Goal: Task Accomplishment & Management: Use online tool/utility

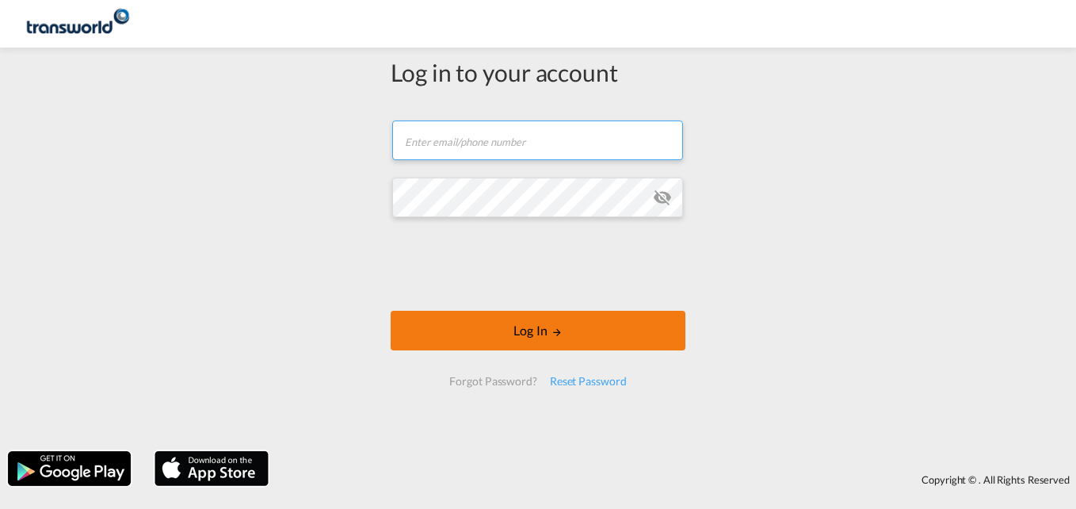
type input "[EMAIL_ADDRESS][PERSON_NAME][DOMAIN_NAME]"
click at [429, 344] on button "Log In" at bounding box center [538, 331] width 295 height 40
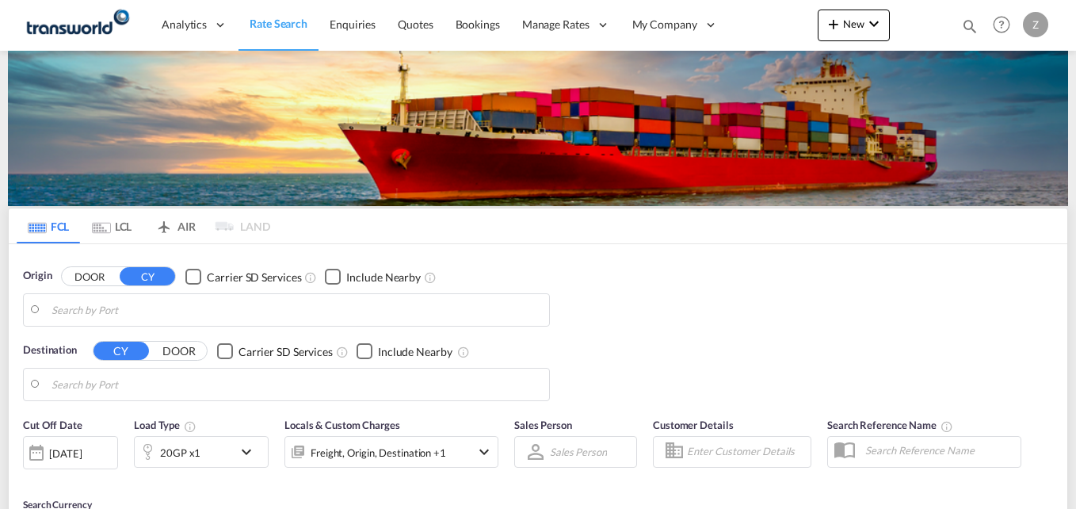
type input "[PERSON_NAME] ([PERSON_NAME]), [GEOGRAPHIC_DATA]"
type input "Shuaiba, KWSAA"
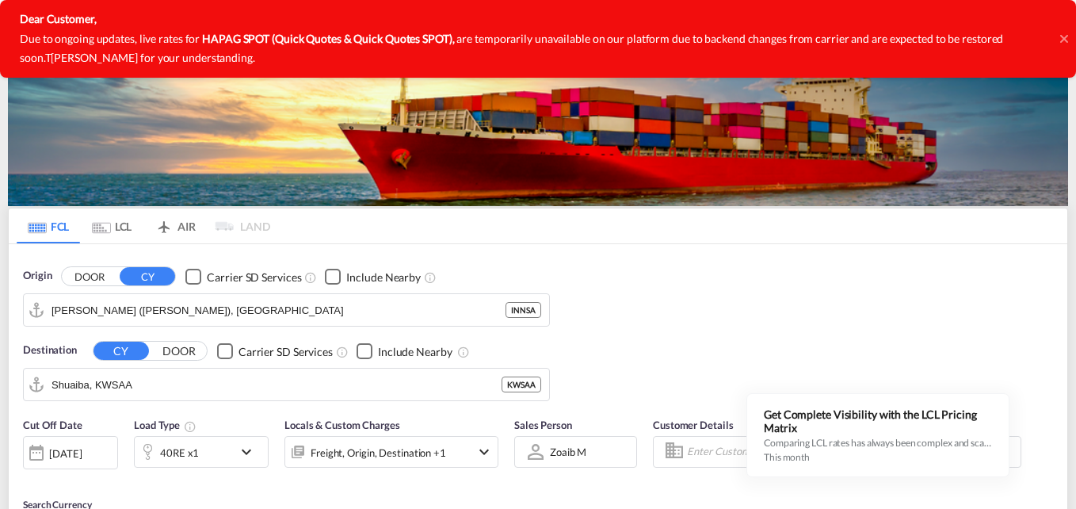
click at [1063, 48] on div at bounding box center [1065, 39] width 8 height 78
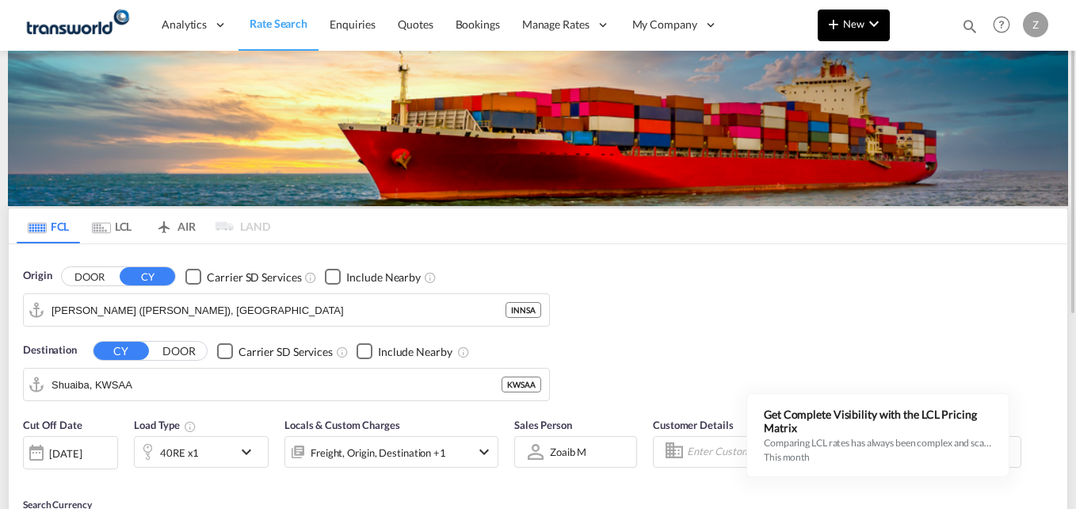
click at [872, 32] on md-icon "icon-chevron-down" at bounding box center [874, 23] width 19 height 19
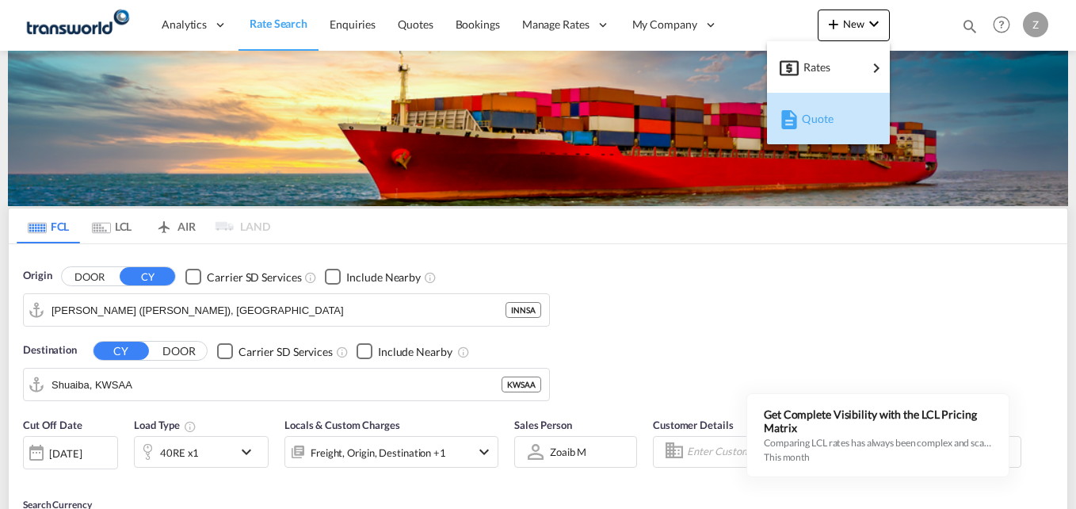
click at [820, 119] on span "Quote" at bounding box center [810, 119] width 17 height 32
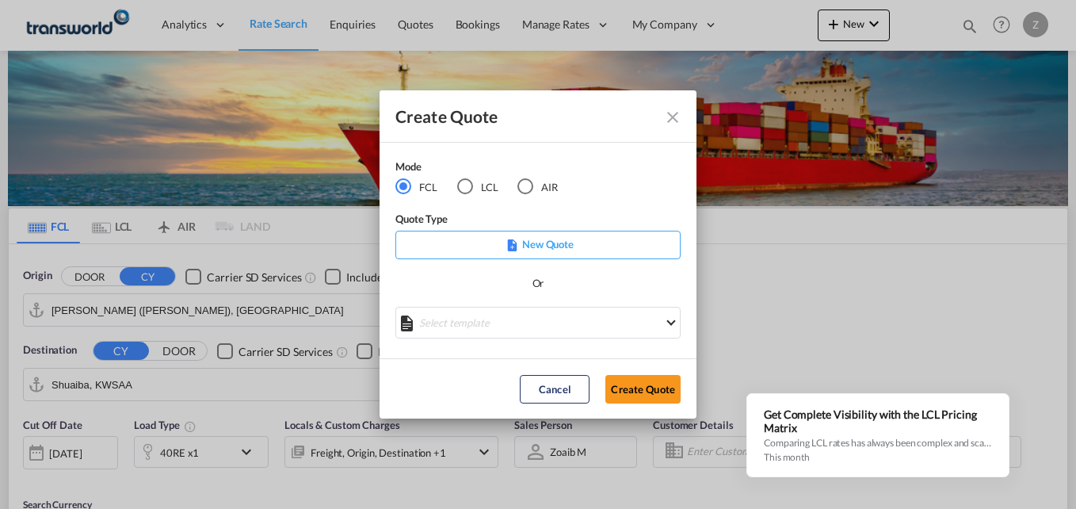
click at [531, 191] on div "AIR" at bounding box center [526, 186] width 16 height 16
click at [629, 379] on button "Create Quote" at bounding box center [643, 389] width 75 height 29
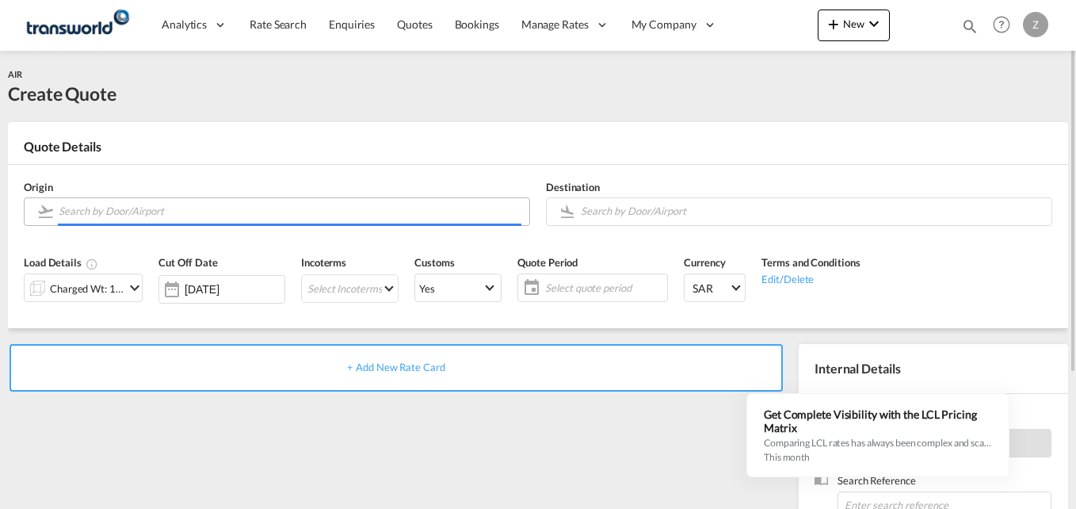
click at [233, 211] on input "Search by Door/Airport" at bounding box center [290, 211] width 463 height 28
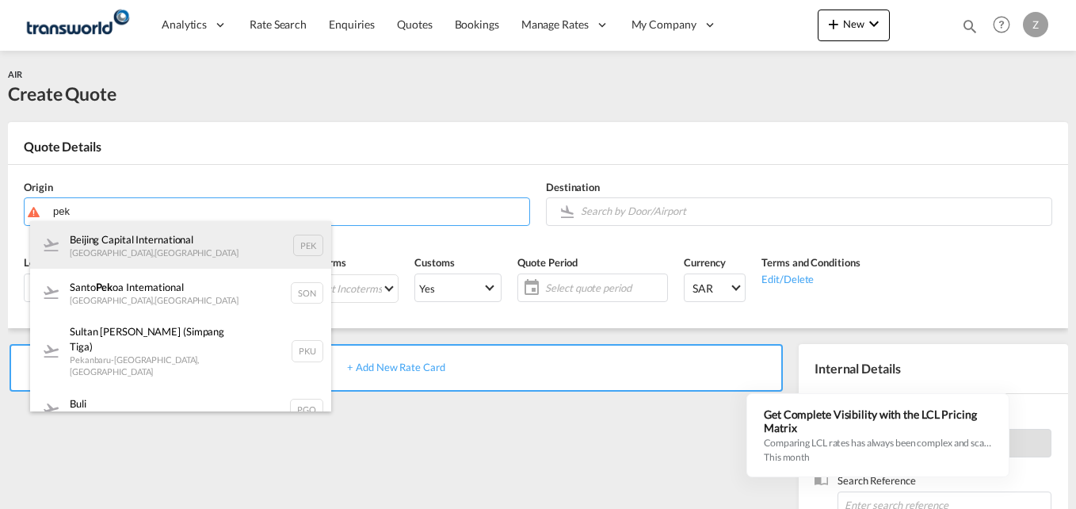
click at [176, 244] on div "Beijing Capital International [GEOGRAPHIC_DATA] , [GEOGRAPHIC_DATA] PEK" at bounding box center [180, 245] width 301 height 48
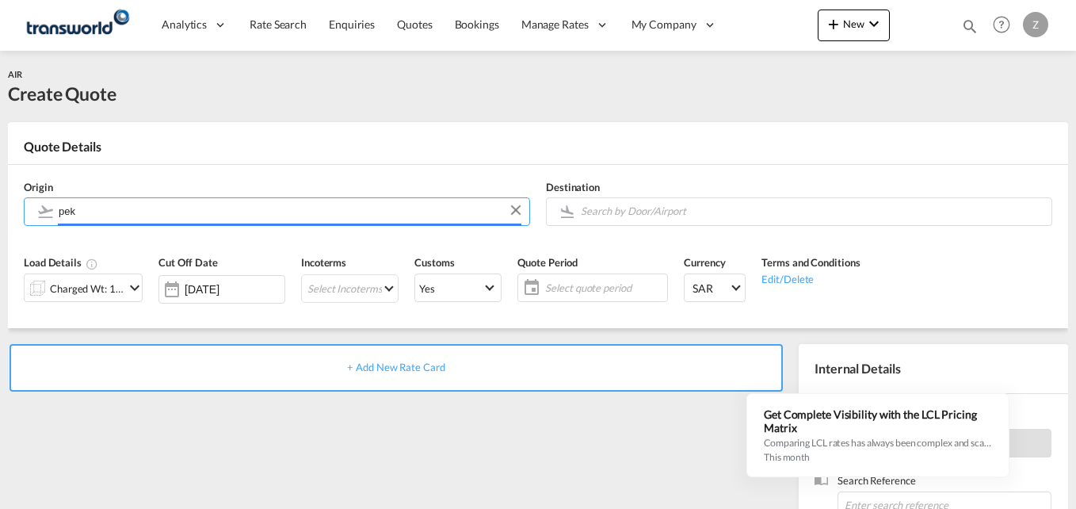
type input "Beijing Capital International, [GEOGRAPHIC_DATA], [GEOGRAPHIC_DATA]"
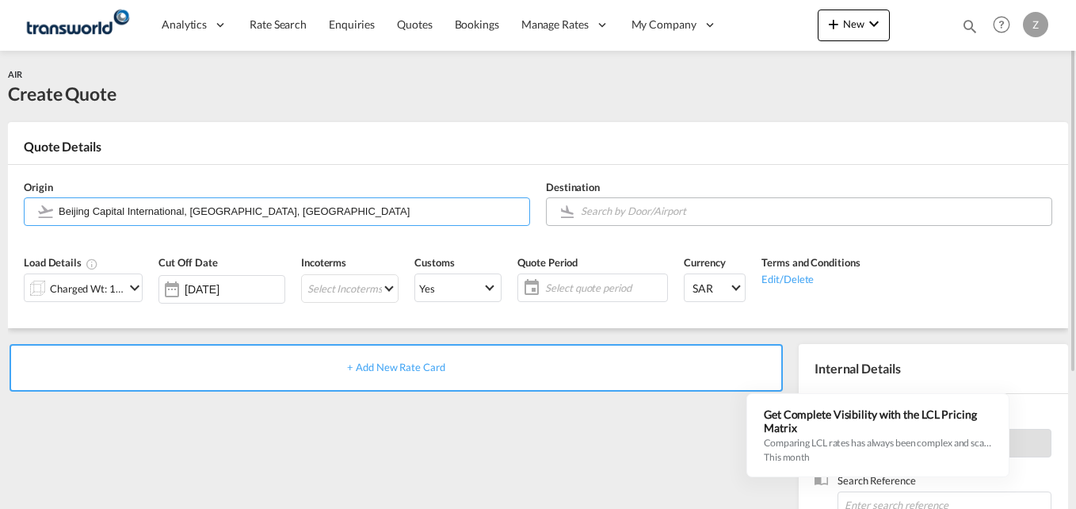
click at [623, 212] on input "Search by Door/Airport" at bounding box center [812, 211] width 463 height 28
click at [667, 207] on body "Analytics Dashboard Reports Rate Search Enquiries Quotes Bookings" at bounding box center [538, 254] width 1076 height 509
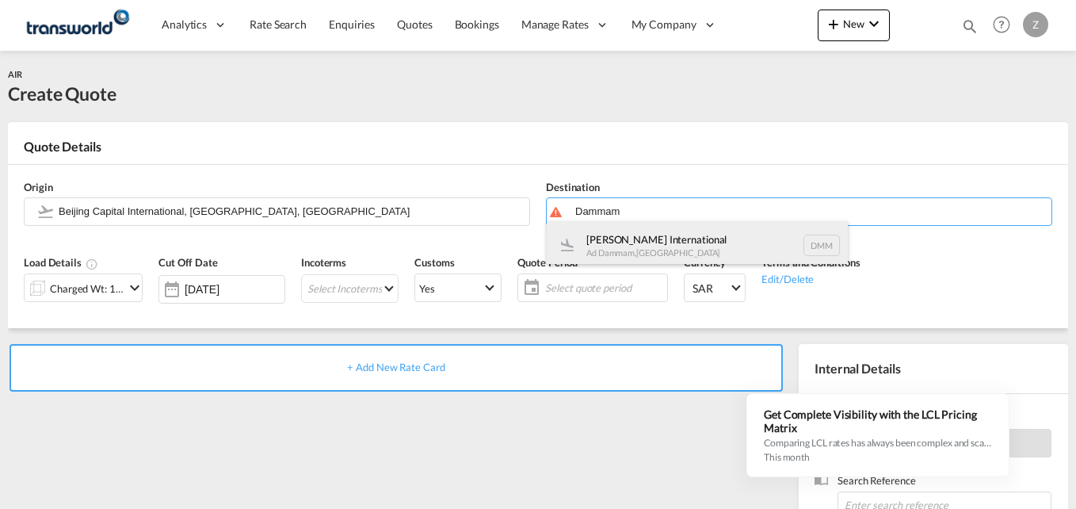
click at [655, 249] on div "[PERSON_NAME] International Ad Dammam , [GEOGRAPHIC_DATA] DMM" at bounding box center [697, 245] width 301 height 48
type input "[PERSON_NAME] International, Ad Dammam, DMM"
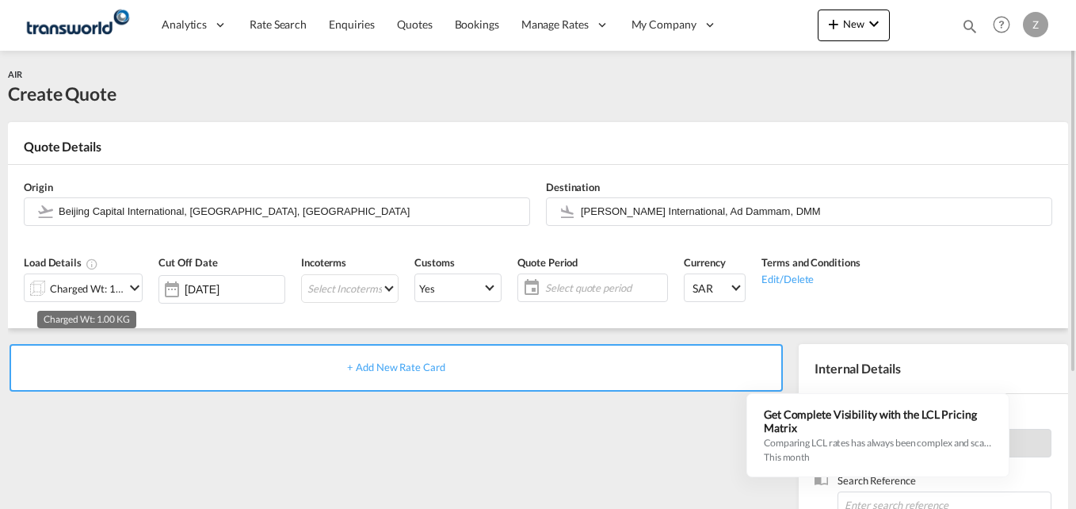
click at [78, 288] on div "Charged Wt: 1.00 KG" at bounding box center [87, 288] width 75 height 22
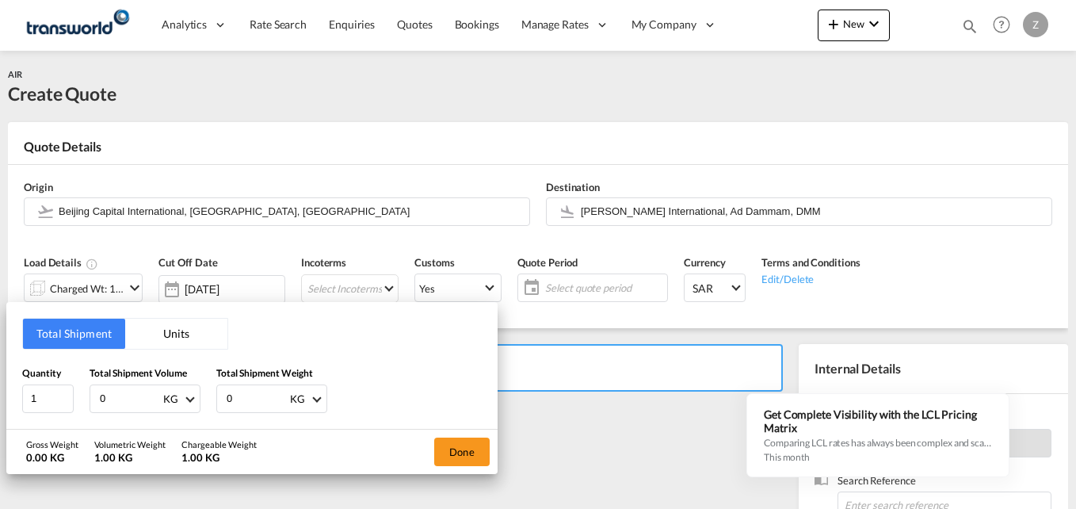
click at [112, 392] on input "0" at bounding box center [129, 398] width 63 height 27
type input "667"
click at [248, 399] on input "0" at bounding box center [256, 398] width 63 height 27
type input "667"
click at [449, 455] on button "Done" at bounding box center [461, 452] width 55 height 29
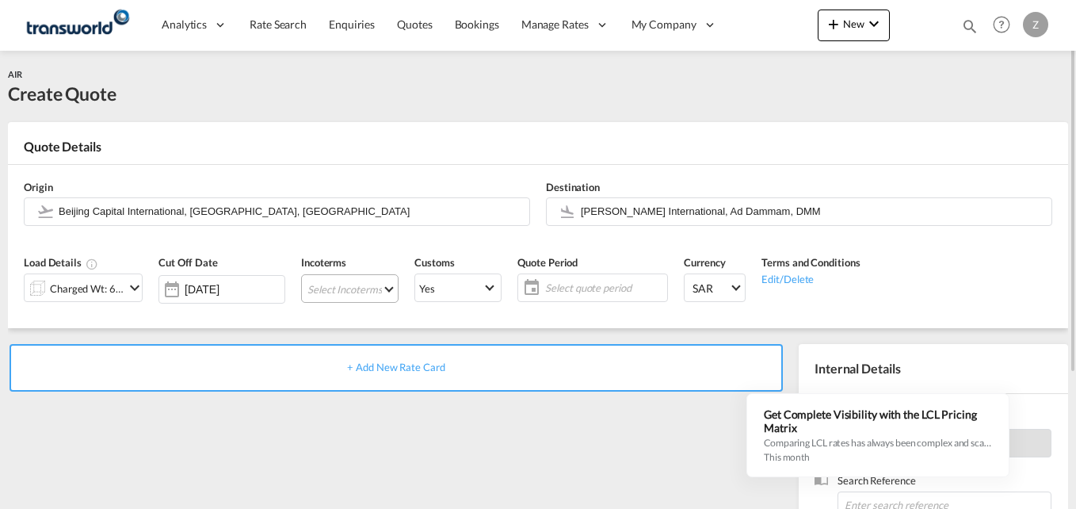
click at [372, 298] on md-select "Select Incoterms EXW - import Ex Works DAP - export Delivered at Place FAS - im…" at bounding box center [349, 288] width 97 height 29
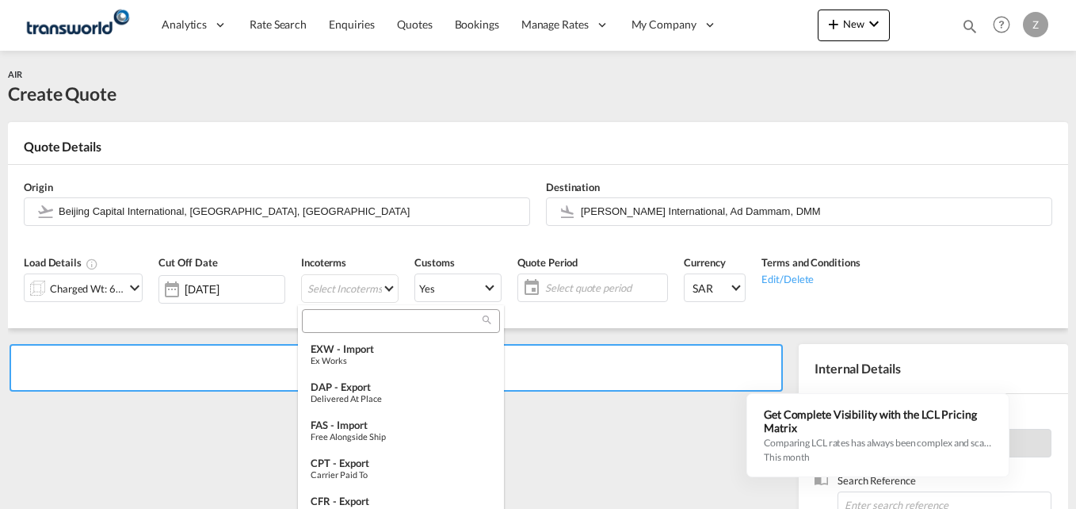
click at [379, 324] on input "search" at bounding box center [395, 321] width 176 height 14
type input "EX"
drag, startPoint x: 361, startPoint y: 343, endPoint x: 418, endPoint y: 369, distance: 62.8
click at [418, 369] on md-option "EXW - import Ex Works" at bounding box center [401, 356] width 206 height 38
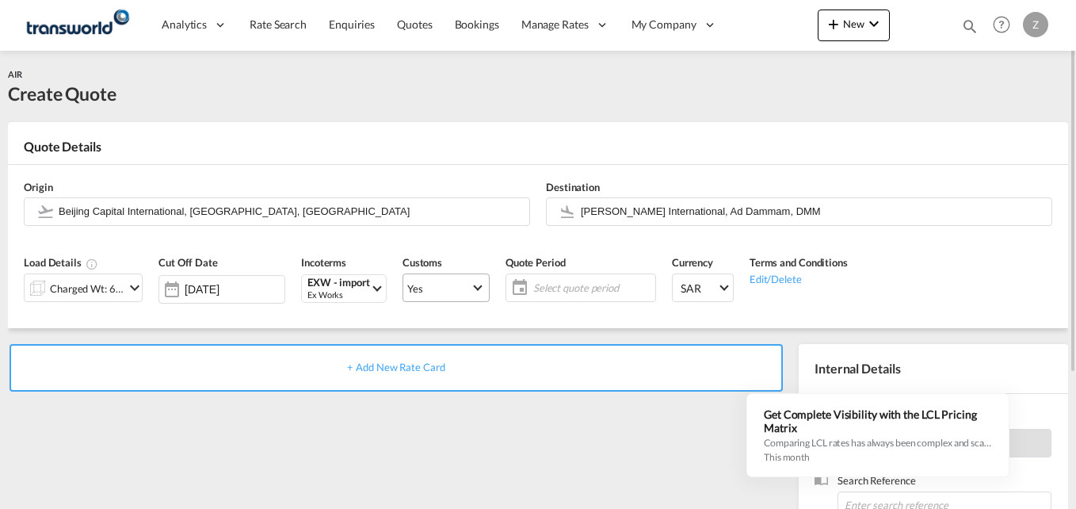
click at [448, 287] on span "Yes" at bounding box center [438, 288] width 63 height 14
click at [438, 325] on md-option "No" at bounding box center [441, 326] width 111 height 38
click at [449, 291] on span "Yes" at bounding box center [438, 288] width 63 height 14
click at [434, 323] on md-option "No" at bounding box center [441, 326] width 111 height 38
drag, startPoint x: 434, startPoint y: 323, endPoint x: 564, endPoint y: 297, distance: 131.8
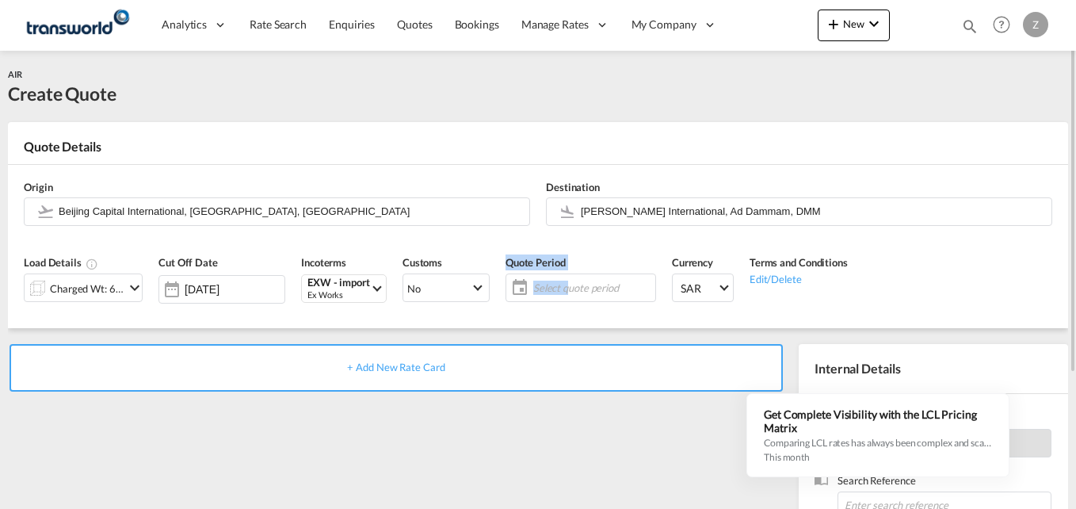
click at [564, 297] on div "Load Details Charged Wt: 667.00 KG Cut Off Date [DATE] Incoterms EXW - import E…" at bounding box center [538, 284] width 1045 height 88
click at [564, 297] on span "Select quote period" at bounding box center [593, 288] width 126 height 22
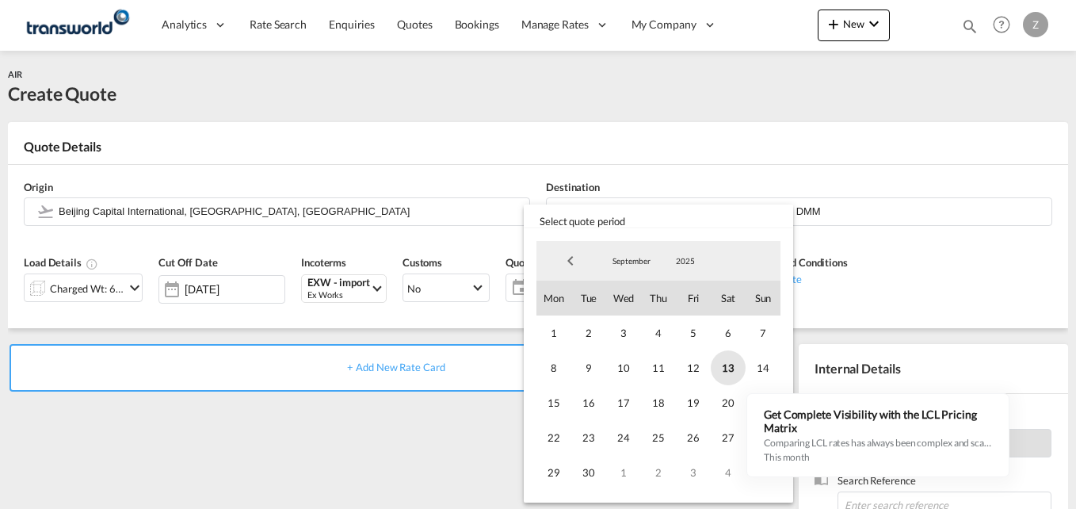
drag, startPoint x: 679, startPoint y: 350, endPoint x: 728, endPoint y: 363, distance: 51.7
click at [728, 363] on div "1 2 3 4 5 6 7 8 9 10 11 12 13 14 15 16 17 18 19 20 21 22 23 24 25 26 27 28 29 3…" at bounding box center [659, 402] width 244 height 174
click at [728, 363] on span "13" at bounding box center [728, 367] width 35 height 35
click at [595, 479] on span "30" at bounding box center [589, 472] width 35 height 35
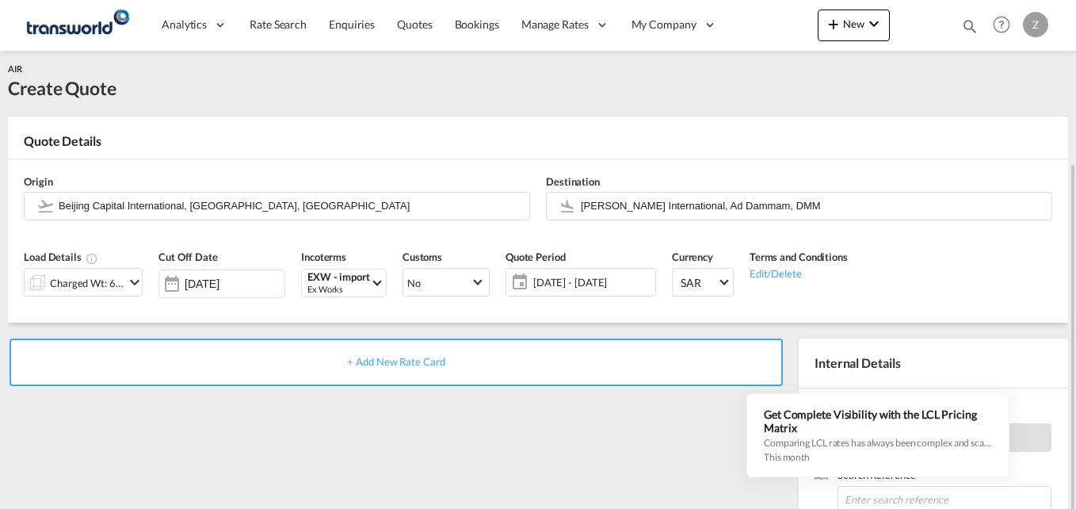
scroll to position [186, 0]
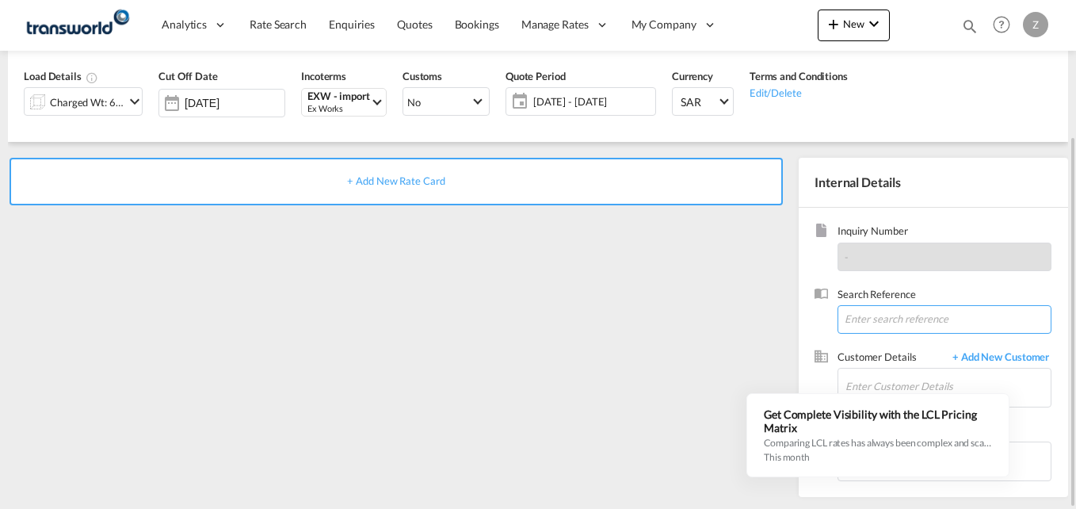
click at [862, 326] on input at bounding box center [945, 319] width 214 height 29
paste input "TW1109475"
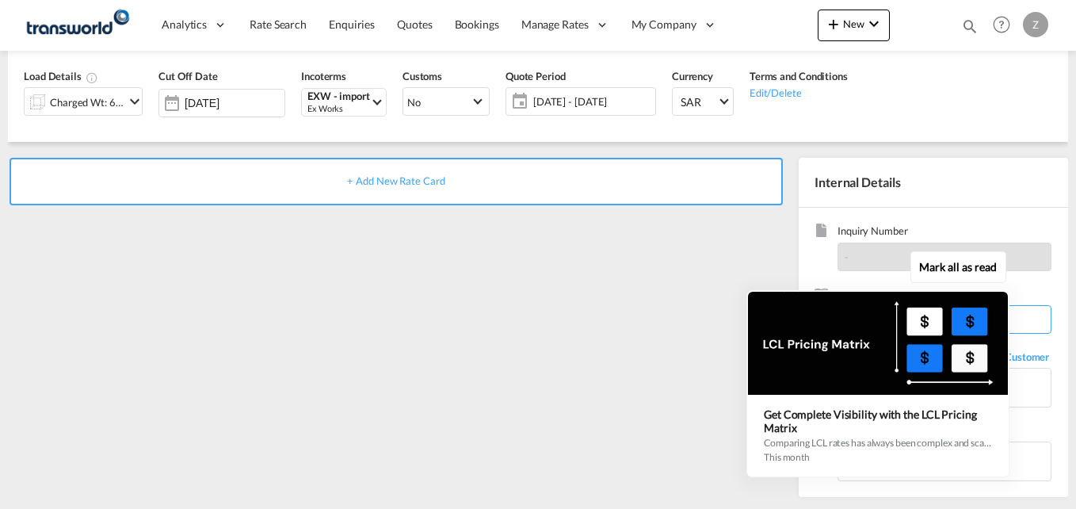
type input "TW1109475"
click at [1020, 388] on div "Mark all as read Get Complete Visibility with the LCL Pricing Matrix Comparing …" at bounding box center [882, 361] width 287 height 231
click at [954, 258] on button "Mark all as read" at bounding box center [959, 267] width 96 height 32
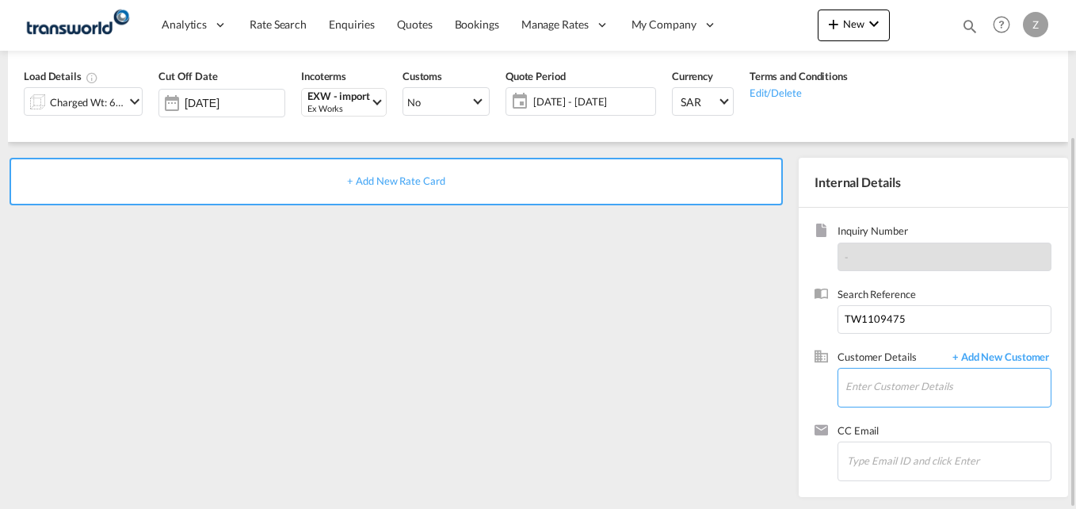
click at [869, 397] on input "Enter Customer Details" at bounding box center [948, 387] width 205 height 36
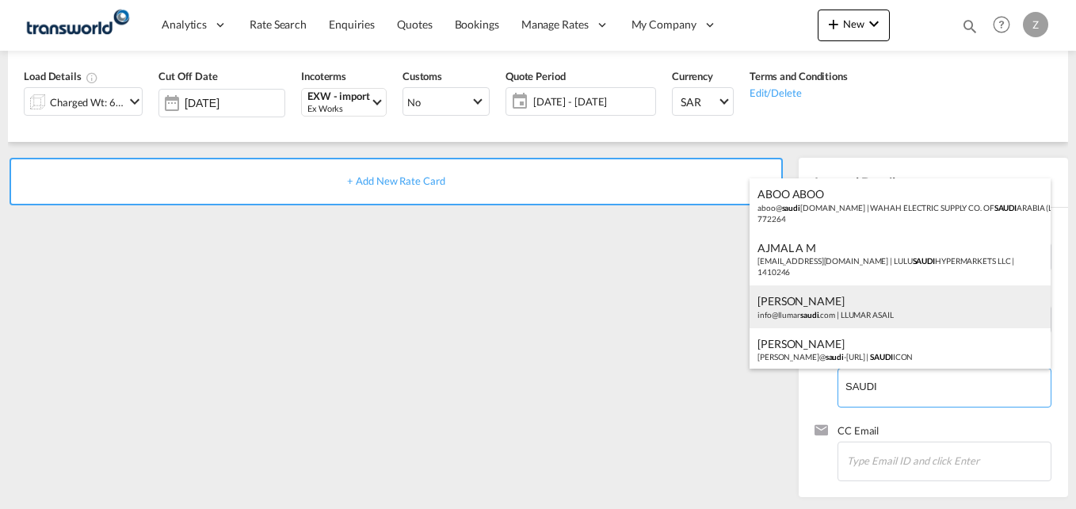
drag, startPoint x: 903, startPoint y: 392, endPoint x: 899, endPoint y: 297, distance: 95.2
click at [899, 297] on body "Analytics Dashboard Reports Rate Search Enquiries Quotes Bookings" at bounding box center [538, 254] width 1076 height 509
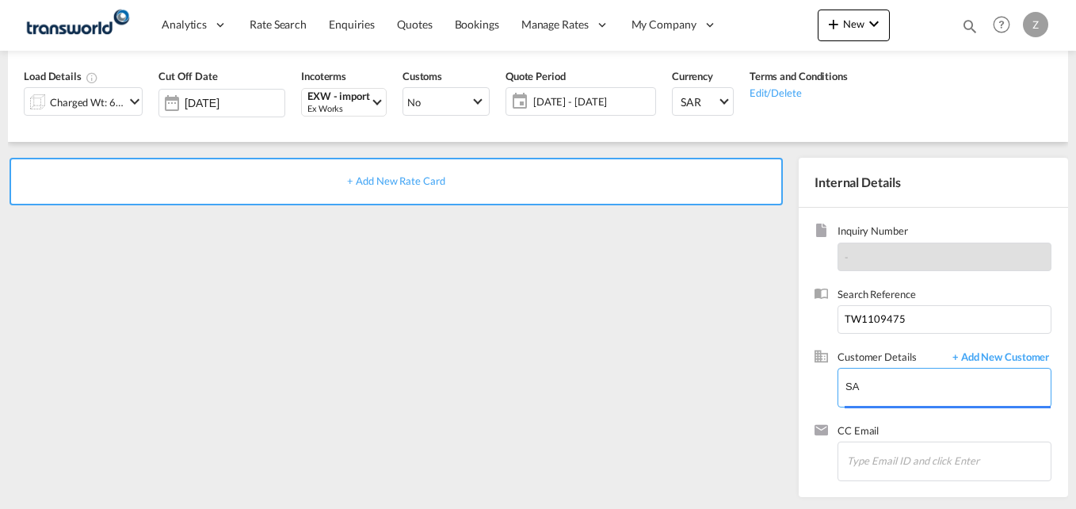
type input "S"
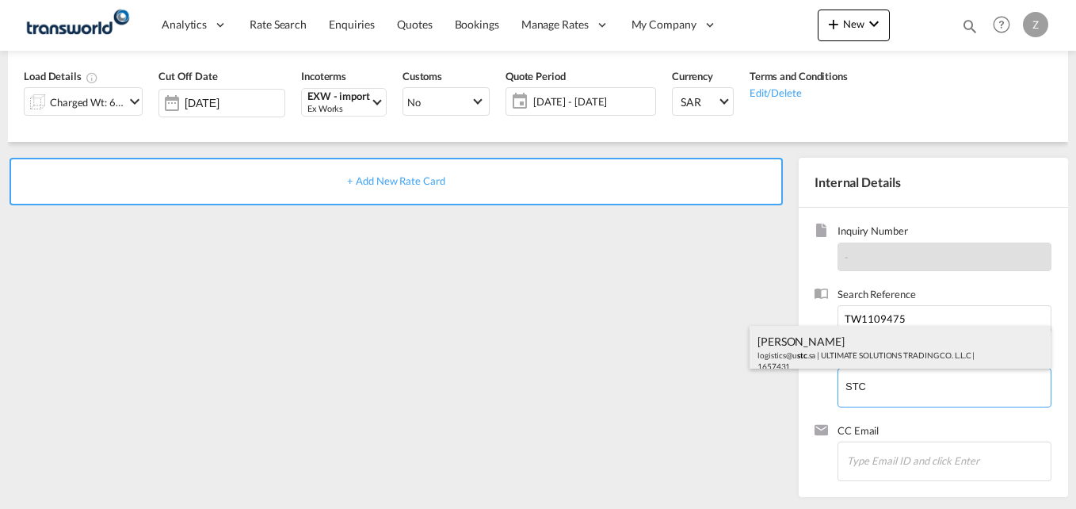
click at [866, 344] on div "[PERSON_NAME] logistics@u stc .sa | ULTIMATE SOLUTIONS TRADING CO. L.L.C | 1657…" at bounding box center [900, 353] width 301 height 54
type input "ULTIMATE SOLUTIONS TRADING CO. L.L.C, [PERSON_NAME], [EMAIL_ADDRESS][DOMAIN_NAM…"
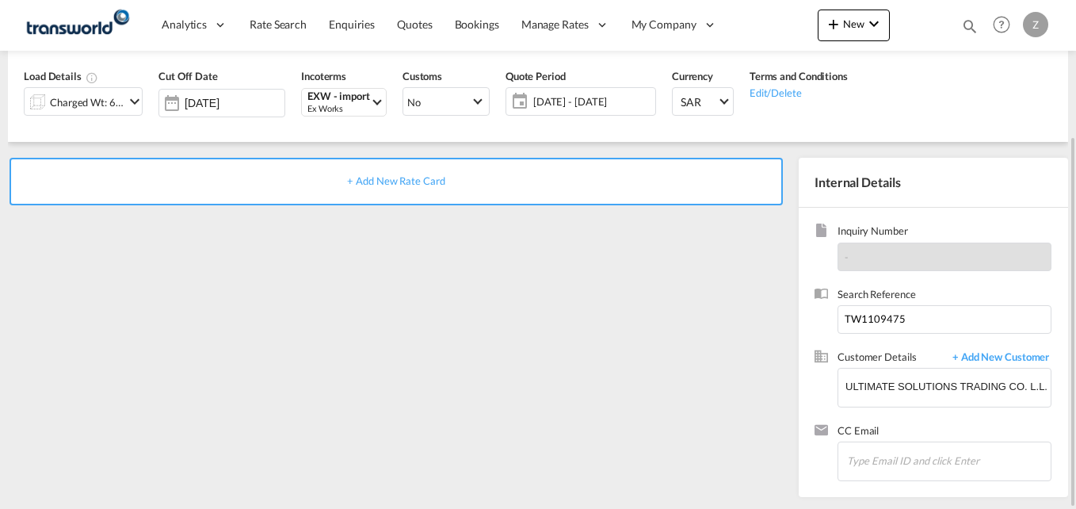
click at [336, 190] on div "+ Add New Rate Card" at bounding box center [397, 182] width 774 height 48
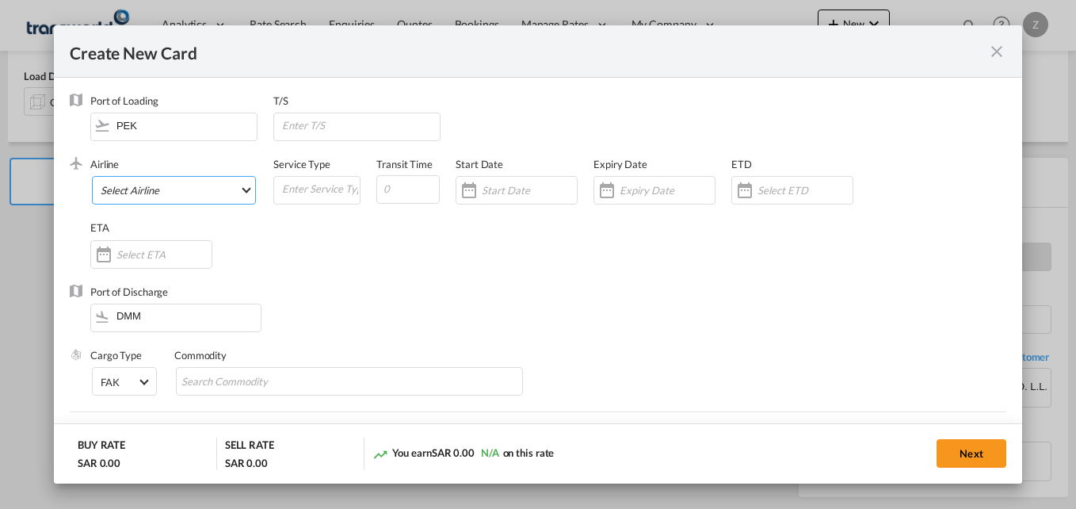
click at [178, 186] on md-select "Select Airline" at bounding box center [174, 190] width 164 height 29
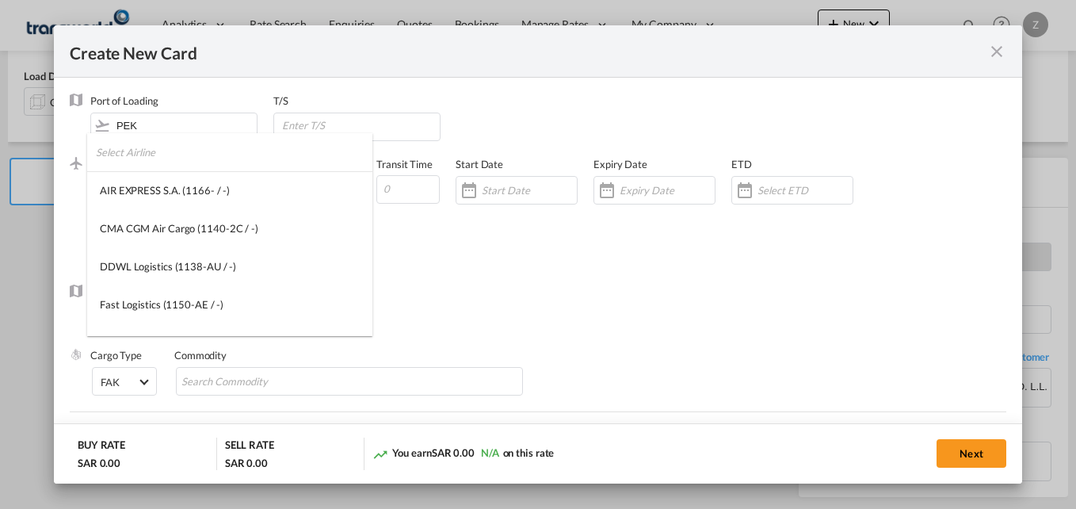
click at [151, 161] on input "search" at bounding box center [234, 152] width 277 height 38
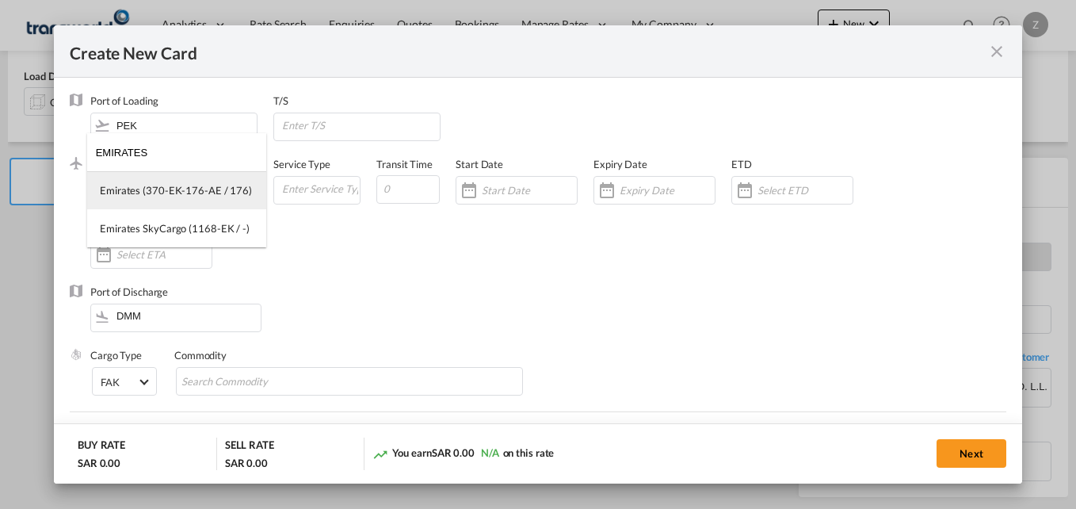
type input "EMIRATES"
click at [220, 194] on div "Emirates (370-EK-176-AE / 176)" at bounding box center [176, 190] width 152 height 14
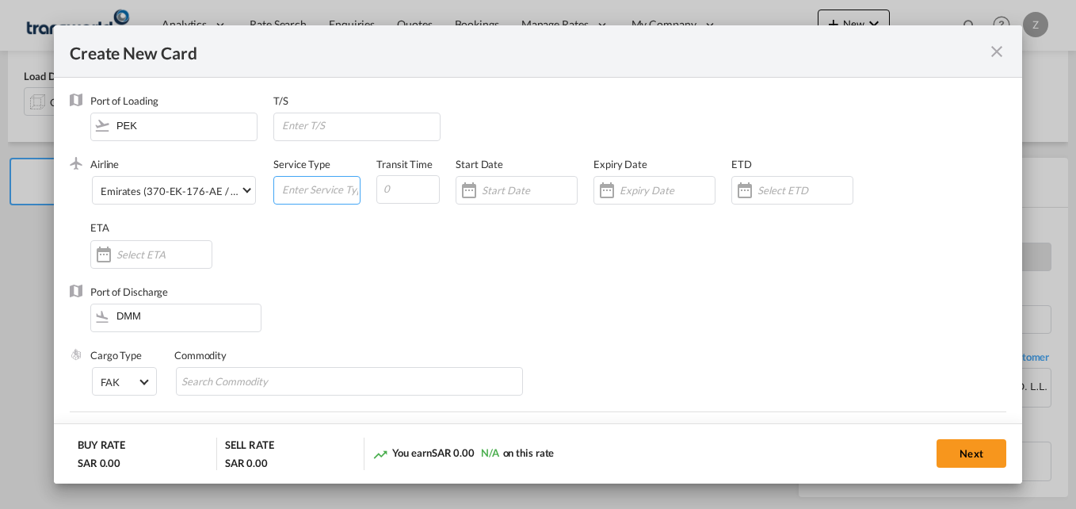
click at [320, 195] on input "Create New CardPort ..." at bounding box center [320, 189] width 79 height 24
type input "F"
type input "AIR"
click at [401, 189] on input "Create New CardPort ..." at bounding box center [408, 189] width 63 height 29
type input "5"
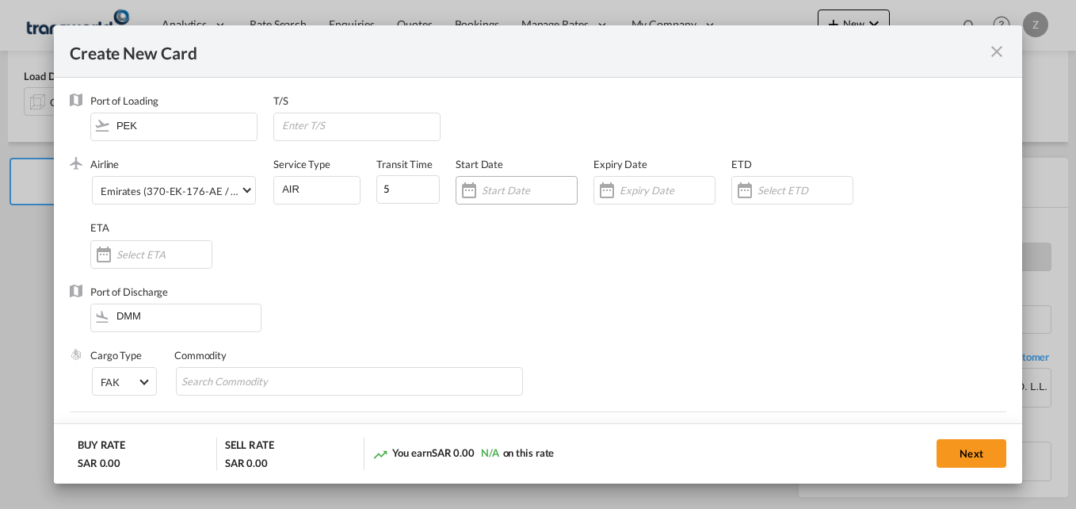
click at [508, 193] on input "Create New CardPort ..." at bounding box center [529, 190] width 95 height 13
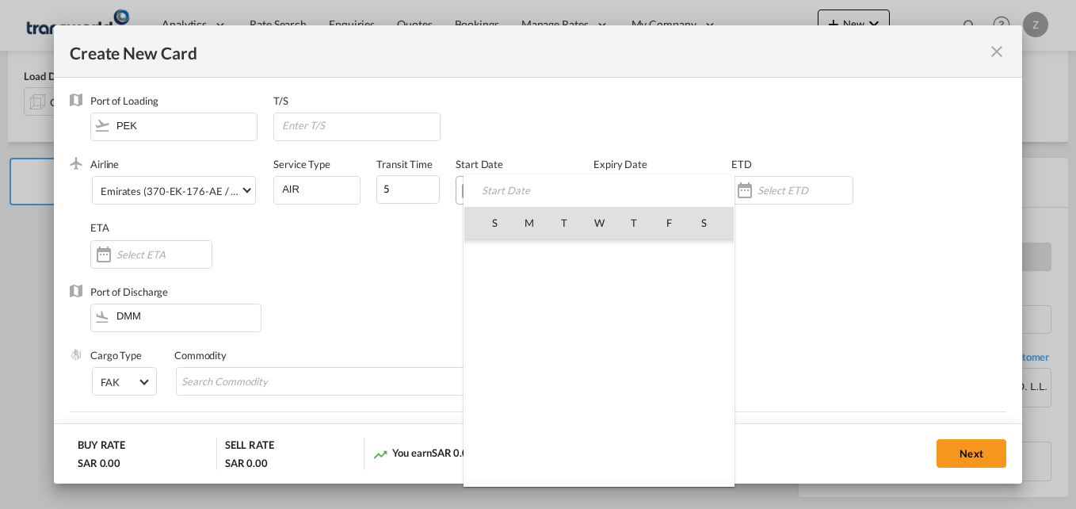
scroll to position [367185, 0]
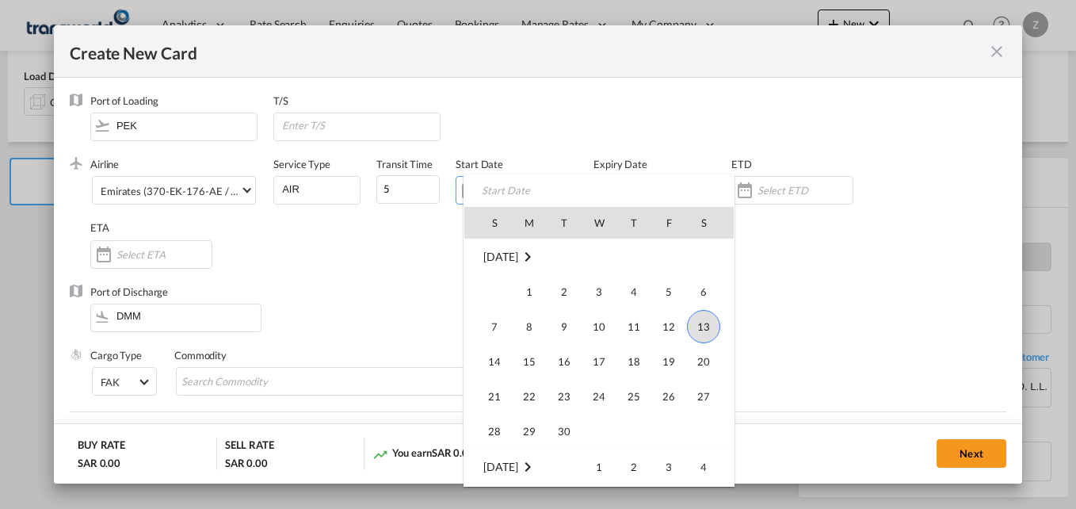
click at [700, 325] on span "13" at bounding box center [703, 326] width 33 height 33
type input "[DATE]"
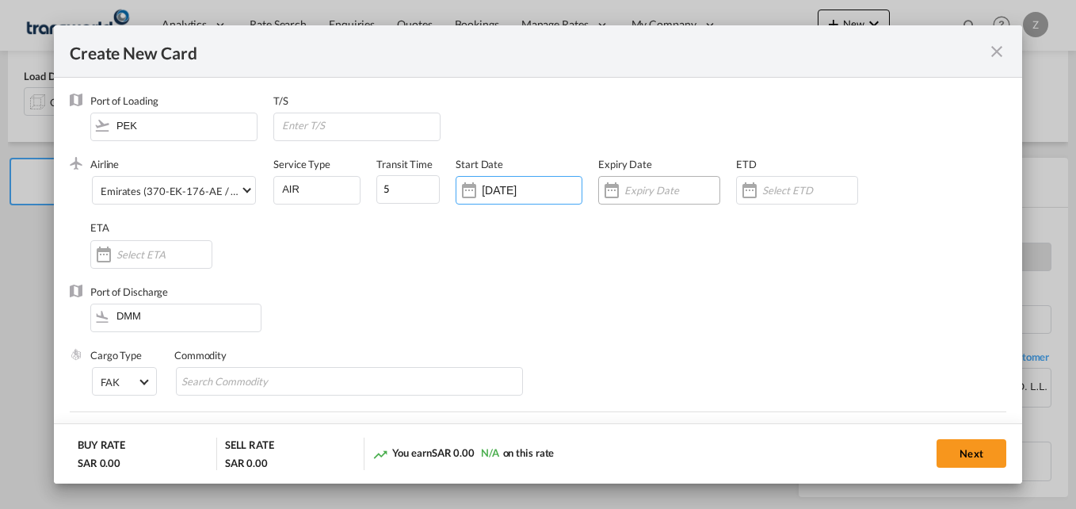
click at [653, 185] on input "Create New CardPort ..." at bounding box center [672, 190] width 95 height 13
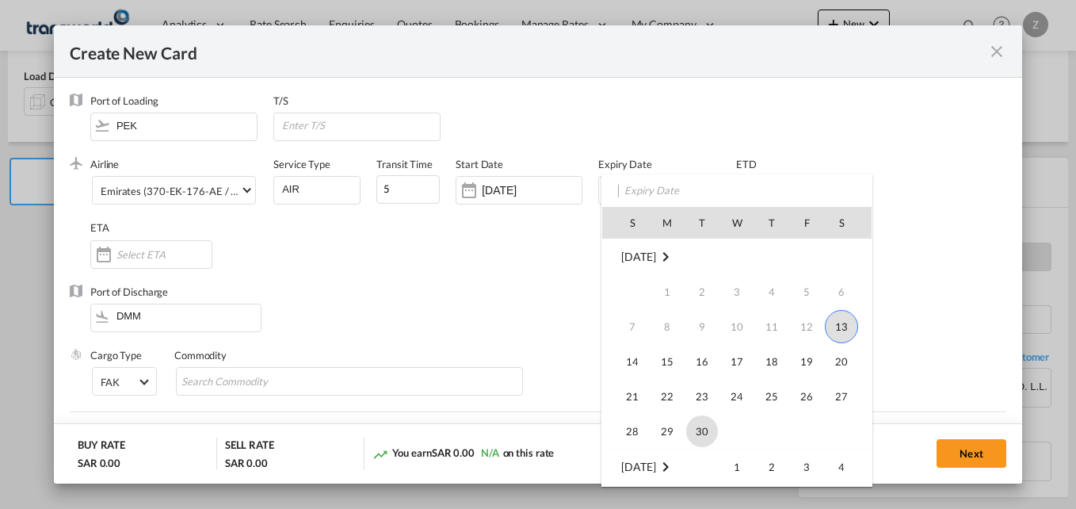
click at [703, 425] on span "30" at bounding box center [702, 431] width 32 height 32
type input "[DATE]"
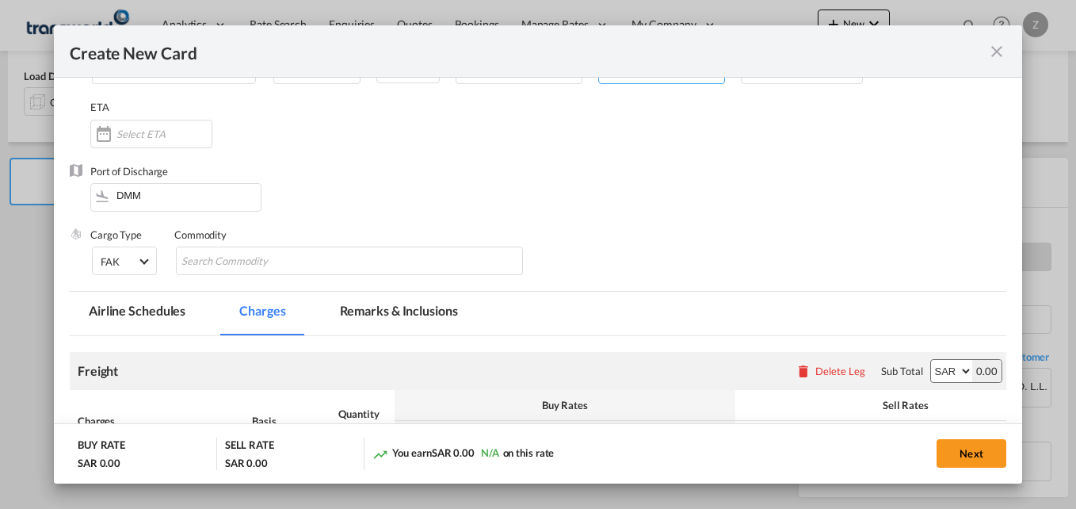
scroll to position [121, 0]
click at [262, 262] on input "Search Commodity" at bounding box center [254, 260] width 145 height 25
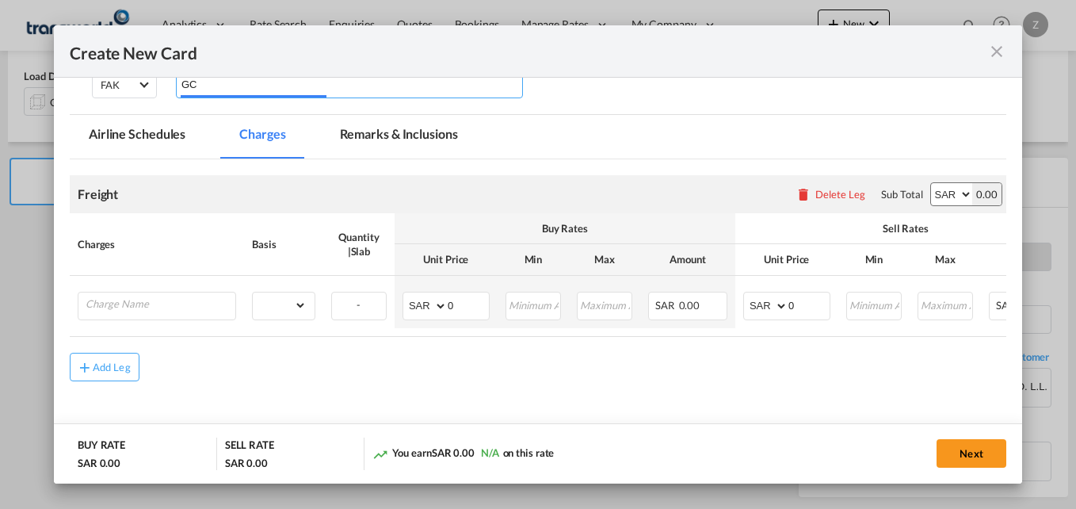
scroll to position [298, 0]
type input "GC"
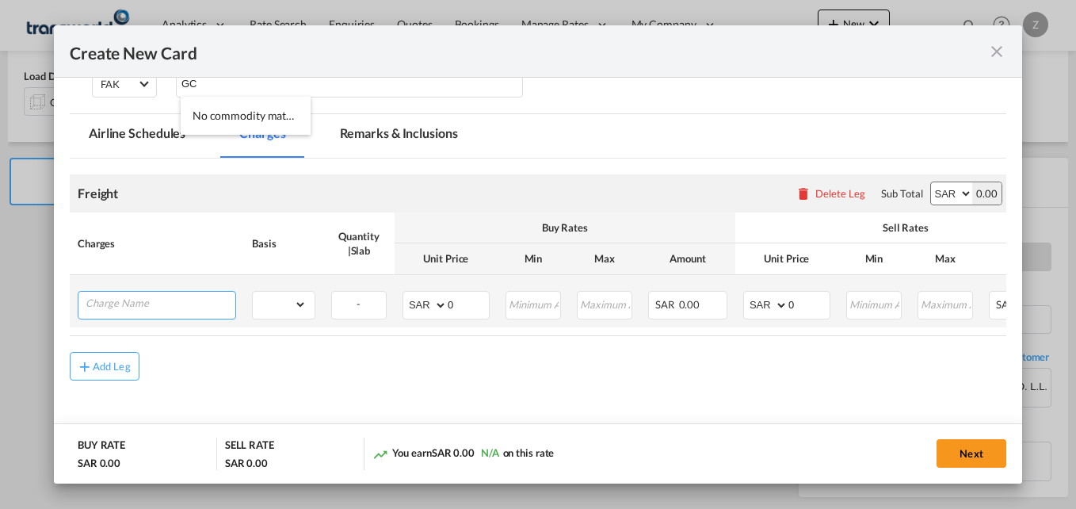
click at [121, 312] on input "Charge Name" at bounding box center [161, 304] width 150 height 24
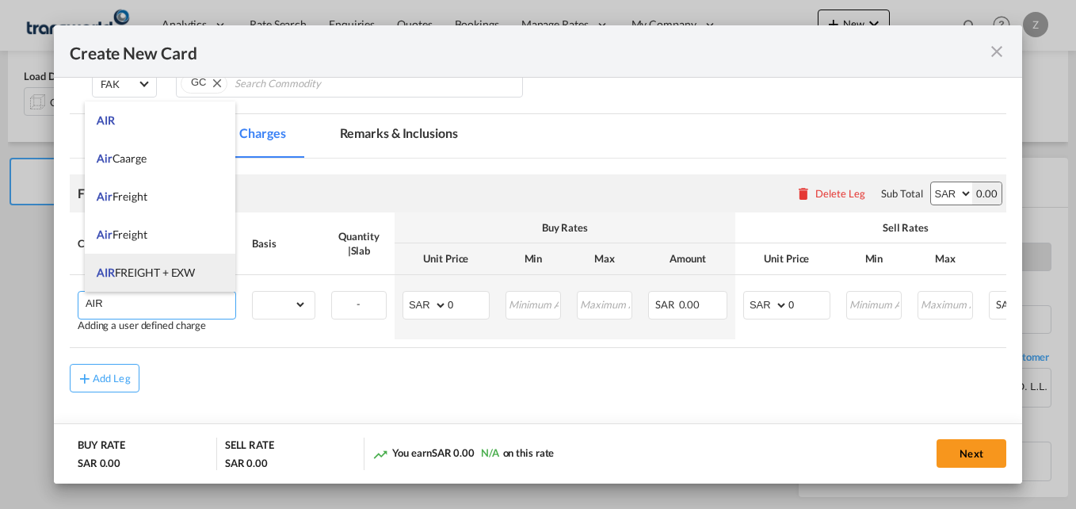
click at [158, 268] on span "AIR FREIGHT + EXW" at bounding box center [146, 272] width 98 height 13
type input "AIR FREIGHT + EXW"
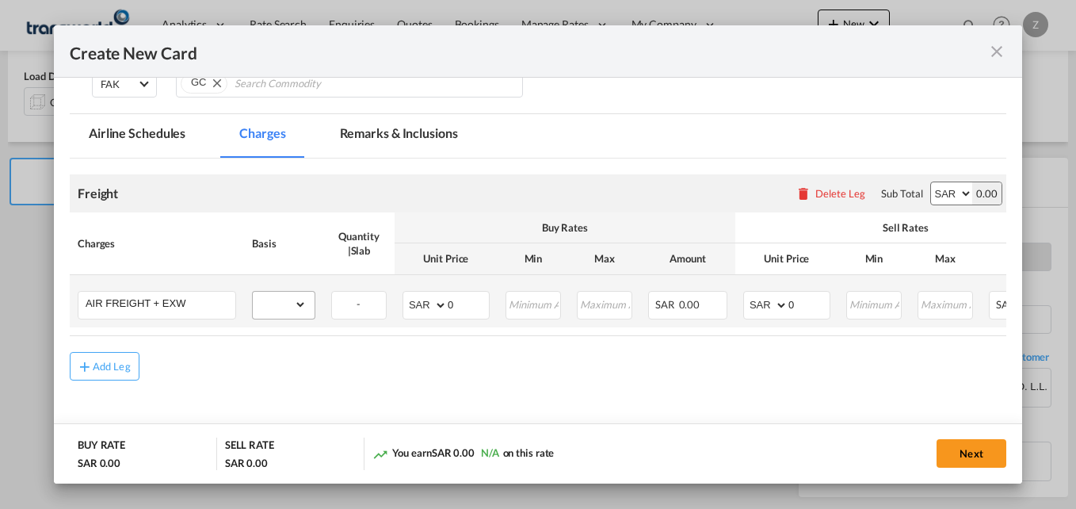
click at [308, 302] on md-input-container "gross_weight volumetric_weight per_shipment per_bl per_km % on air freight per_…" at bounding box center [284, 304] width 62 height 25
click at [288, 304] on select "gross_weight volumetric_weight per_shipment per_bl per_km % on air freight per_…" at bounding box center [280, 304] width 54 height 25
click at [253, 292] on select "gross_weight volumetric_weight per_shipment per_bl per_km % on air freight per_…" at bounding box center [280, 304] width 54 height 25
click at [279, 301] on select "gross_weight volumetric_weight per_shipment per_bl per_km % on air freight per_…" at bounding box center [280, 304] width 54 height 25
select select "per_kg"
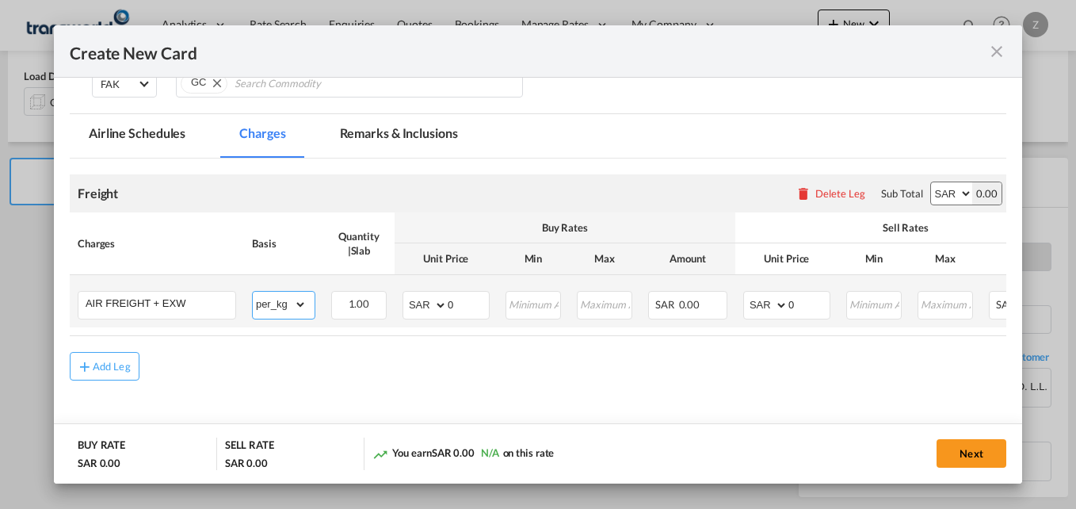
click at [253, 292] on select "gross_weight volumetric_weight per_shipment per_bl per_km % on air freight per_…" at bounding box center [280, 304] width 54 height 25
click at [420, 302] on select "AED AFN ALL AMD ANG AOA ARS AUD AWG AZN BAM BBD BDT BGN BHD BIF BMD BND BOB BRL…" at bounding box center [426, 305] width 41 height 22
click at [461, 304] on input "0" at bounding box center [468, 304] width 41 height 24
click at [411, 305] on select "AED AFN ALL AMD ANG AOA ARS AUD AWG AZN BAM BBD BDT BGN BHD BIF BMD BND BOB BRL…" at bounding box center [426, 305] width 41 height 22
click at [415, 308] on select "AED AFN ALL AMD ANG AOA ARS AUD AWG AZN BAM BBD BDT BGN BHD BIF BMD BND BOB BRL…" at bounding box center [426, 305] width 41 height 22
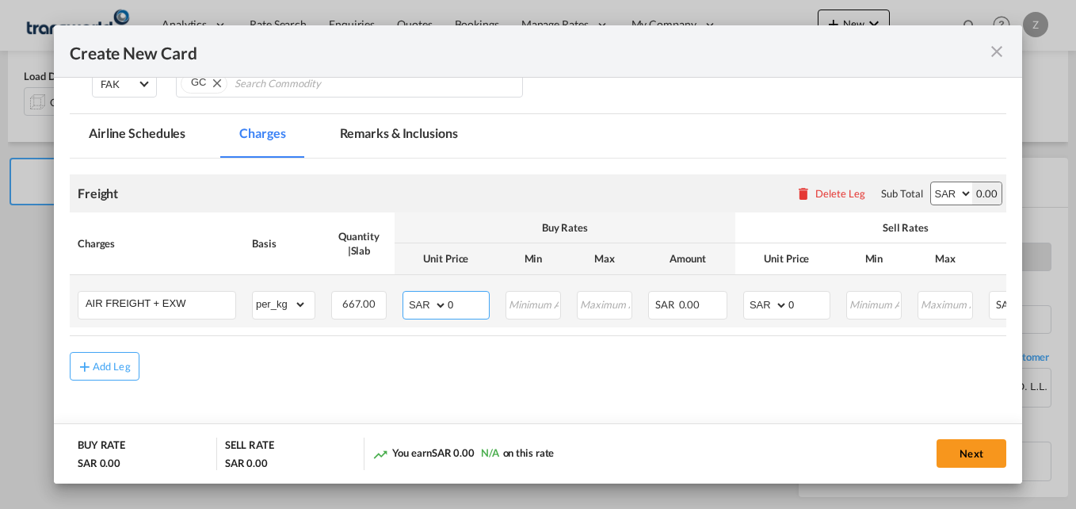
select select "string:USD"
click at [406, 294] on select "AED AFN ALL AMD ANG AOA ARS AUD AWG AZN BAM BBD BDT BGN BHD BIF BMD BND BOB BRL…" at bounding box center [426, 305] width 41 height 22
click at [465, 301] on input "0" at bounding box center [468, 304] width 41 height 24
click at [767, 312] on select "AED AFN ALL AMD ANG AOA ARS AUD AWG AZN BAM BBD BDT BGN BHD BIF BMD BND BOB BRL…" at bounding box center [767, 305] width 41 height 22
select select "string:USD"
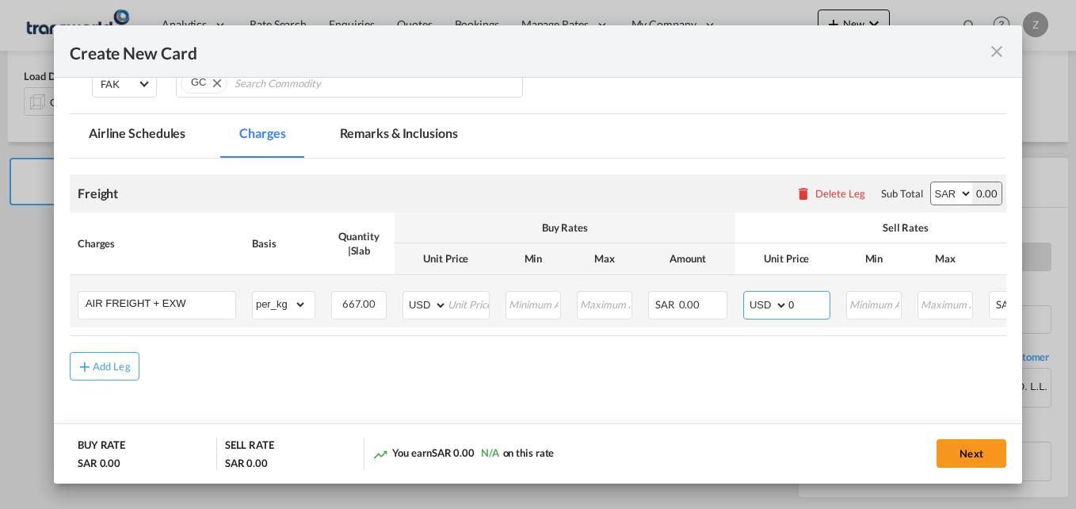
click at [747, 294] on select "AED AFN ALL AMD ANG AOA ARS AUD AWG AZN BAM BBD BDT BGN BHD BIF BMD BND BOB BRL…" at bounding box center [767, 305] width 41 height 22
click at [796, 304] on input "Create New CardPort ..." at bounding box center [809, 304] width 41 height 24
type input "3.50"
click at [453, 303] on input "Create New CardPort ..." at bounding box center [468, 304] width 41 height 24
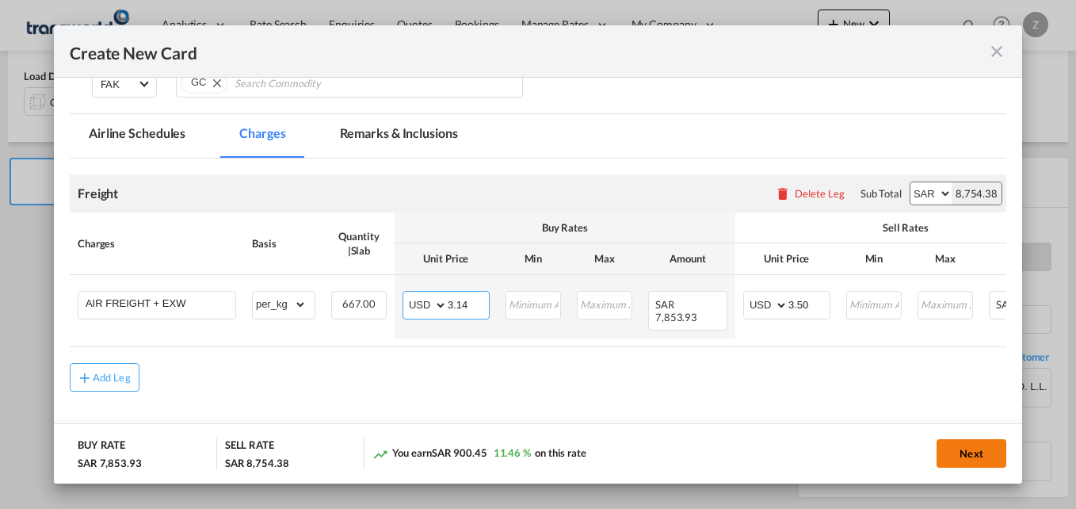
type input "3.14"
click at [969, 447] on button "Next" at bounding box center [972, 453] width 70 height 29
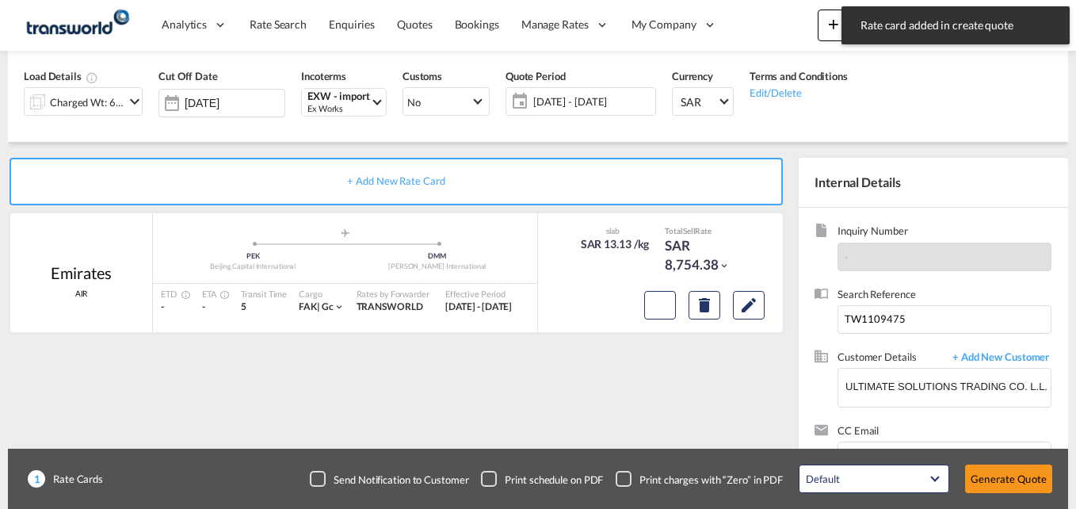
type input "3.5"
click at [1024, 468] on button "Generate Quote" at bounding box center [1008, 479] width 87 height 29
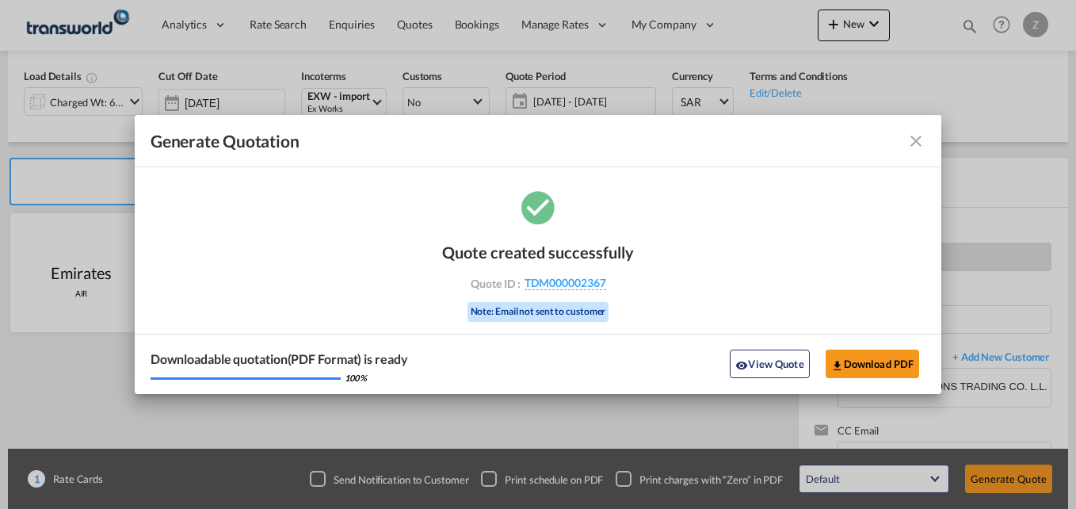
click at [920, 138] on md-icon "icon-close fg-AAA8AD cursor m-0" at bounding box center [916, 141] width 19 height 19
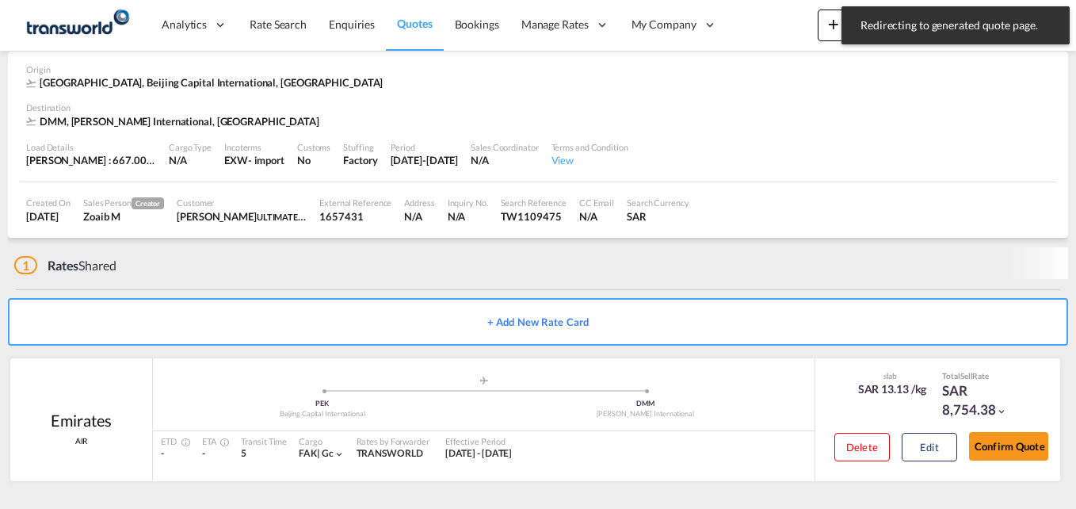
scroll to position [69, 0]
click at [1015, 450] on button "Confirm Quote" at bounding box center [1008, 446] width 79 height 29
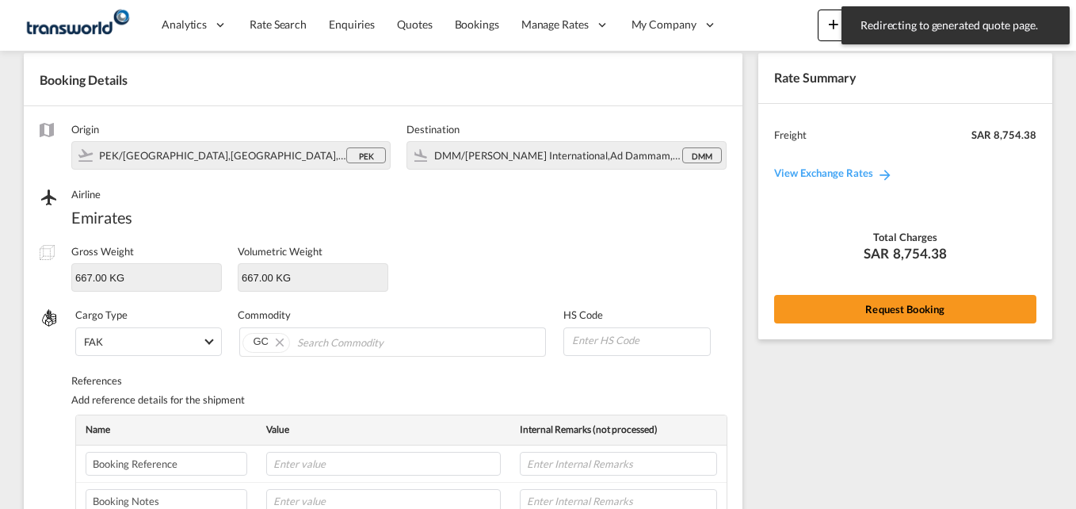
scroll to position [559, 0]
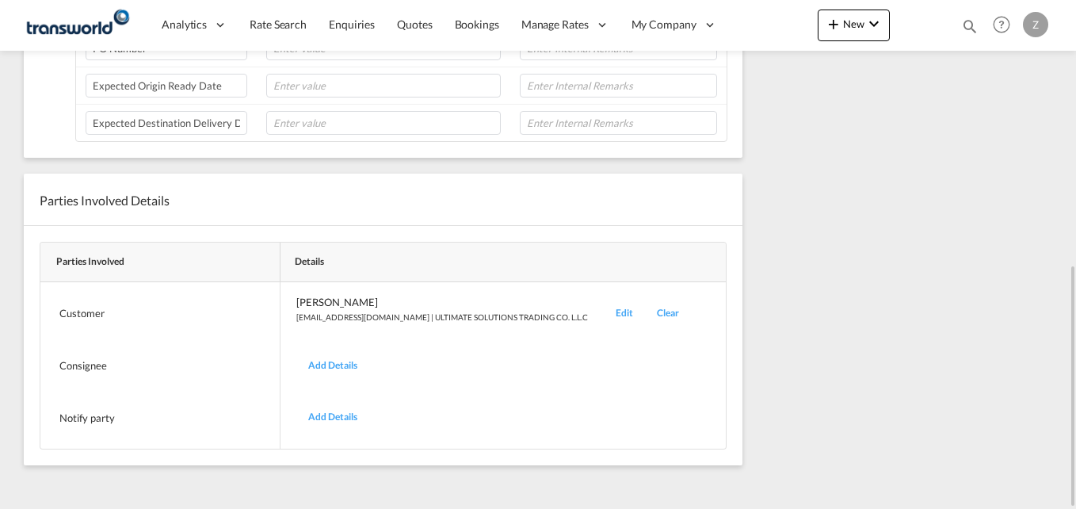
click at [604, 313] on div "Edit" at bounding box center [624, 313] width 41 height 37
click at [604, 316] on div "Edit" at bounding box center [624, 313] width 41 height 37
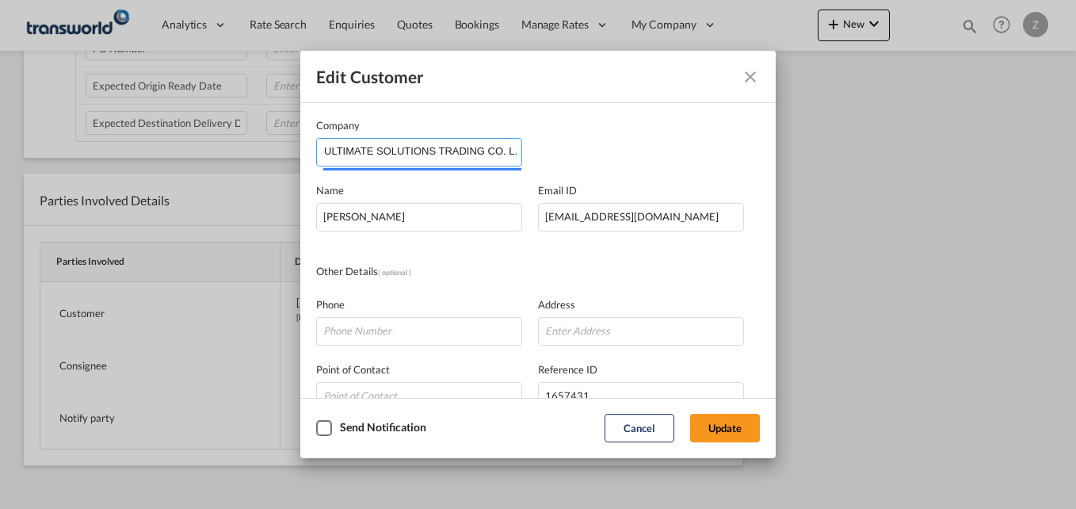
scroll to position [0, 6]
drag, startPoint x: 325, startPoint y: 151, endPoint x: 552, endPoint y: 167, distance: 228.1
click at [552, 167] on div "Company ULTIMATE SOLUTIONS TRADING CO. L.L.C Name [PERSON_NAME] Email ID [EMAIL…" at bounding box center [538, 326] width 444 height 419
type input "s"
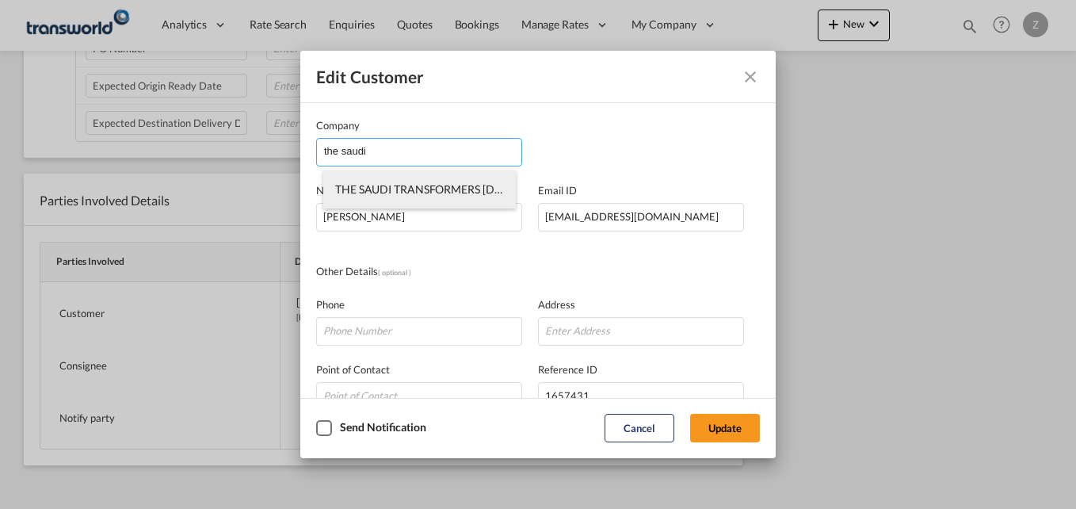
click at [416, 196] on span "THE SAUDI TRANSFORMERS [DOMAIN_NAME]" at bounding box center [454, 188] width 238 height 13
type input "THE SAUDI TRANSFORMERS [DOMAIN_NAME]"
type input "[EMAIL_ADDRESS][DOMAIN_NAME]"
type input "550526431"
type input "566229"
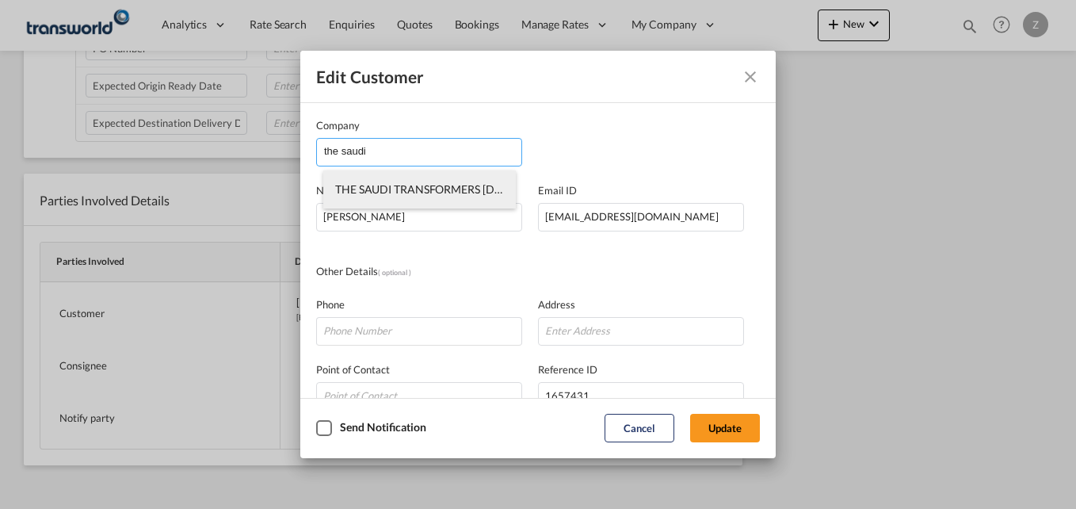
type input "32234"
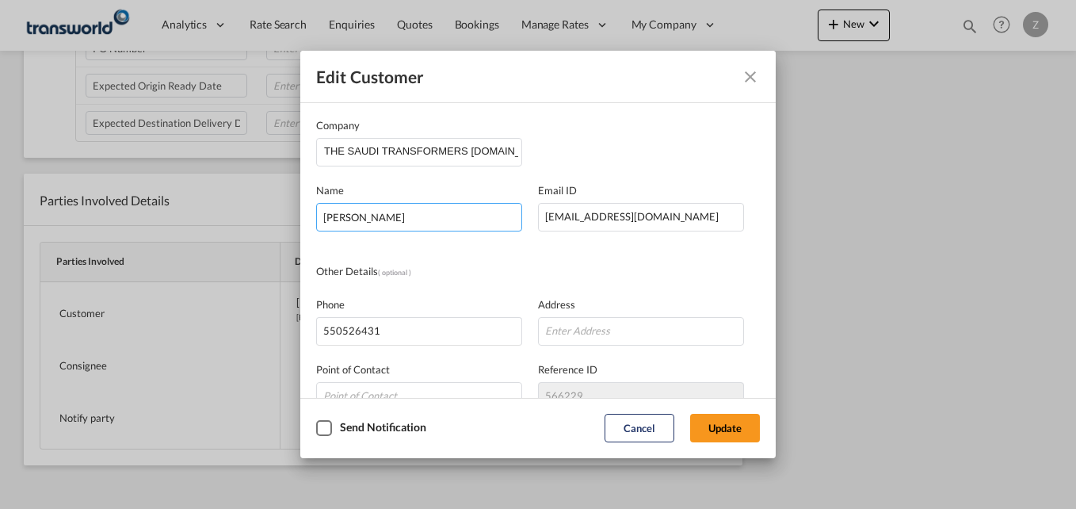
drag, startPoint x: 412, startPoint y: 219, endPoint x: 284, endPoint y: 221, distance: 128.4
click at [284, 221] on div "Edit Customer Company THE SAUDI TRANSFORMERS [DOMAIN_NAME] Name [PERSON_NAME] E…" at bounding box center [538, 254] width 1076 height 509
type input "Aboo"
click at [709, 254] on div "Company THE SAUDI TRANSFORMERS [DOMAIN_NAME] Name Aboo Email ID [EMAIL_ADDRESS]…" at bounding box center [538, 326] width 444 height 419
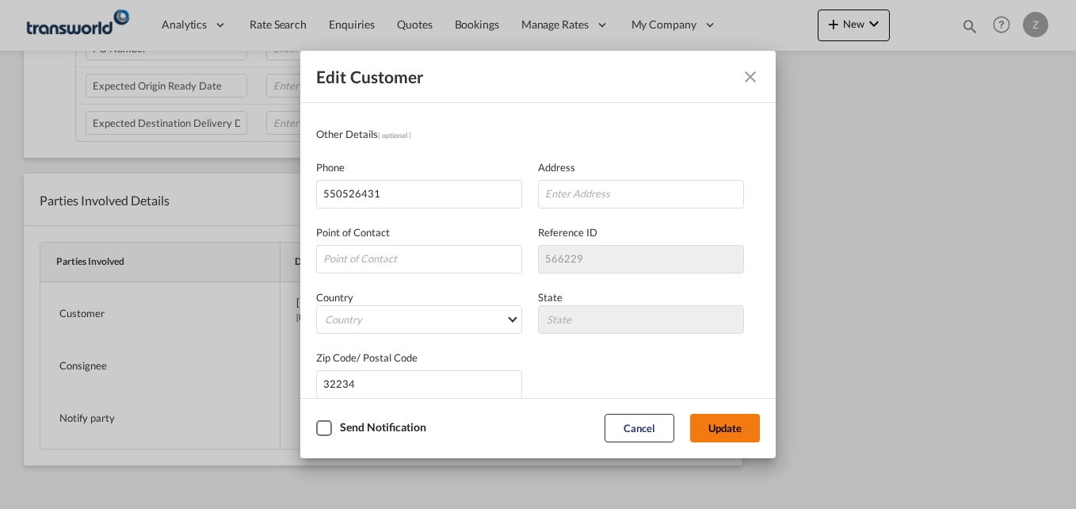
click at [740, 435] on button "Update" at bounding box center [725, 428] width 70 height 29
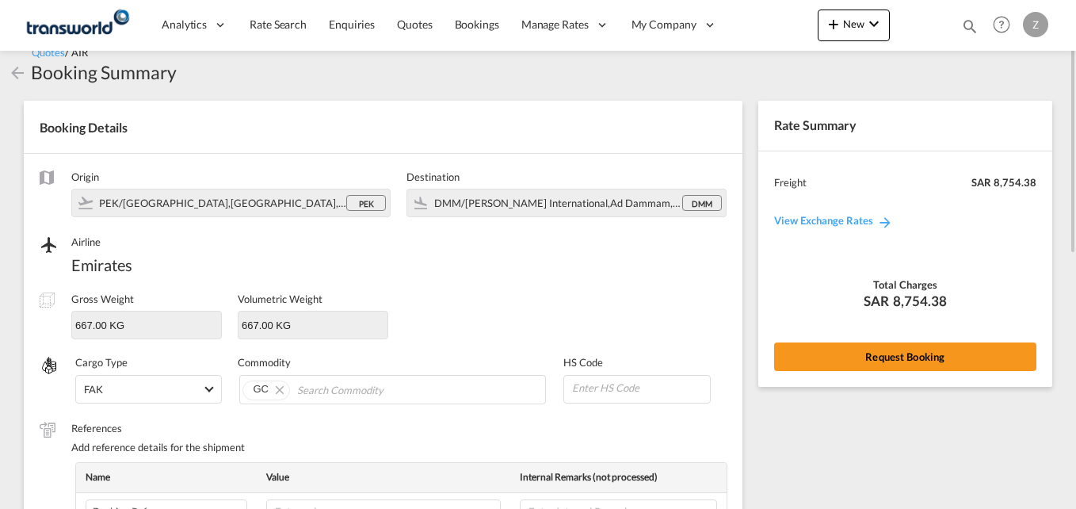
scroll to position [0, 0]
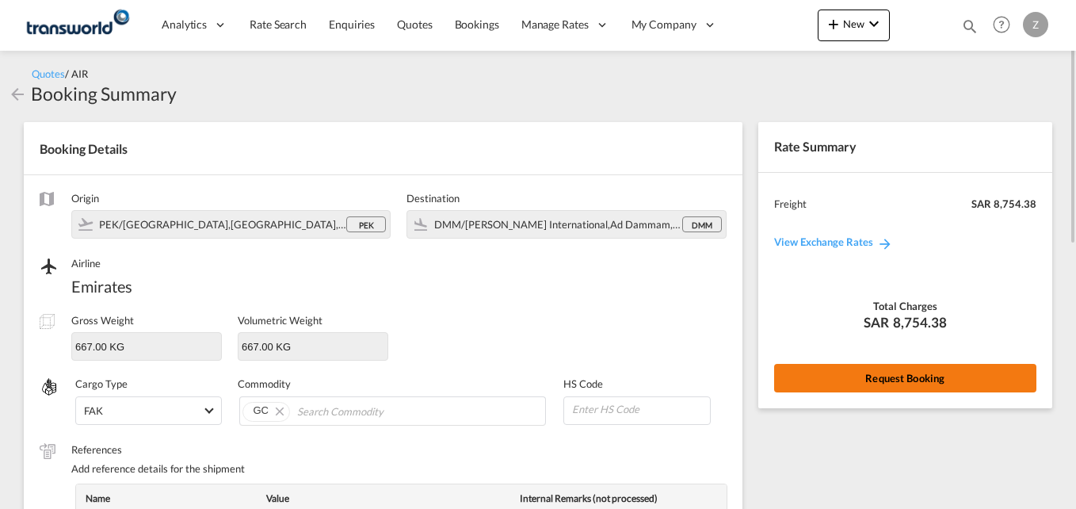
click at [874, 377] on button "Request Booking" at bounding box center [905, 378] width 262 height 29
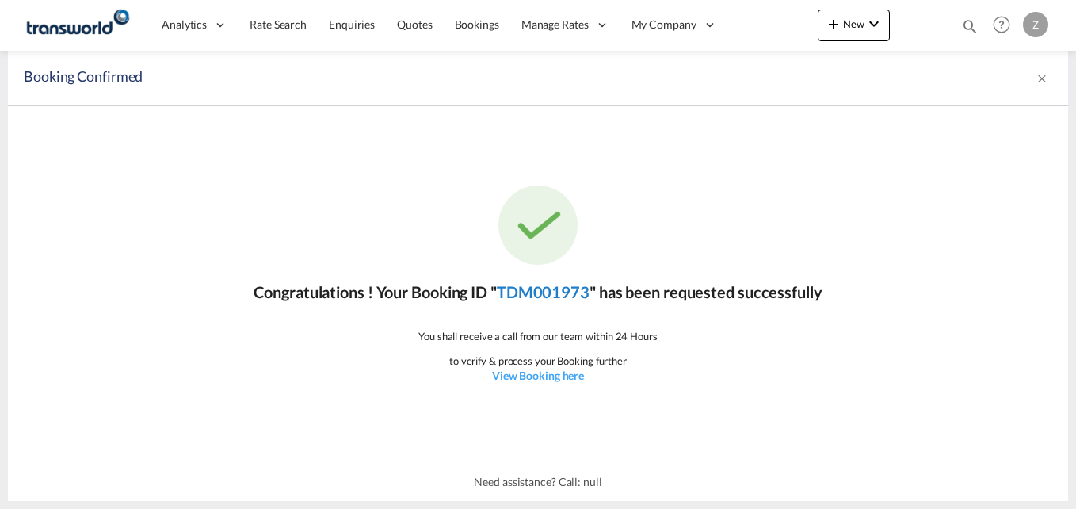
click at [545, 294] on link "TDM001973" at bounding box center [543, 291] width 93 height 19
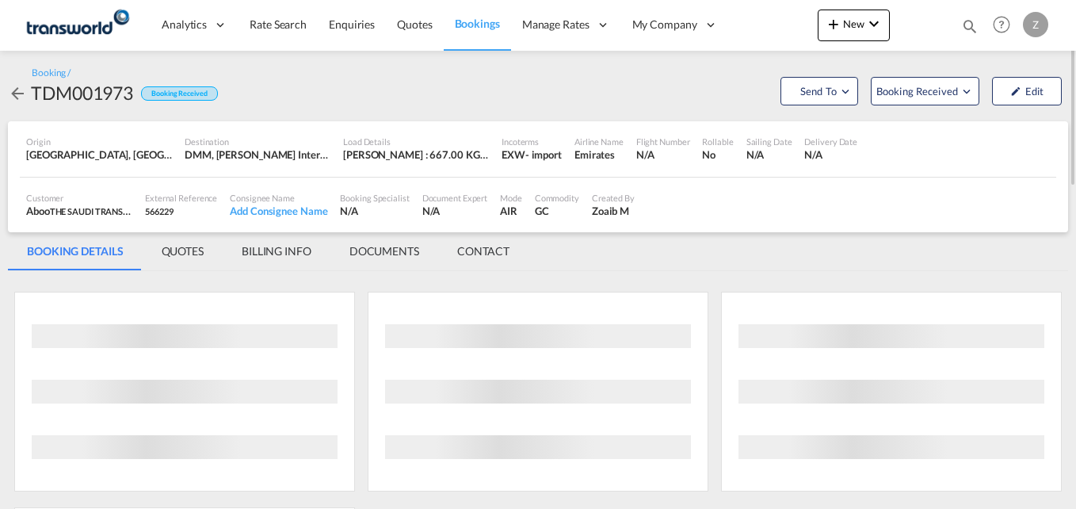
click at [499, 254] on md-tab-item "CONTACT" at bounding box center [483, 251] width 90 height 38
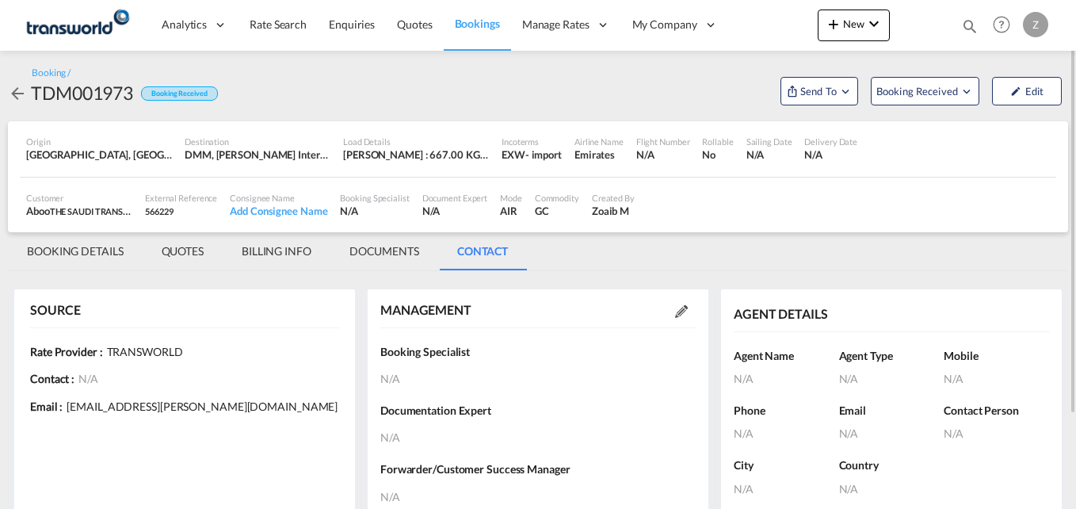
click at [684, 305] on md-icon at bounding box center [681, 311] width 13 height 13
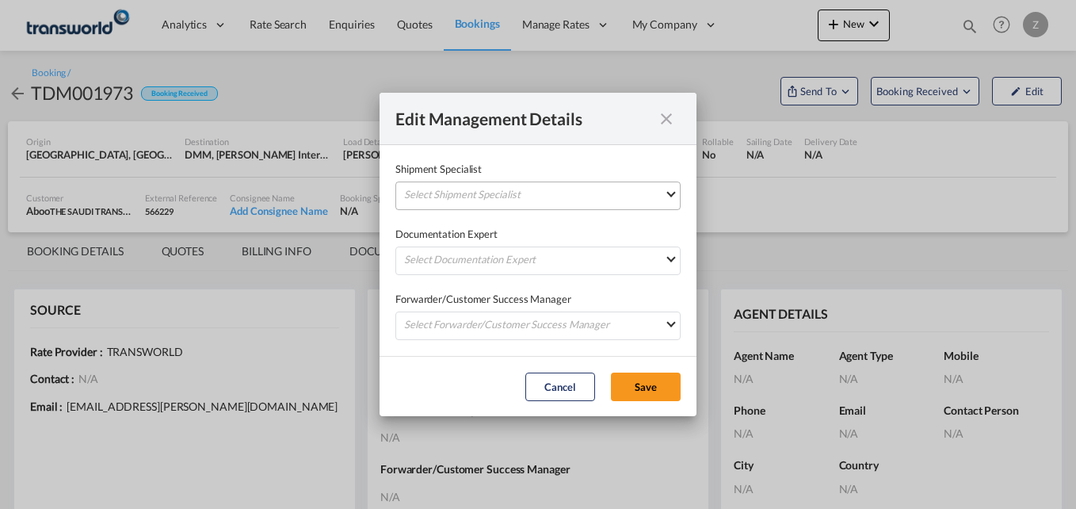
click at [500, 206] on md-select "Select Shipment Specialist [PERSON_NAME] W [PERSON_NAME][EMAIL_ADDRESS][PERSON_…" at bounding box center [538, 196] width 285 height 29
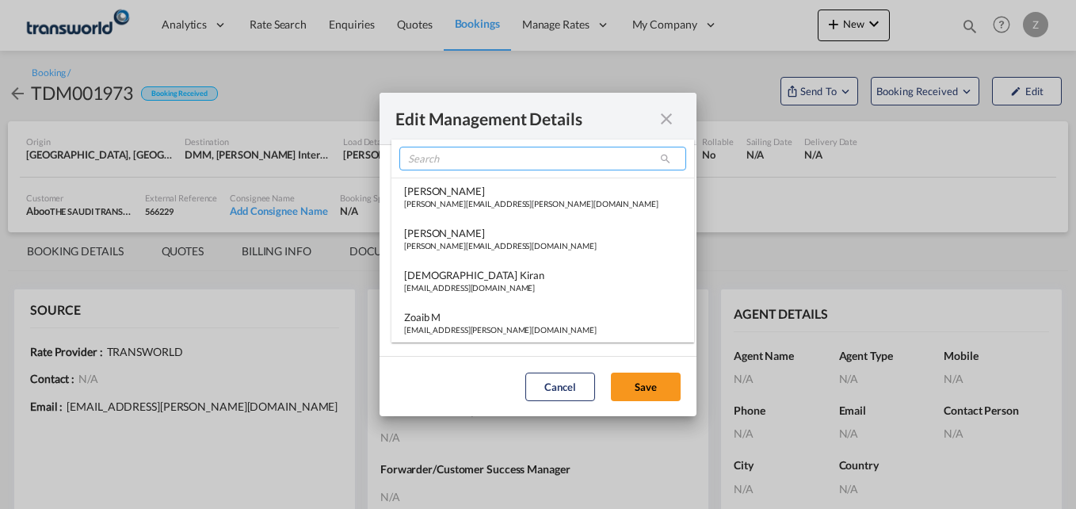
click at [449, 157] on input "search" at bounding box center [543, 159] width 287 height 24
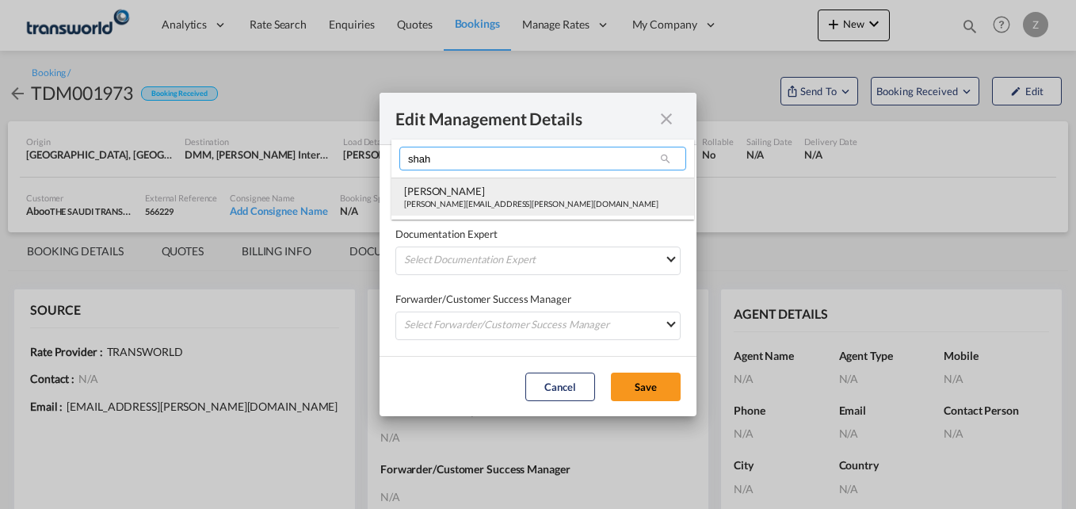
type input "shah"
click at [458, 206] on div "[PERSON_NAME][EMAIL_ADDRESS][PERSON_NAME][DOMAIN_NAME]" at bounding box center [531, 203] width 254 height 11
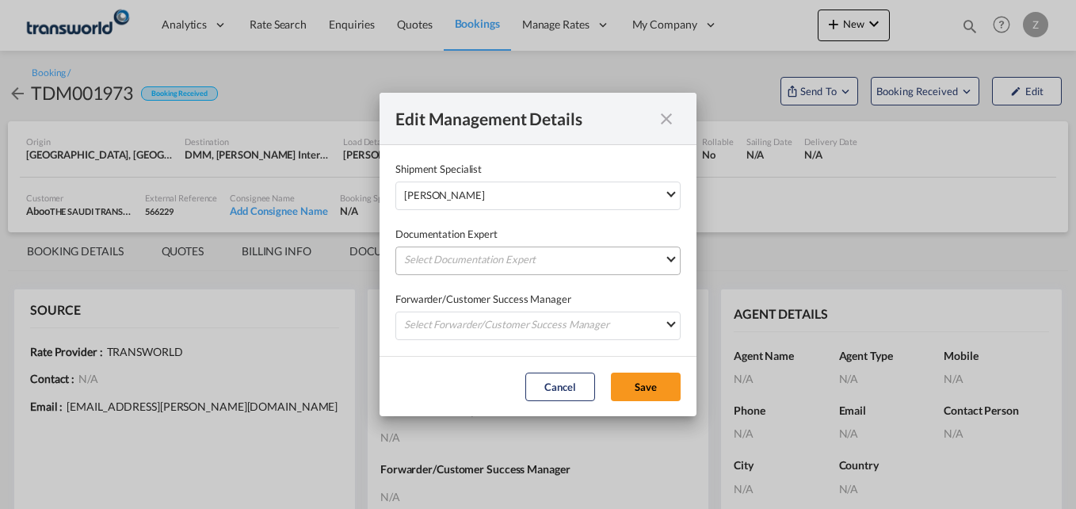
click at [435, 259] on md-select "Select Documentation Expert [PERSON_NAME] W [PERSON_NAME][EMAIL_ADDRESS][PERSON…" at bounding box center [538, 261] width 285 height 29
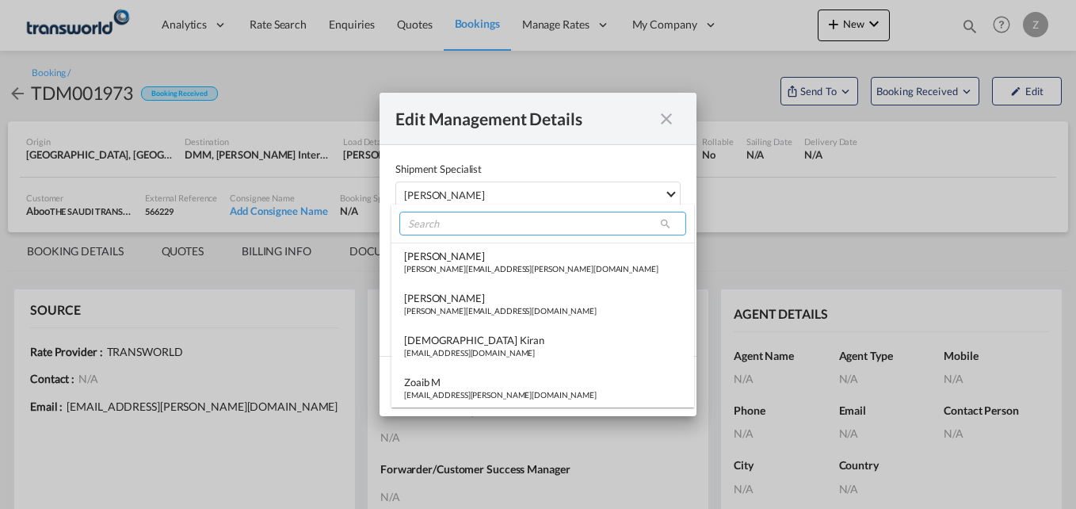
click at [442, 229] on input "search" at bounding box center [543, 224] width 287 height 24
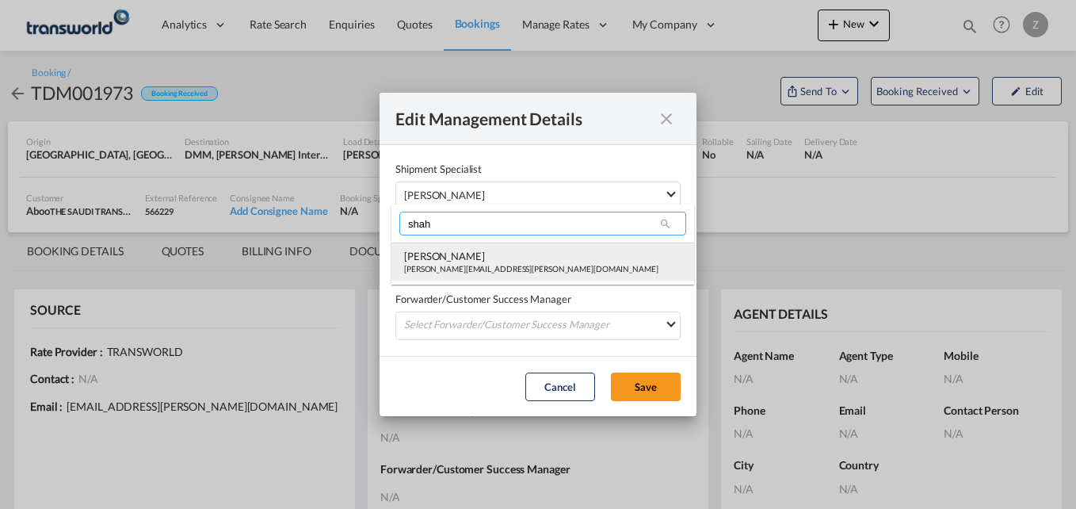
type input "shah"
click at [461, 273] on div "[PERSON_NAME][EMAIL_ADDRESS][PERSON_NAME][DOMAIN_NAME]" at bounding box center [531, 268] width 254 height 11
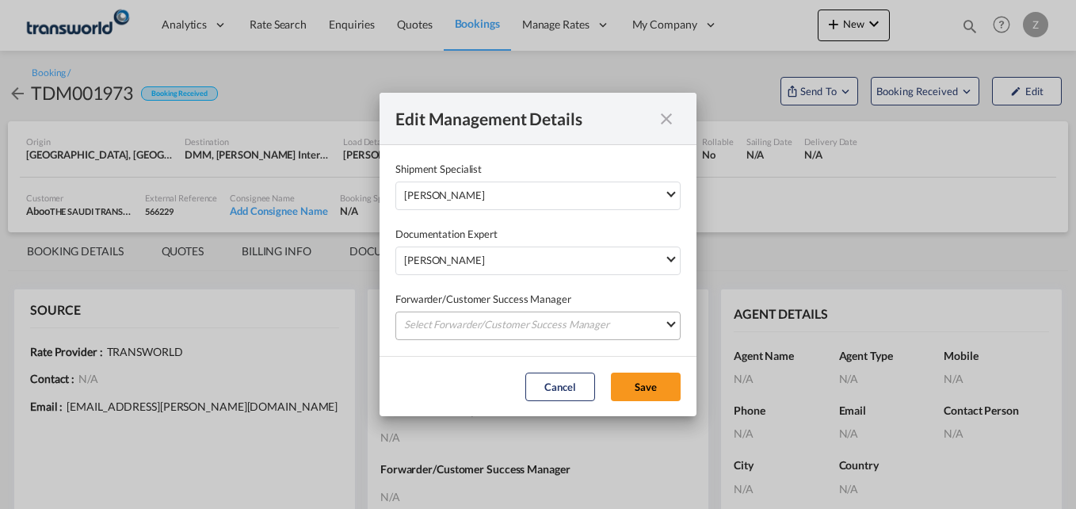
click at [424, 323] on md-select "Select Forwarder/Customer Success Manager [PERSON_NAME] [PERSON_NAME][EMAIL_ADD…" at bounding box center [538, 326] width 285 height 29
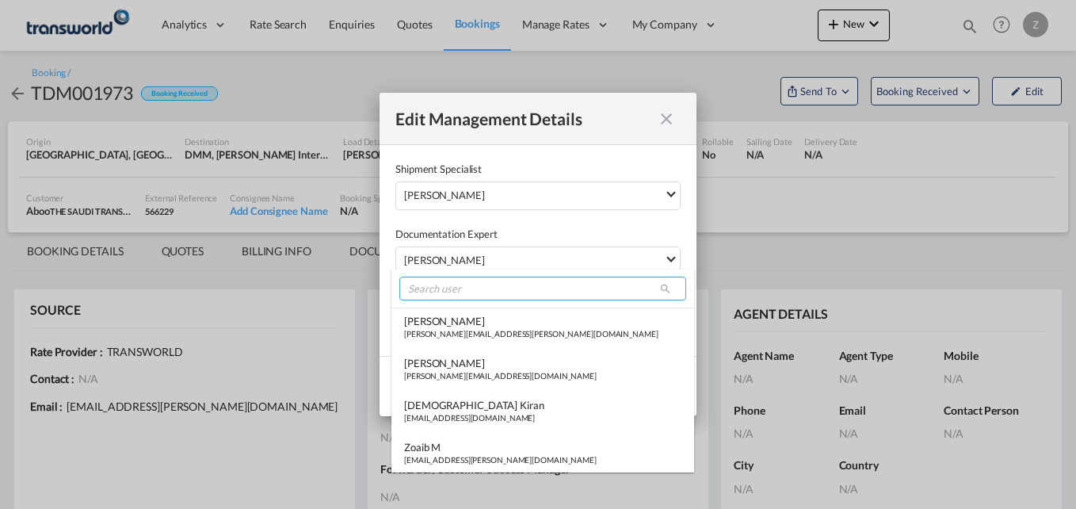
click at [430, 282] on input "search" at bounding box center [543, 289] width 287 height 24
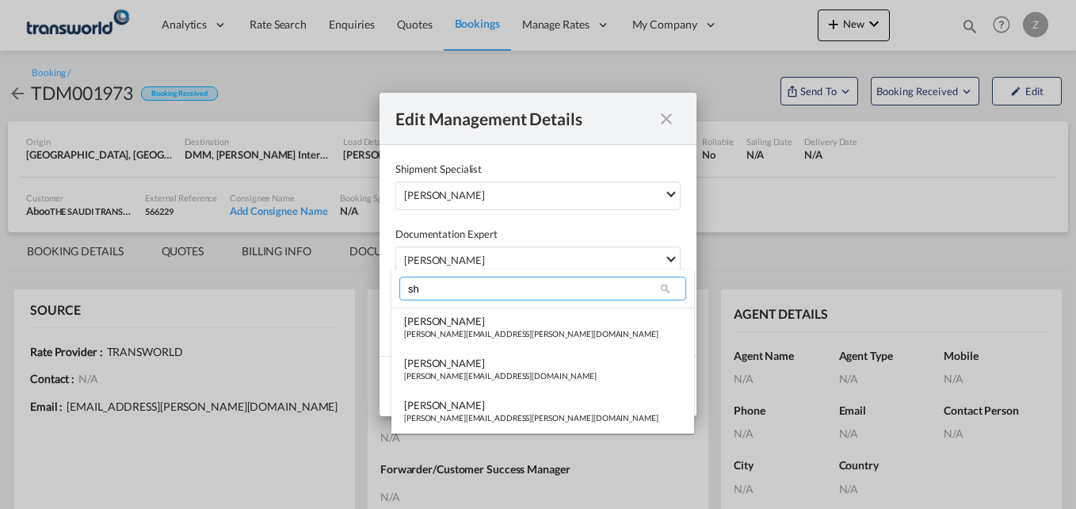
type input "s"
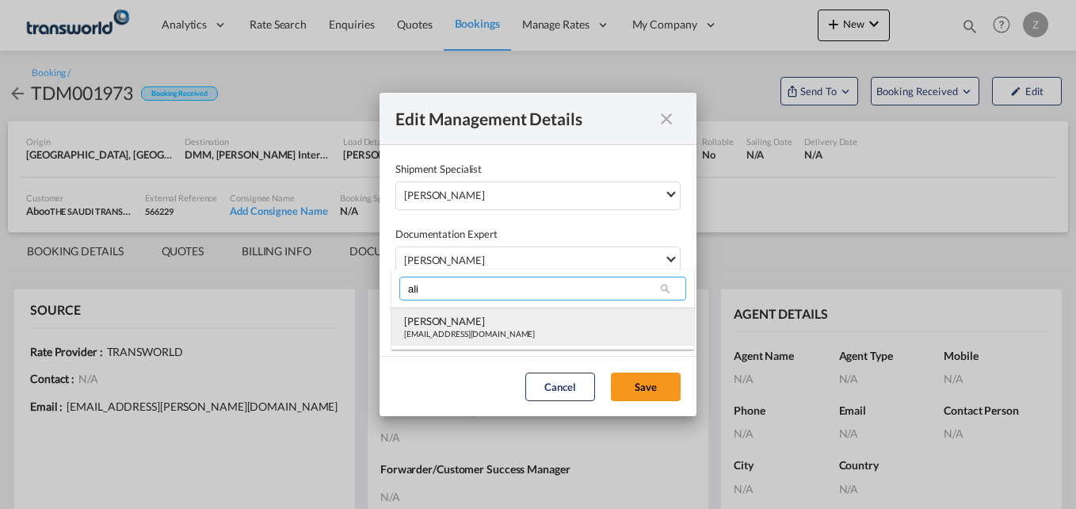
type input "ali"
click at [432, 327] on div "[PERSON_NAME]" at bounding box center [469, 321] width 131 height 14
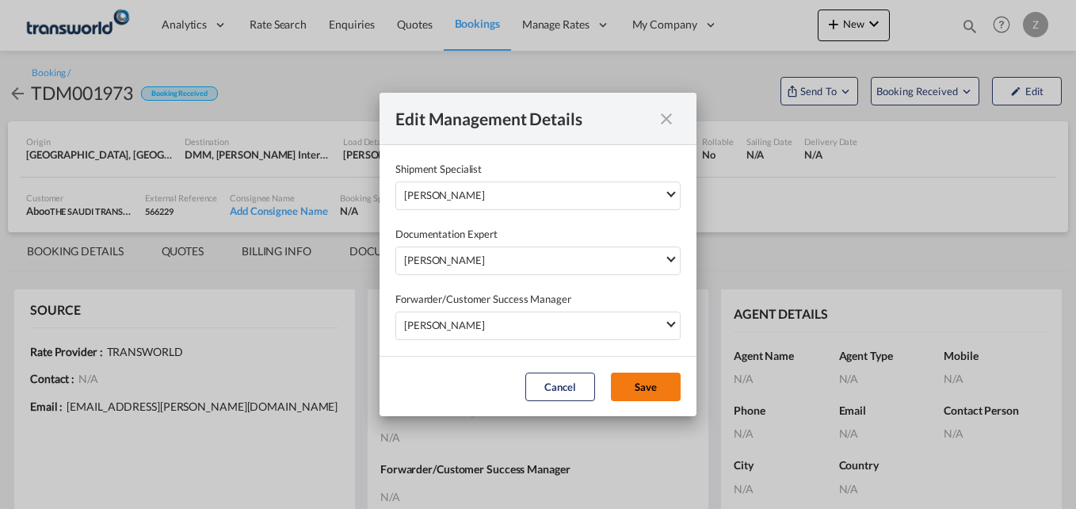
click at [655, 384] on button "Save" at bounding box center [646, 387] width 70 height 29
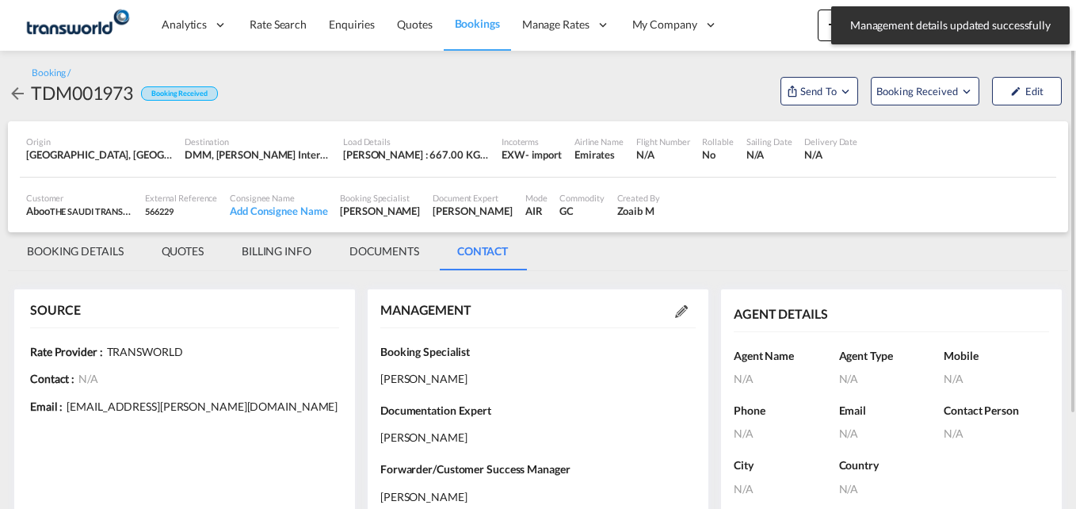
click at [77, 251] on md-tab-item "BOOKING DETAILS" at bounding box center [75, 251] width 135 height 38
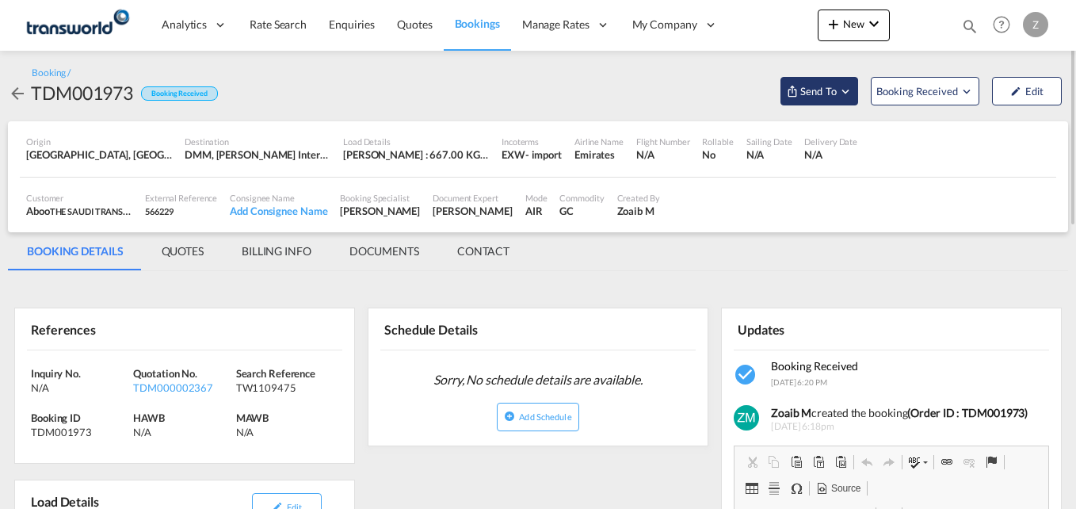
click at [809, 89] on span "Send To" at bounding box center [819, 91] width 40 height 16
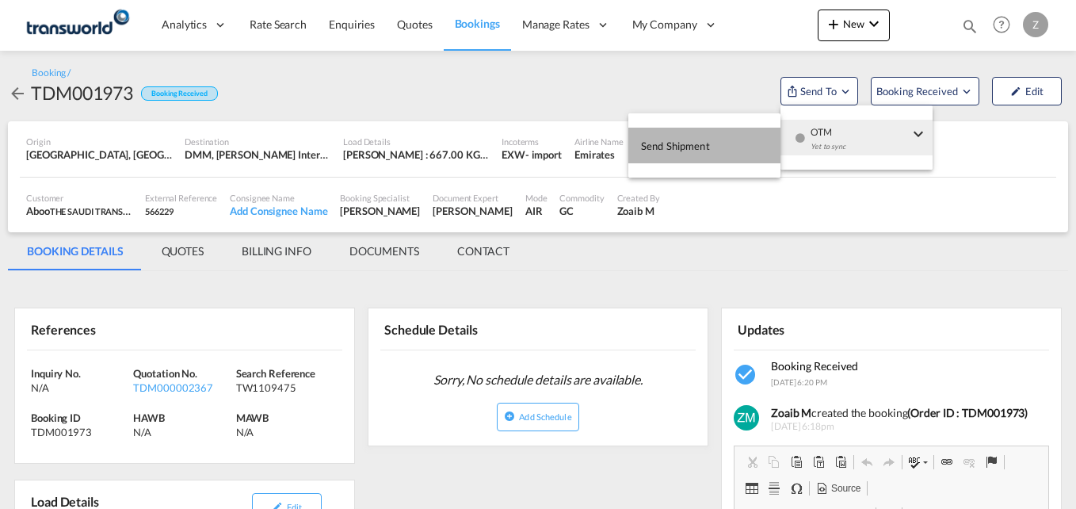
click at [704, 133] on span "Send Shipment" at bounding box center [675, 145] width 69 height 25
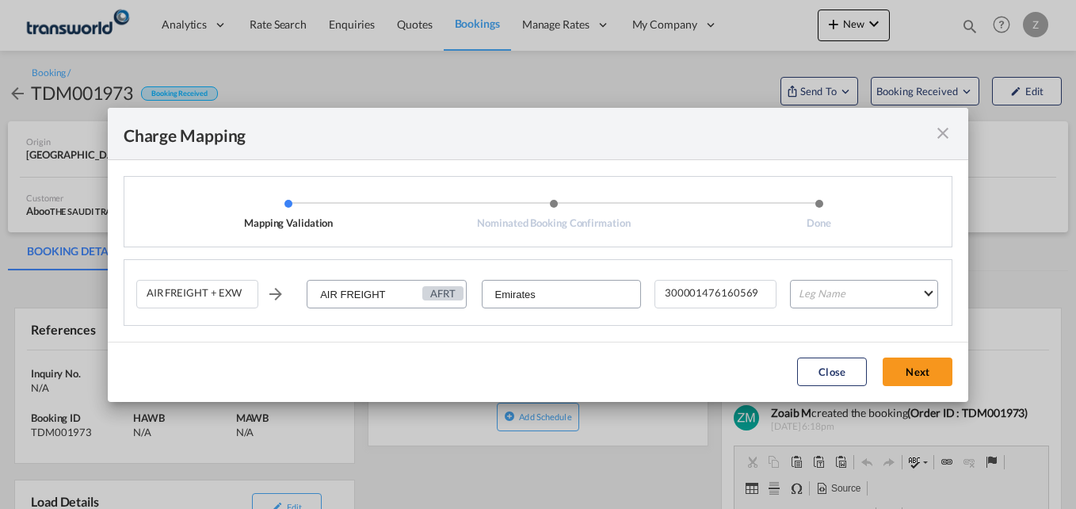
click at [704, 132] on body "Analytics Dashboard Reports Rate Search Enquiries Quotes Bookings" at bounding box center [538, 254] width 1076 height 509
click at [828, 297] on md-select "Leg Name HANDLING ORIGIN HANDLING DESTINATION OTHERS TL PICK UP CUSTOMS ORIGIN …" at bounding box center [864, 294] width 148 height 29
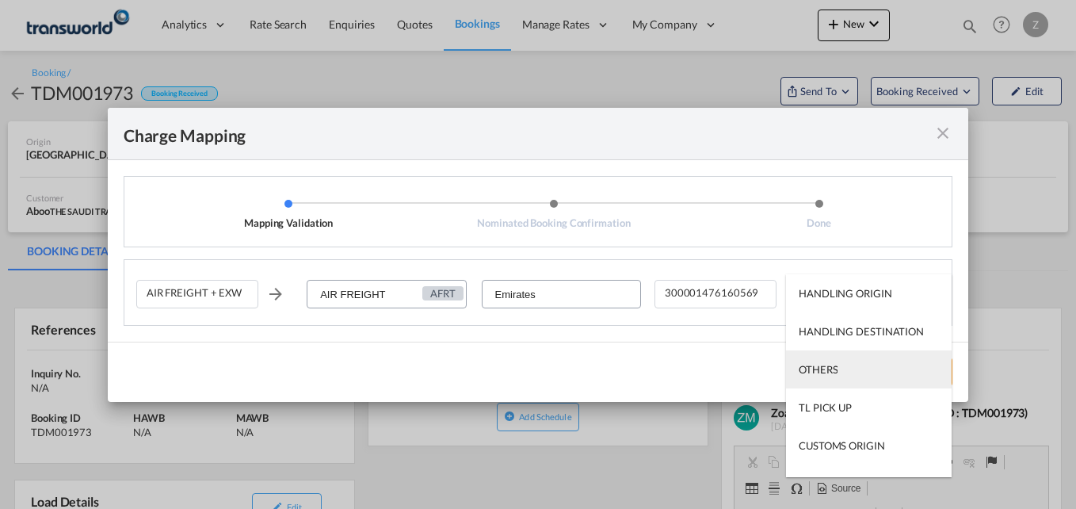
click at [828, 365] on div "OTHERS" at bounding box center [818, 369] width 39 height 14
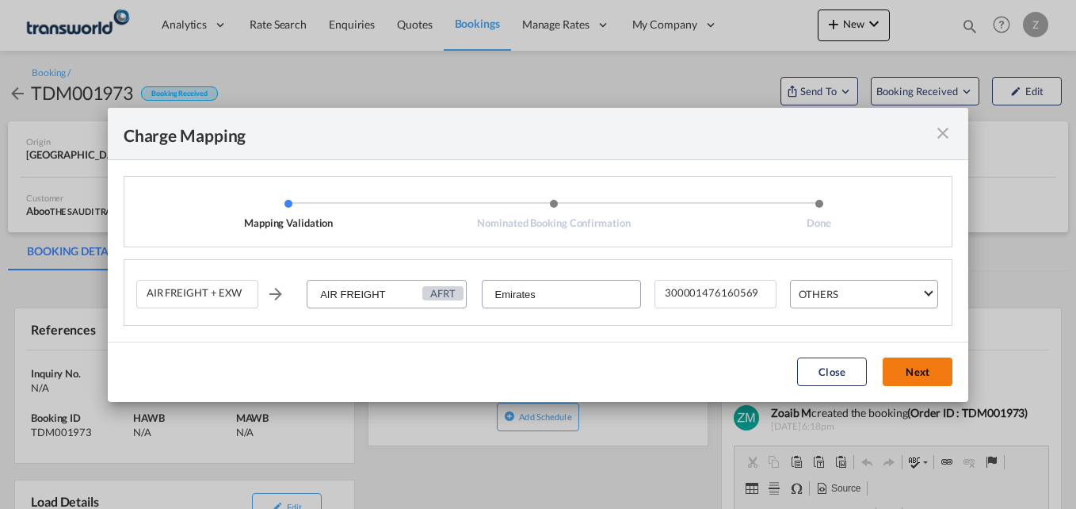
click at [928, 361] on button "Next" at bounding box center [918, 371] width 70 height 29
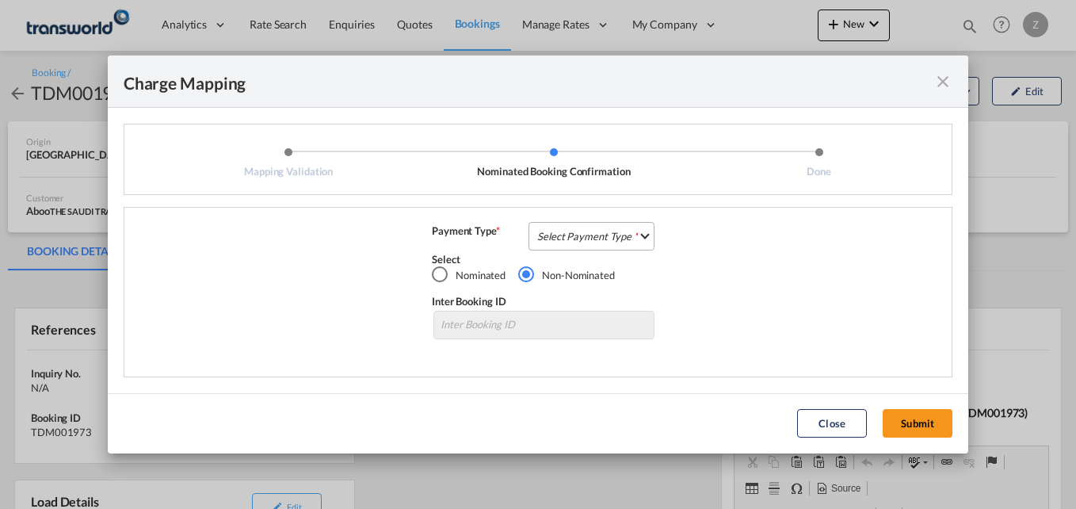
click at [628, 235] on md-select "Select Payment Type COLLECT PREPAID" at bounding box center [592, 236] width 126 height 29
click at [587, 233] on md-option "COLLECT" at bounding box center [596, 236] width 140 height 38
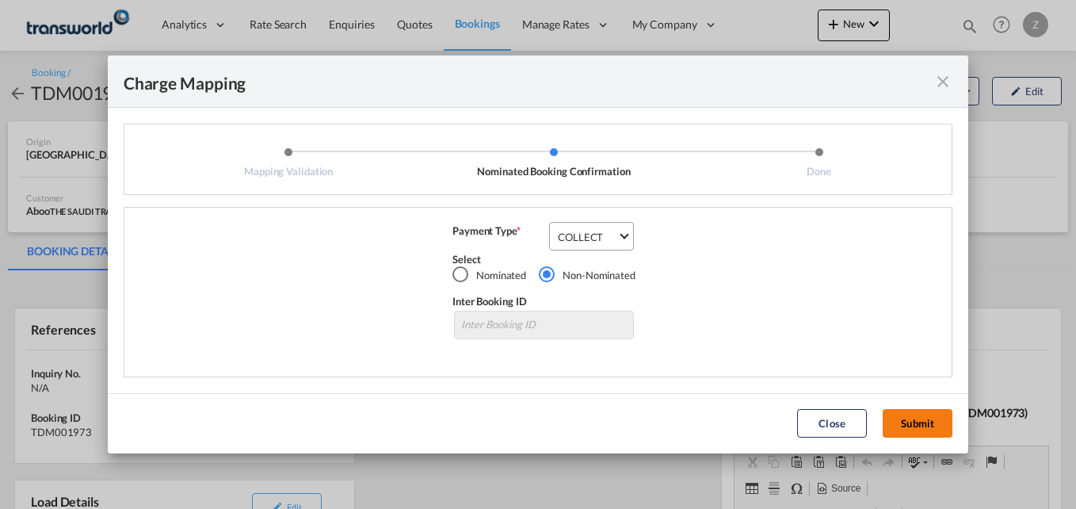
click at [915, 429] on button "Submit" at bounding box center [918, 423] width 70 height 29
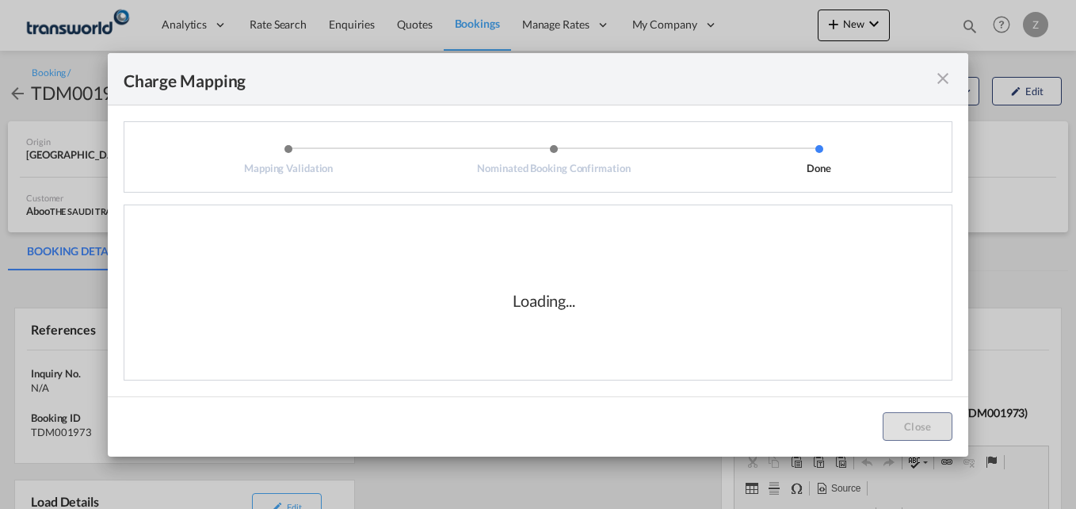
drag, startPoint x: 680, startPoint y: 349, endPoint x: 858, endPoint y: 275, distance: 193.0
click at [858, 275] on div "Loading..." at bounding box center [544, 300] width 816 height 159
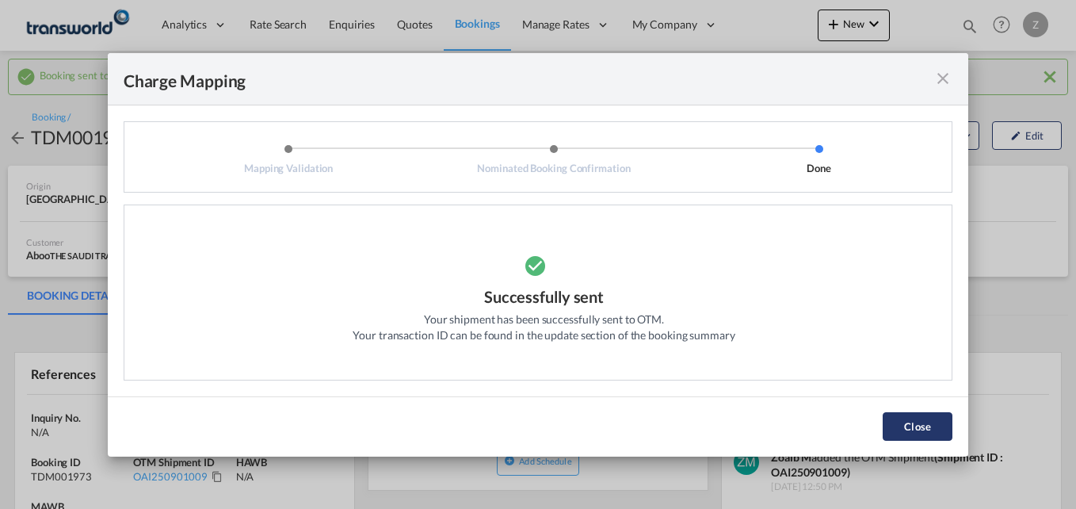
click at [919, 430] on button "Close" at bounding box center [918, 426] width 70 height 29
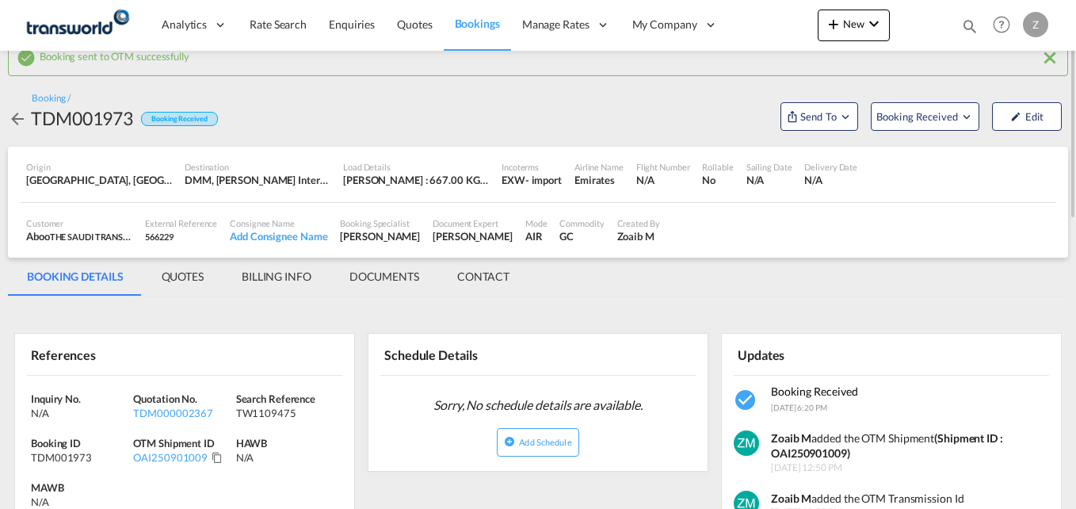
scroll to position [20, 0]
click at [856, 29] on span "New" at bounding box center [853, 23] width 59 height 13
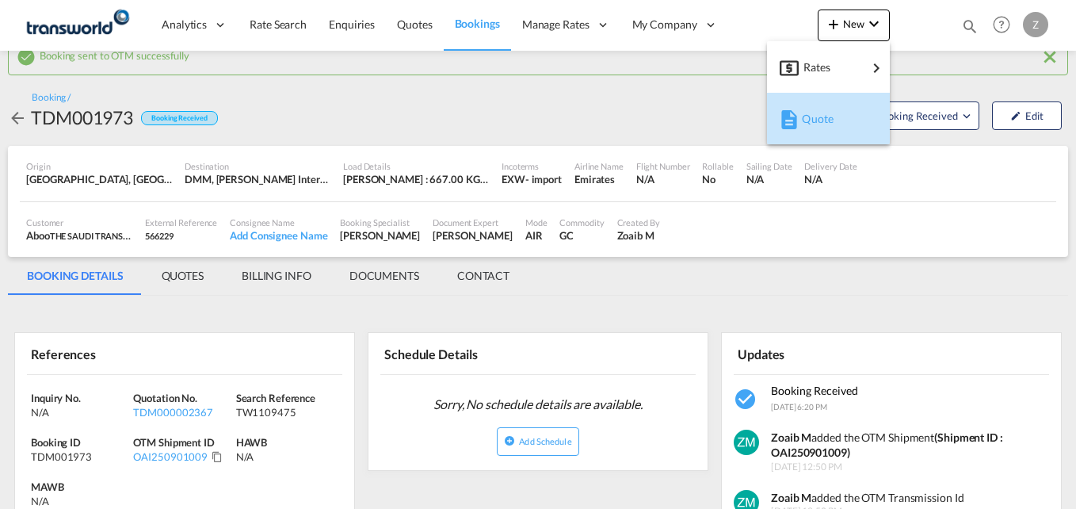
click at [836, 118] on div "Quote" at bounding box center [831, 119] width 59 height 40
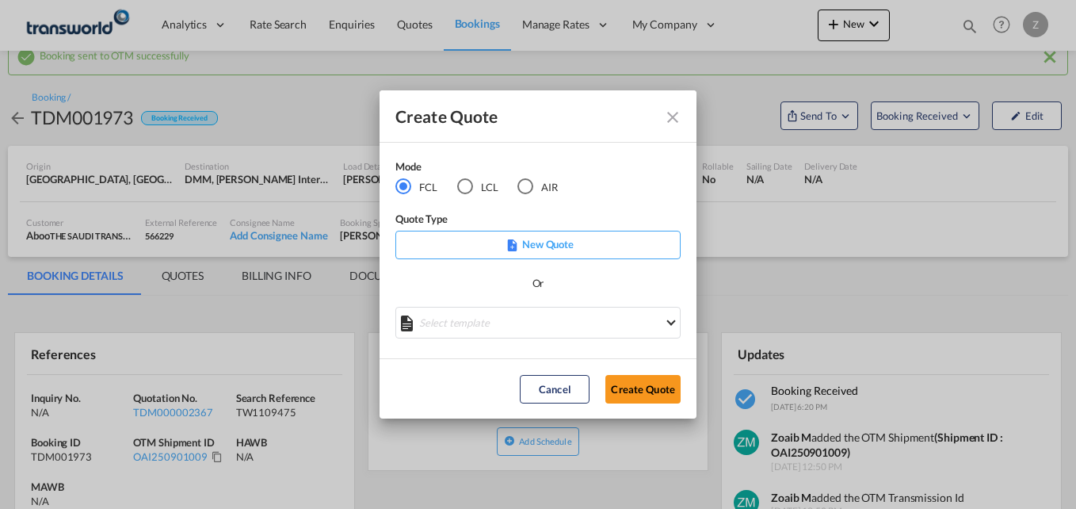
click at [519, 184] on div "AIR" at bounding box center [526, 186] width 16 height 16
click at [632, 390] on button "Create Quote" at bounding box center [643, 389] width 75 height 29
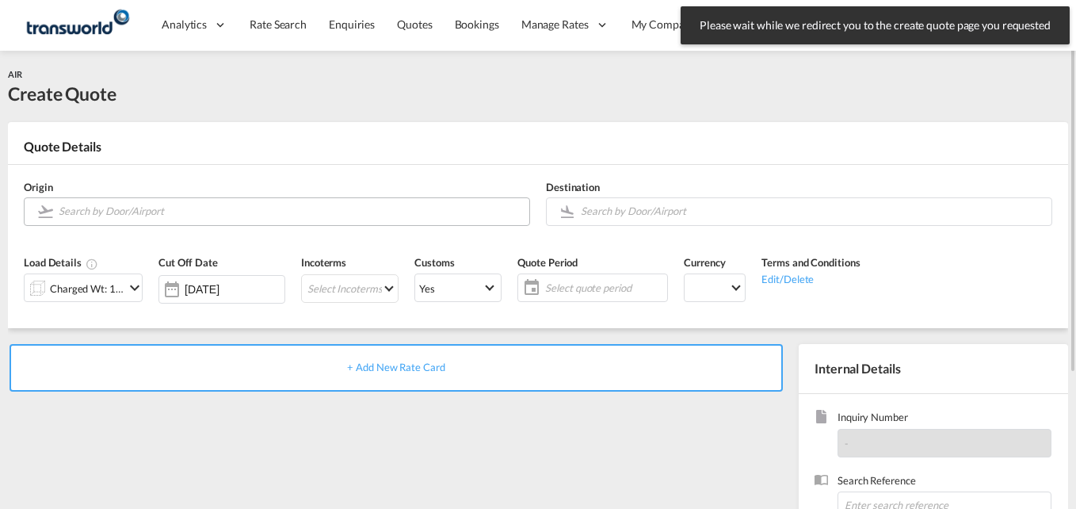
click at [112, 215] on input "Search by Door/Airport" at bounding box center [290, 211] width 463 height 28
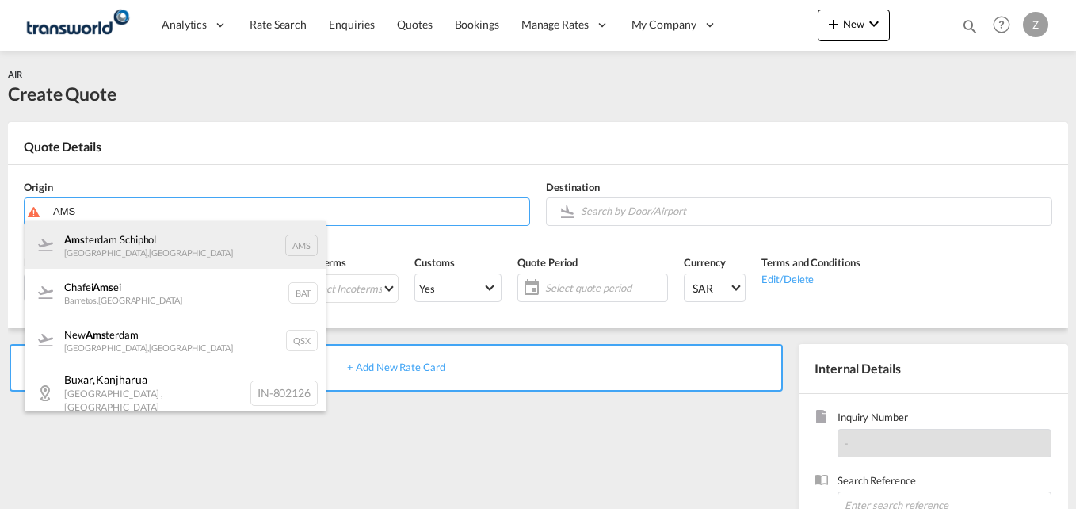
click at [137, 243] on div "Ams terdam Schiphol [GEOGRAPHIC_DATA] , [GEOGRAPHIC_DATA] AMS" at bounding box center [175, 245] width 301 height 48
type input "Amsterdam Schiphol, [GEOGRAPHIC_DATA], AMS"
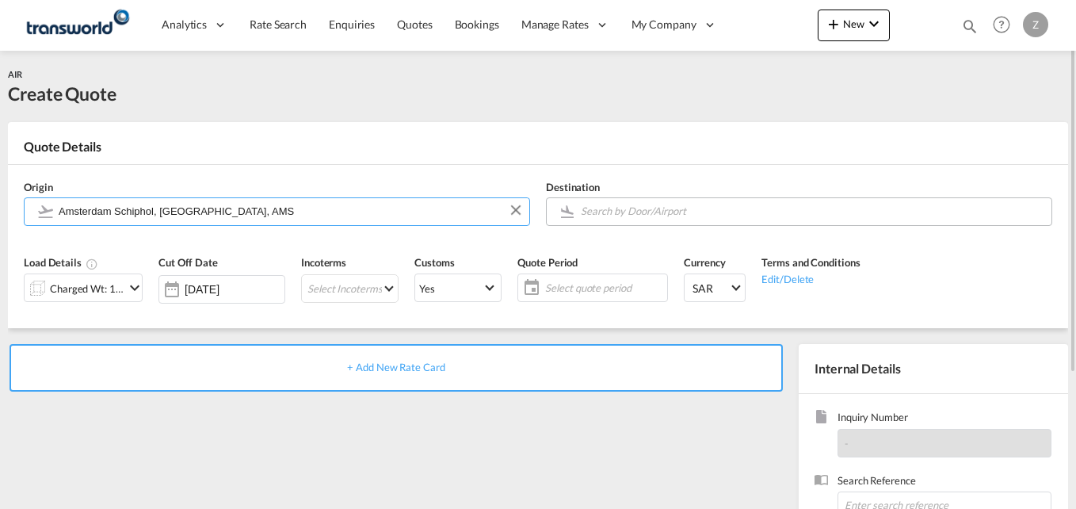
click at [667, 216] on input "Search by Door/Airport" at bounding box center [812, 211] width 463 height 28
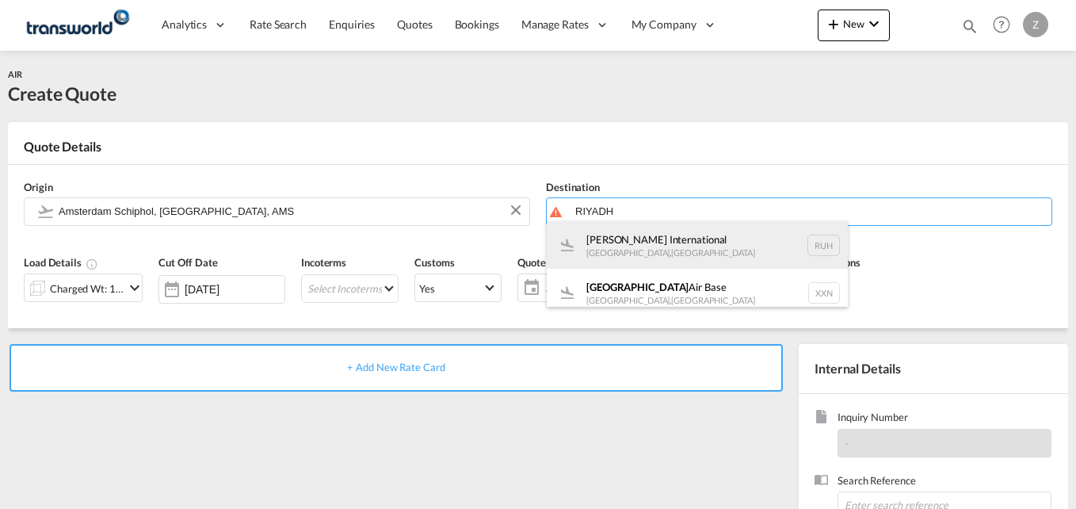
click at [699, 251] on div "[PERSON_NAME] International [GEOGRAPHIC_DATA] , [GEOGRAPHIC_DATA] RUH" at bounding box center [697, 245] width 301 height 48
type input "[PERSON_NAME] International, [GEOGRAPHIC_DATA], RUH"
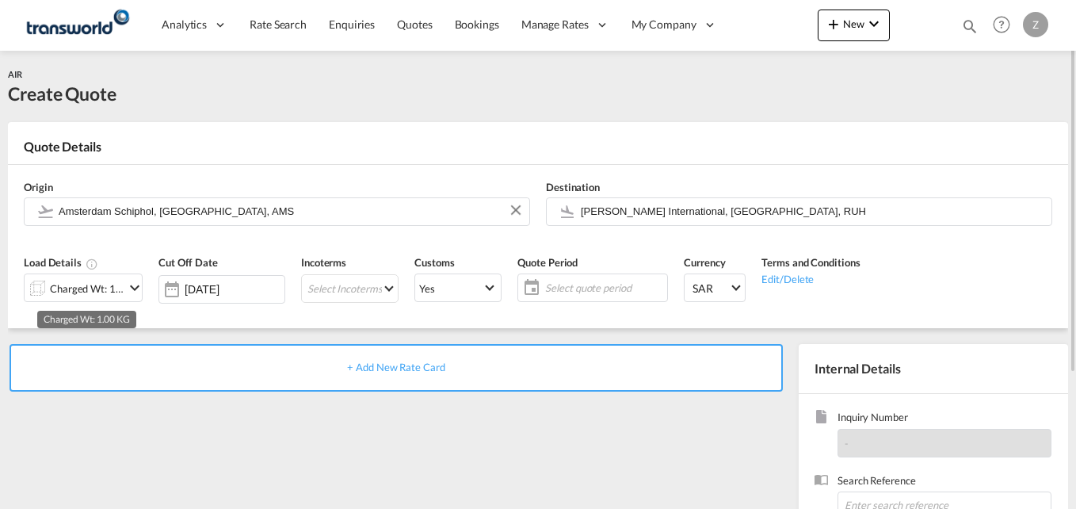
click at [109, 288] on div "Charged Wt: 1.00 KG" at bounding box center [87, 288] width 75 height 22
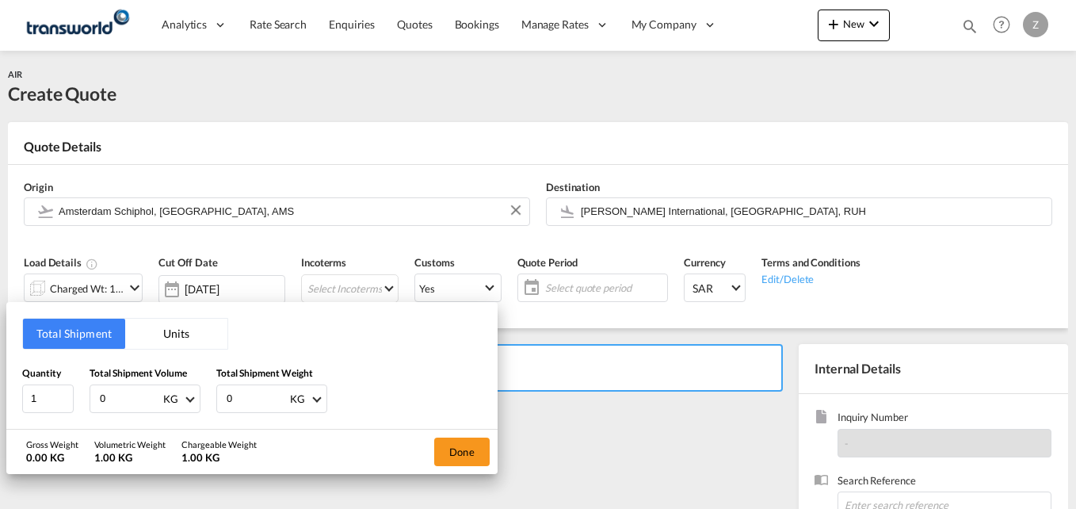
click at [123, 399] on input "0" at bounding box center [129, 398] width 63 height 27
type input "540"
click at [239, 397] on input "0" at bounding box center [256, 398] width 63 height 27
type input "540"
click at [457, 456] on button "Done" at bounding box center [461, 452] width 55 height 29
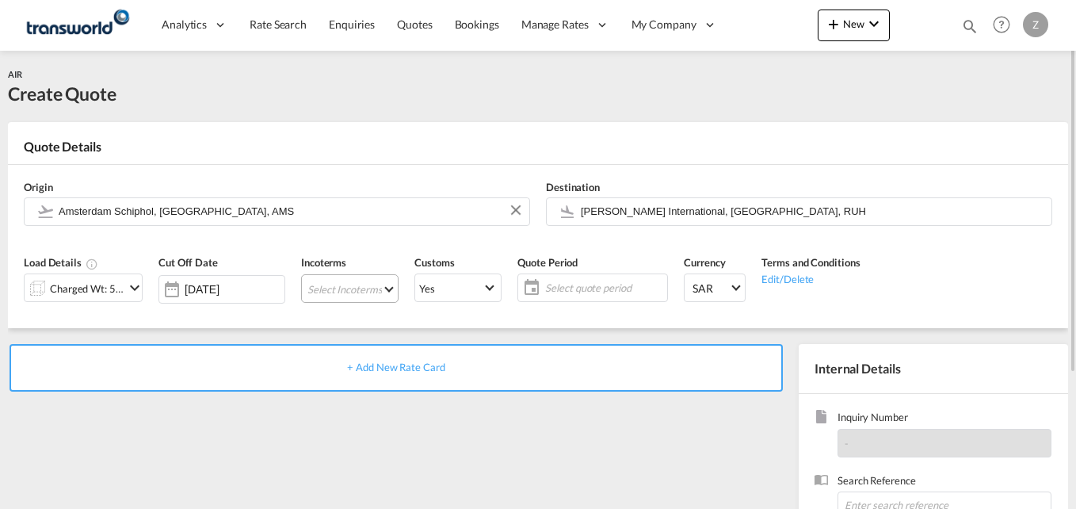
click at [335, 296] on md-select "Select Incoterms EXW - import Ex Works DAP - export Delivered at Place FAS - im…" at bounding box center [349, 288] width 97 height 29
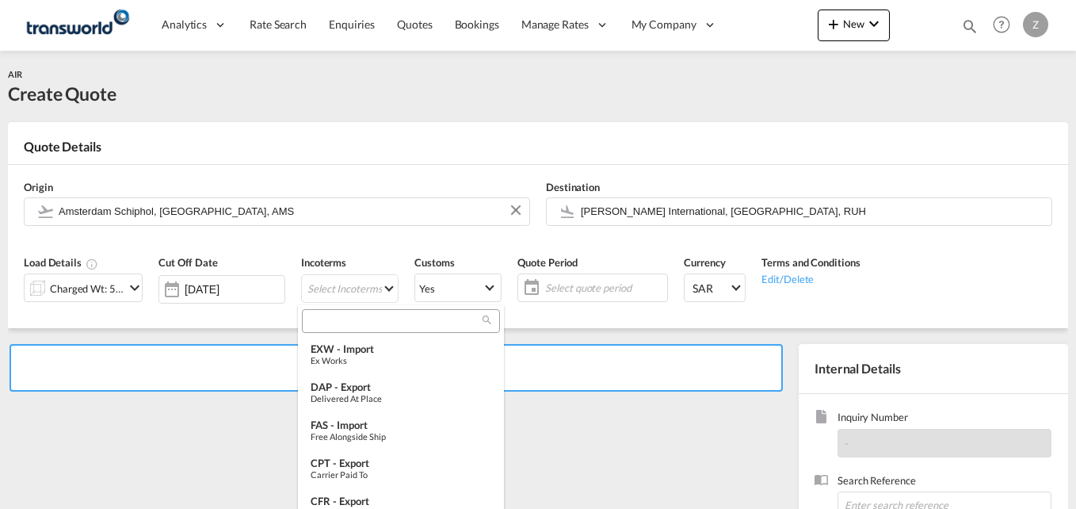
click at [339, 327] on input "search" at bounding box center [395, 321] width 176 height 14
type input "EXW"
click at [338, 348] on div "EXW - import" at bounding box center [401, 348] width 181 height 13
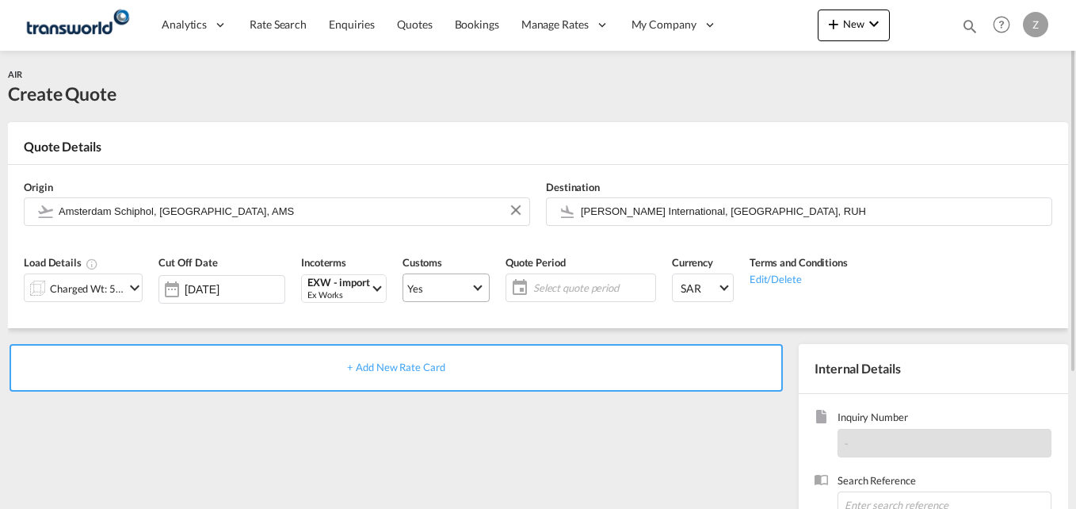
click at [438, 290] on span "Yes" at bounding box center [438, 288] width 63 height 14
click at [425, 332] on md-option "No" at bounding box center [441, 326] width 111 height 38
click at [434, 287] on span "Yes" at bounding box center [438, 288] width 63 height 14
click at [415, 328] on md-option "No" at bounding box center [441, 326] width 111 height 38
click at [566, 279] on span "Select quote period" at bounding box center [593, 288] width 126 height 22
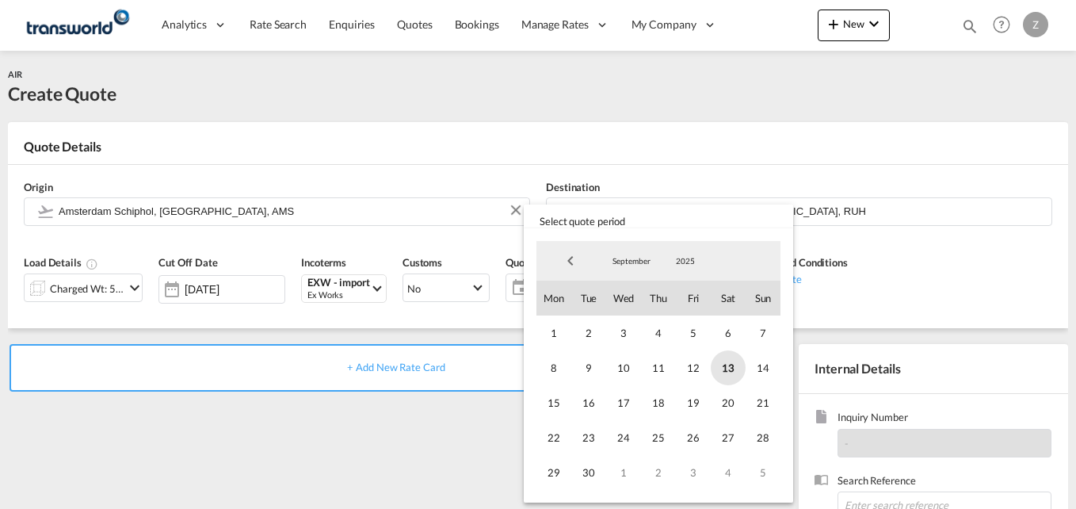
click at [725, 375] on span "13" at bounding box center [728, 367] width 35 height 35
click at [589, 476] on span "30" at bounding box center [589, 472] width 35 height 35
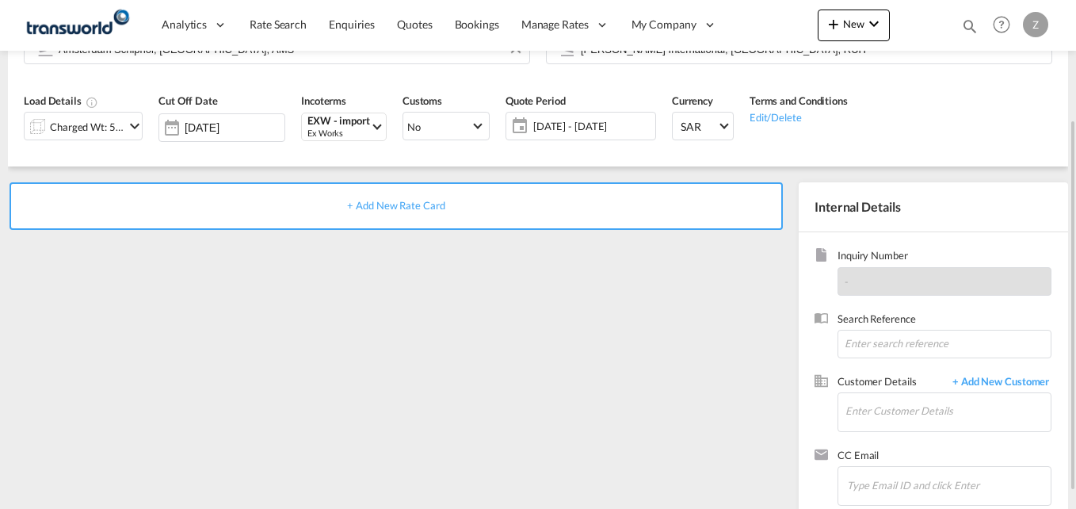
scroll to position [162, 0]
click at [864, 343] on input at bounding box center [945, 343] width 214 height 29
paste input "TW1109488"
type input "TW1109488"
click at [885, 412] on input "Enter Customer Details" at bounding box center [948, 410] width 205 height 36
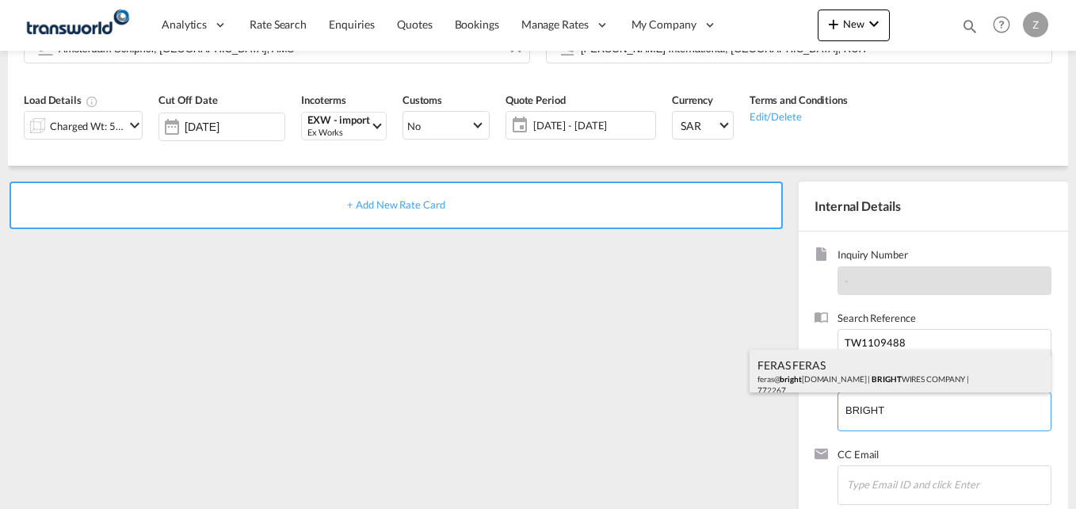
click at [871, 370] on div "FERAS FERAS feras@ bright [DOMAIN_NAME] | BRIGHT WIRES COMPANY | 772267" at bounding box center [900, 377] width 301 height 54
type input "BRIGHT WIRES COMPANY, FERAS FERAS, [EMAIL_ADDRESS][DOMAIN_NAME]"
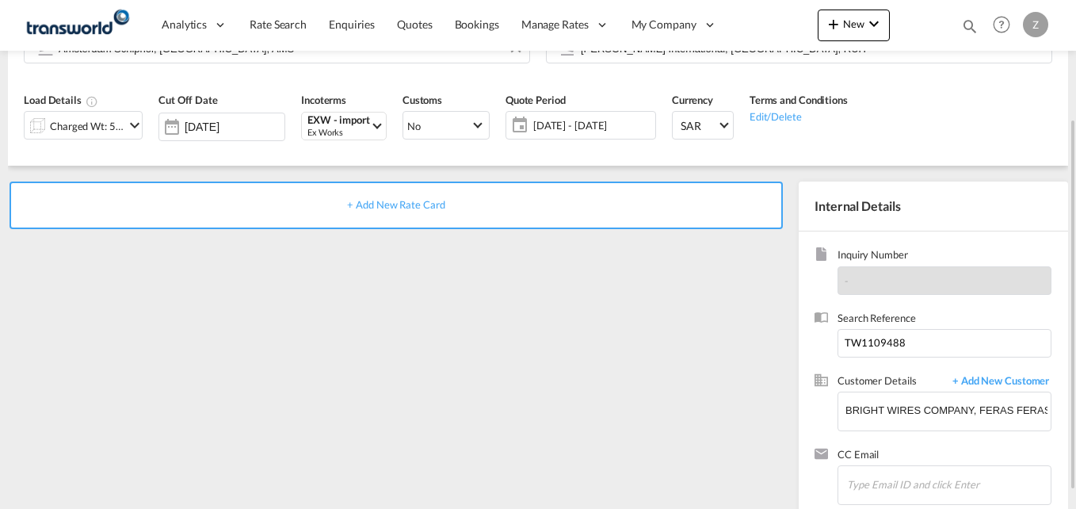
click at [434, 208] on span "+ Add New Rate Card" at bounding box center [395, 204] width 97 height 13
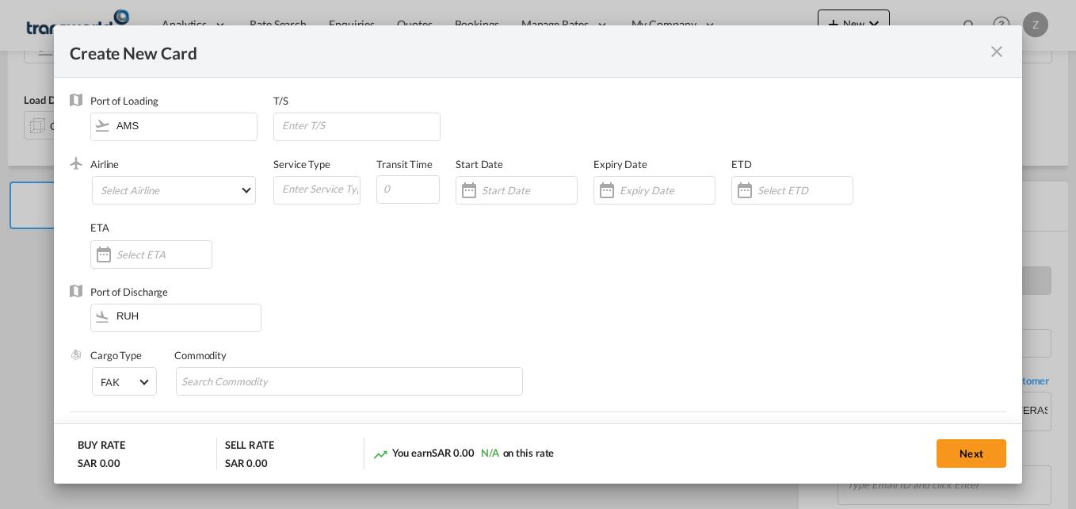
click at [167, 175] on div "Airline Select Airline AIR EXPRESS S.A. (1166- / -) CMA CGM Air Cargo (1140-2C …" at bounding box center [181, 188] width 183 height 63
click at [156, 197] on md-select "Select Airline AIR EXPRESS S.A. (1166- / -) CMA CGM Air Cargo (1140-2C / -) DDW…" at bounding box center [174, 190] width 164 height 29
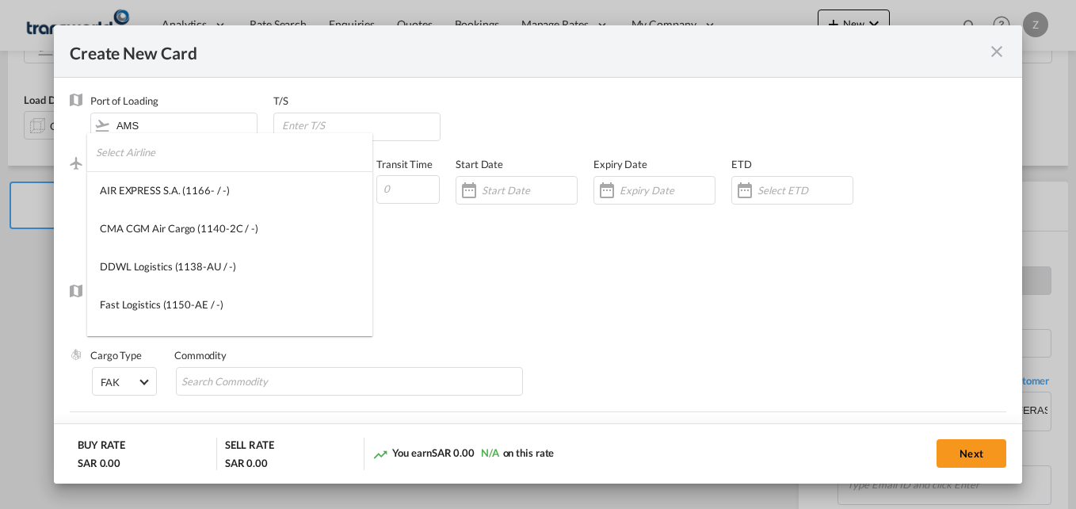
click at [153, 158] on input "search" at bounding box center [234, 152] width 277 height 38
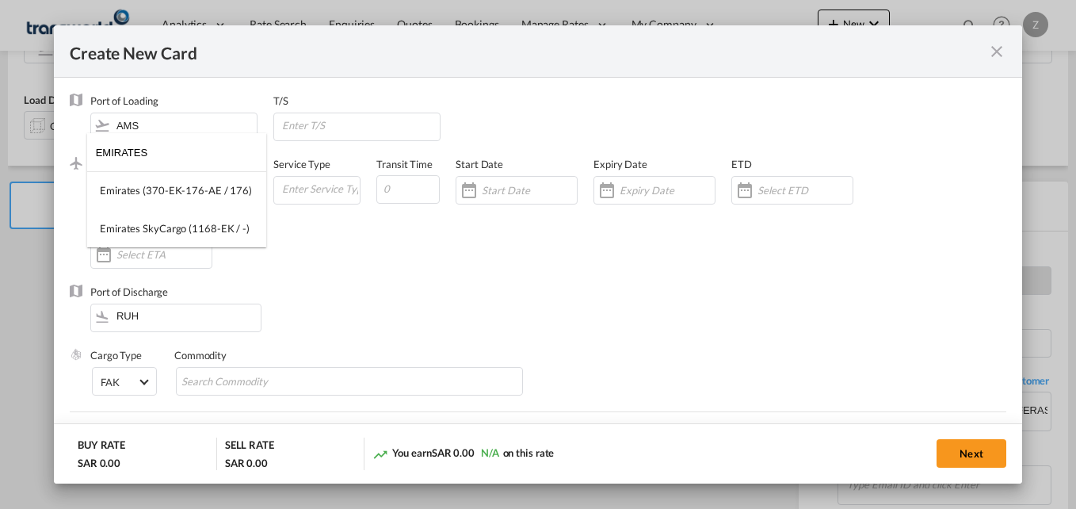
type input "EMIRATES"
click at [176, 203] on md-option "Emirates (370-EK-176-AE / 176)" at bounding box center [176, 190] width 179 height 38
click at [303, 193] on input "Create New Card ..." at bounding box center [320, 189] width 79 height 24
type input "AIR"
click at [389, 191] on input "Create New Card ..." at bounding box center [408, 189] width 63 height 29
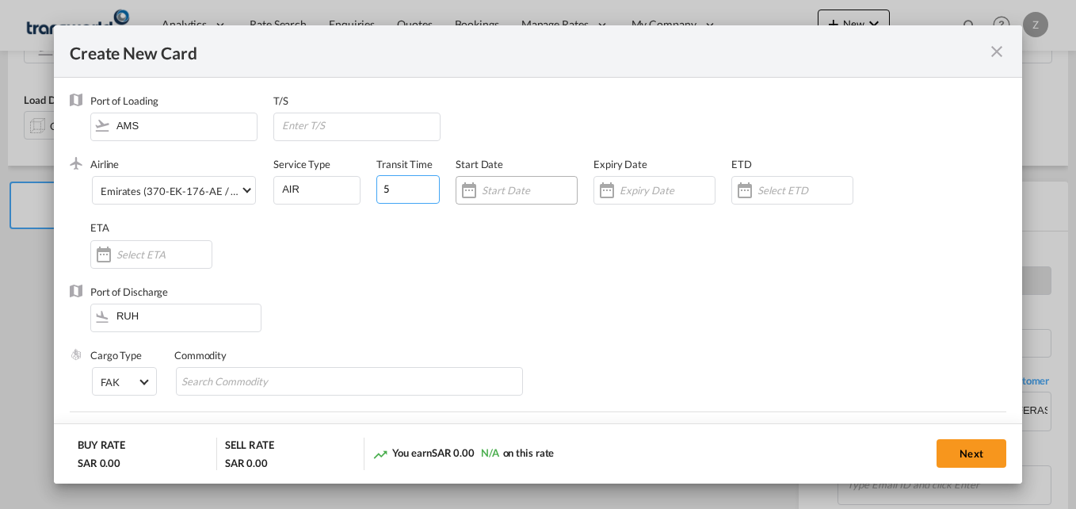
type input "5"
click at [523, 185] on input "Create New Card ..." at bounding box center [529, 190] width 95 height 13
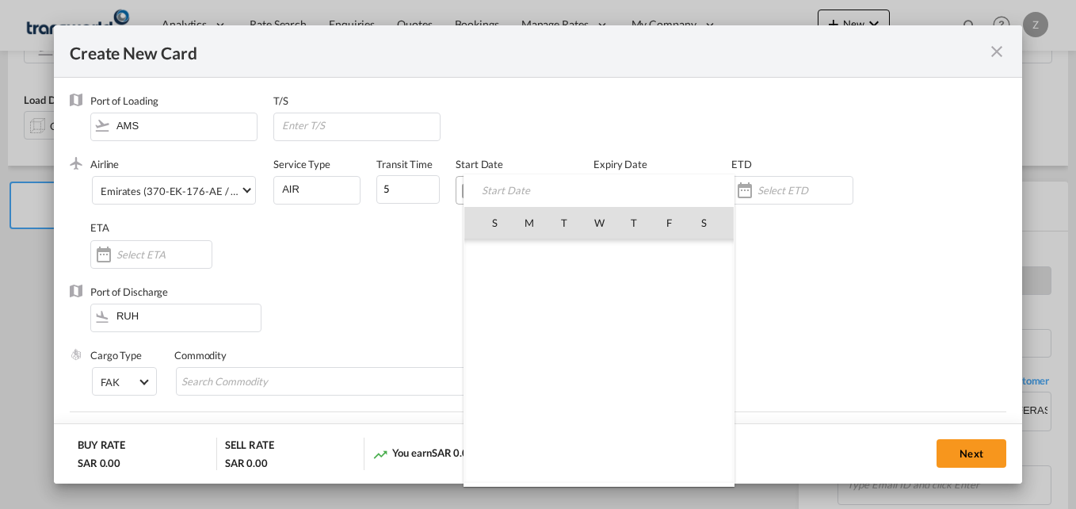
scroll to position [367185, 0]
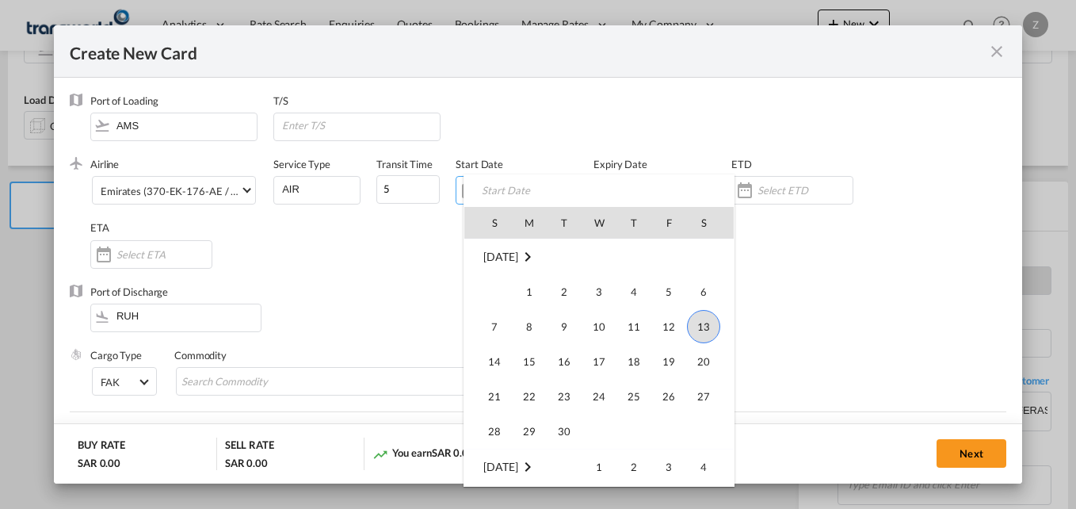
click at [698, 312] on span "13" at bounding box center [703, 326] width 33 height 33
type input "[DATE]"
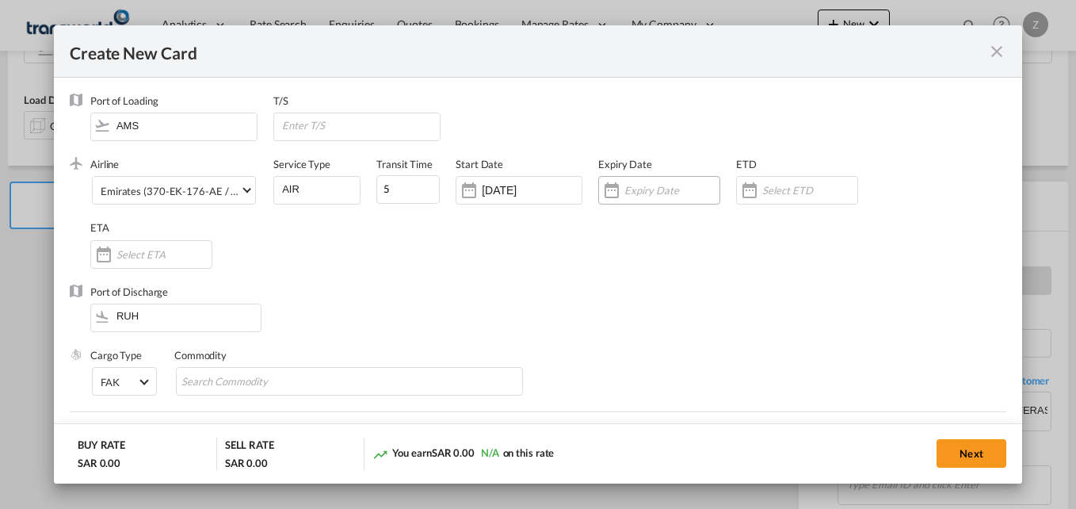
click at [656, 200] on div "Create New Card ..." at bounding box center [659, 190] width 122 height 29
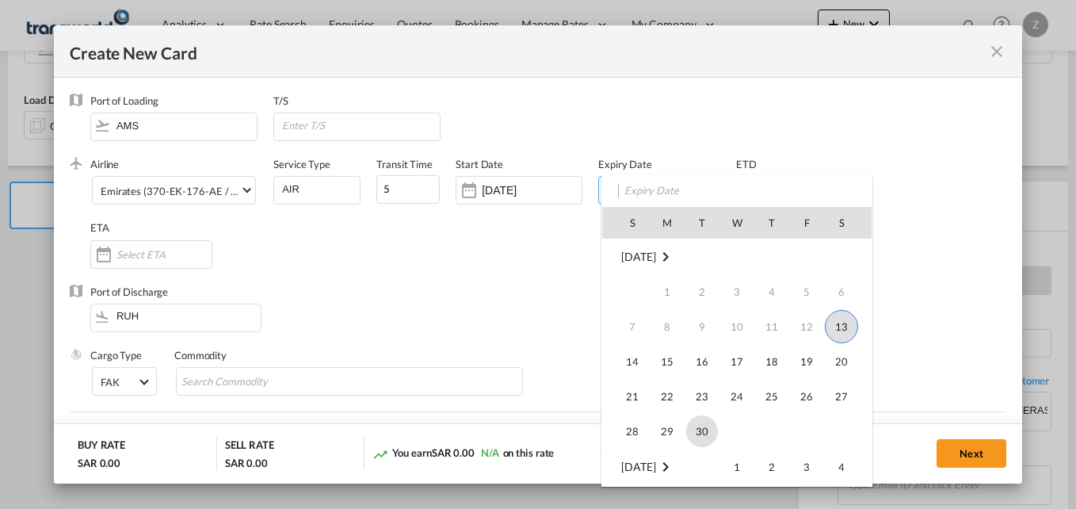
click at [699, 426] on span "30" at bounding box center [702, 431] width 32 height 32
type input "[DATE]"
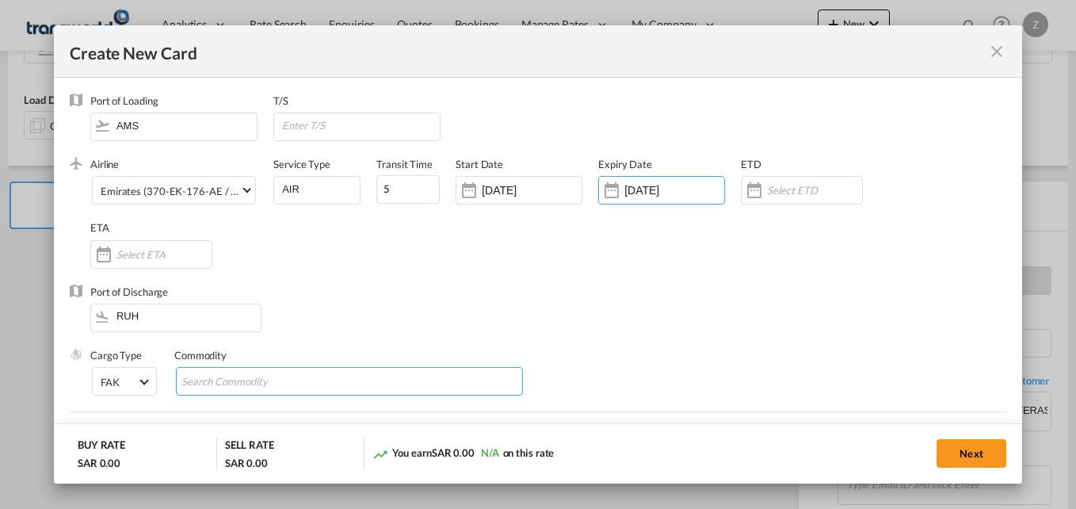
click at [271, 387] on input "Search Commodity" at bounding box center [254, 381] width 145 height 25
type input "GC"
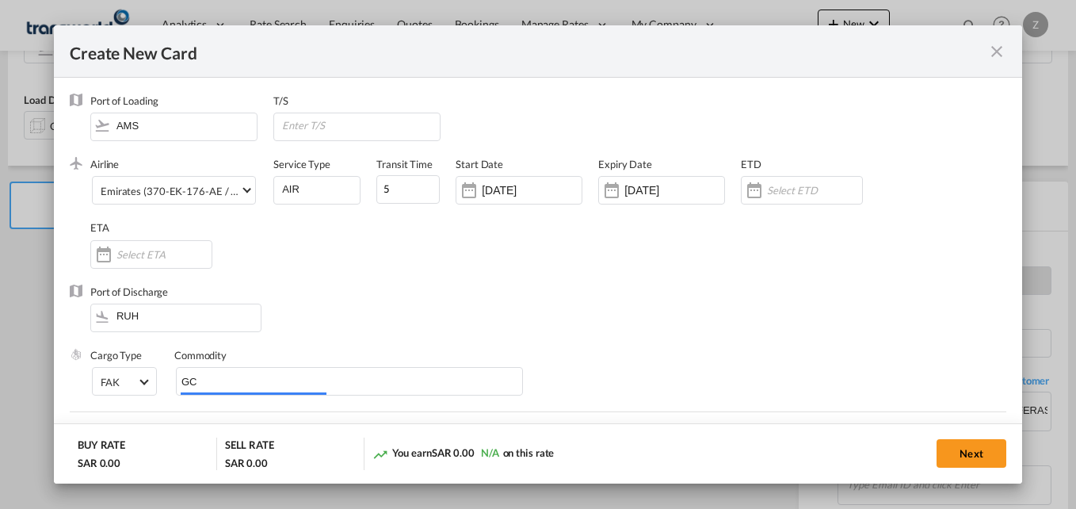
click at [414, 319] on div "Port of Discharge RUH" at bounding box center [538, 316] width 937 height 63
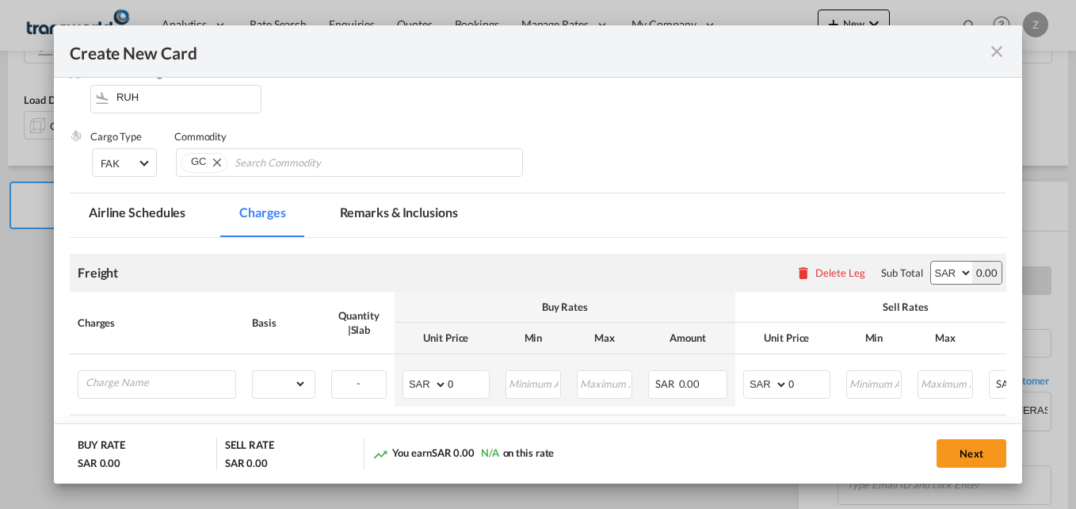
scroll to position [220, 0]
click at [157, 383] on input "Charge Name" at bounding box center [161, 382] width 150 height 24
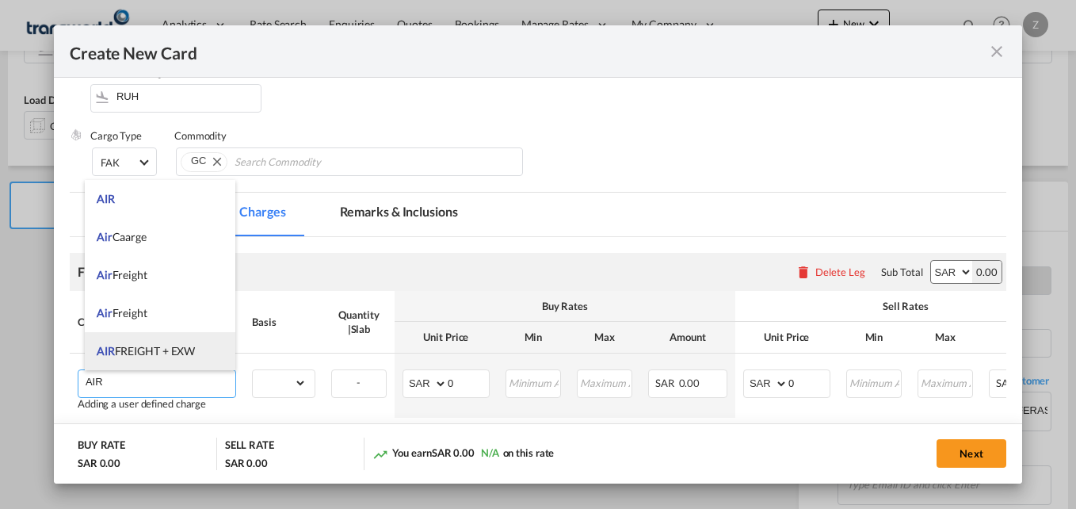
click at [151, 357] on li "AIR FREIGHT + EXW" at bounding box center [160, 351] width 151 height 38
type input "AIR FREIGHT + EXW"
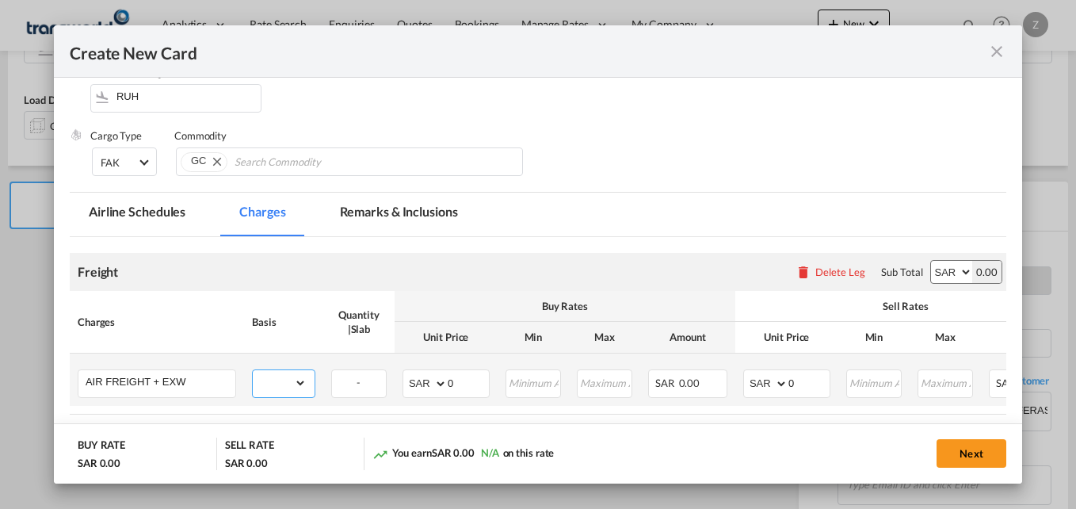
click at [281, 384] on select "gross_weight volumetric_weight per_shipment per_bl per_km % on air freight per_…" at bounding box center [280, 382] width 54 height 25
select select "per_kg"
click at [253, 370] on select "gross_weight volumetric_weight per_shipment per_bl per_km % on air freight per_…" at bounding box center [280, 382] width 54 height 25
click at [432, 390] on select "AED AFN ALL AMD ANG AOA ARS AUD AWG AZN BAM BBD BDT BGN BHD BIF BMD BND BOB BRL…" at bounding box center [426, 384] width 41 height 22
click at [426, 388] on select "AED AFN ALL AMD ANG AOA ARS AUD AWG AZN BAM BBD BDT BGN BHD BIF BMD BND BOB BRL…" at bounding box center [426, 384] width 41 height 22
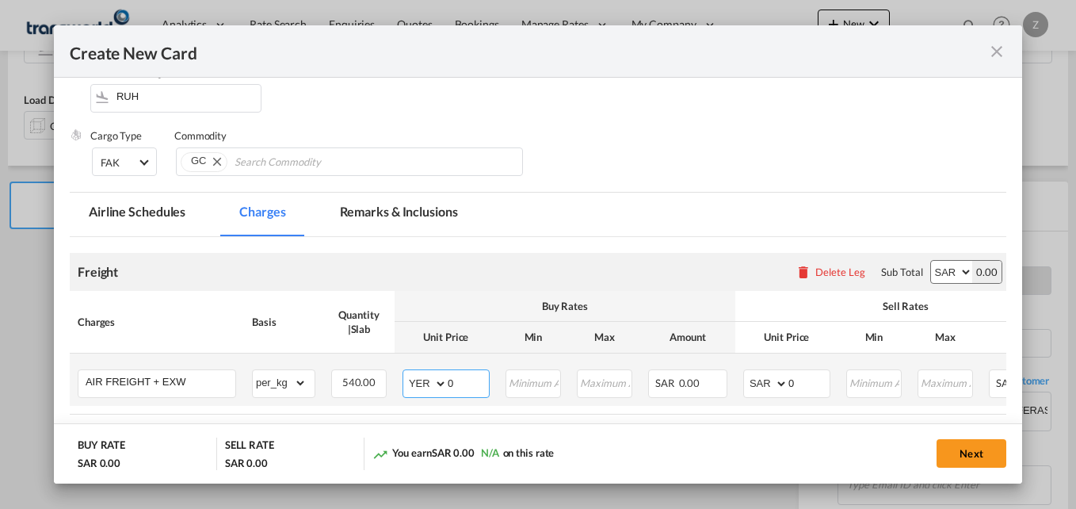
select select "string:EUR"
click at [453, 385] on input "0" at bounding box center [468, 382] width 41 height 24
click at [750, 385] on select "AED AFN ALL AMD ANG AOA ARS AUD AWG AZN BAM BBD BDT BGN BHD BIF BMD BND BOB BRL…" at bounding box center [767, 384] width 41 height 22
select select "string:EUR"
click at [747, 373] on select "AED AFN ALL AMD ANG AOA ARS AUD AWG AZN BAM BBD BDT BGN BHD BIF BMD BND BOB BRL…" at bounding box center [767, 384] width 41 height 22
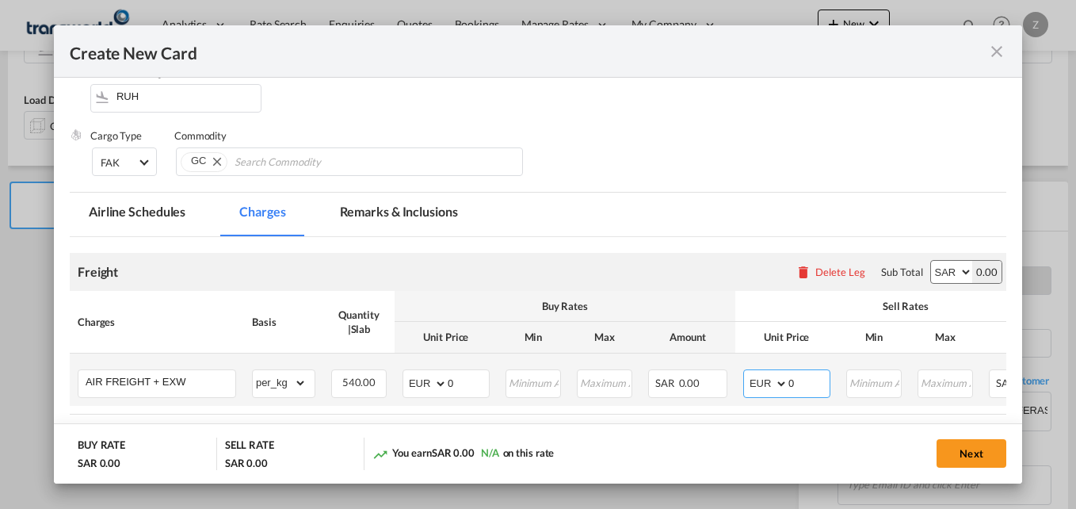
click at [814, 384] on input "0" at bounding box center [809, 382] width 41 height 24
type input "2.80"
click at [461, 384] on input "0" at bounding box center [468, 382] width 41 height 24
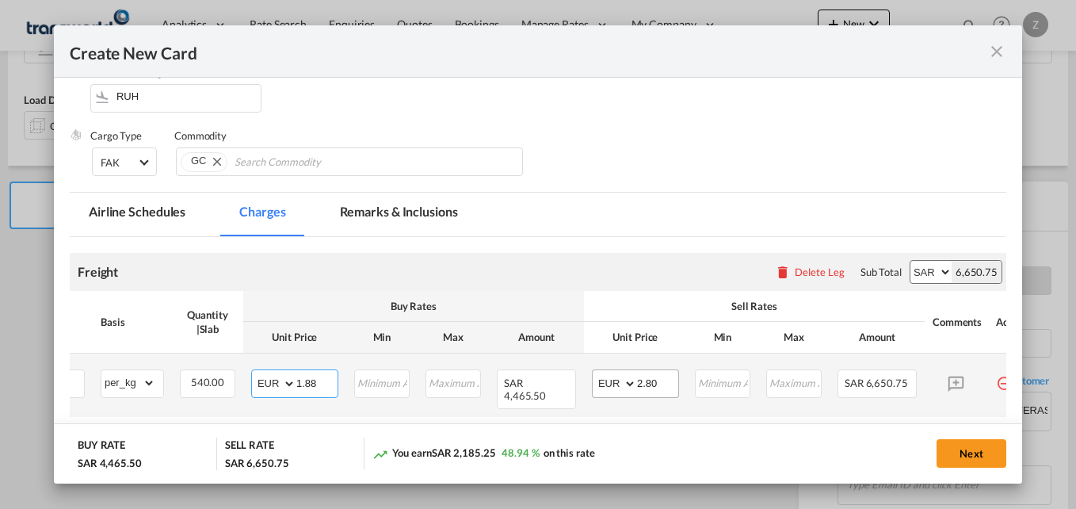
scroll to position [0, 151]
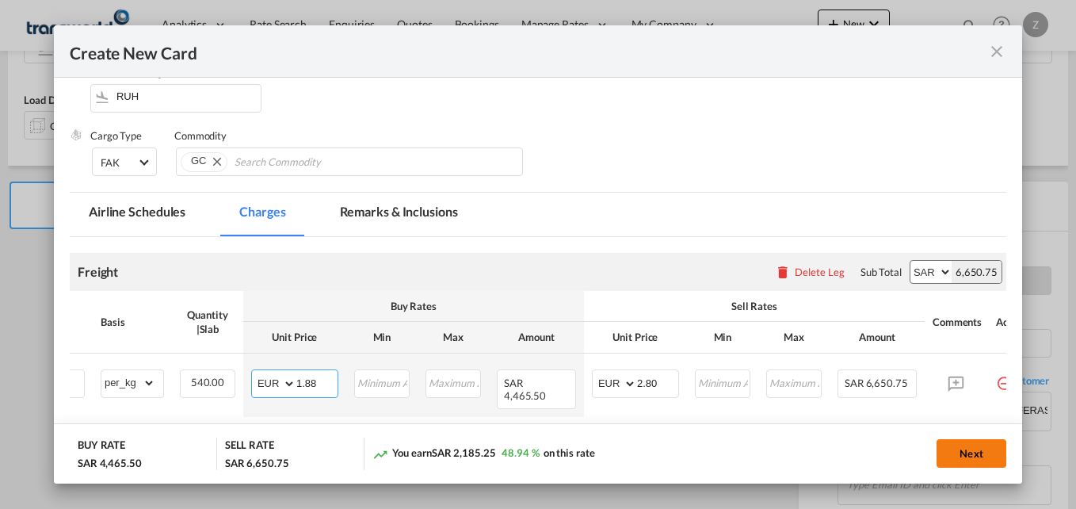
type input "1.88"
click at [965, 448] on button "Next" at bounding box center [972, 453] width 70 height 29
type input "2.8"
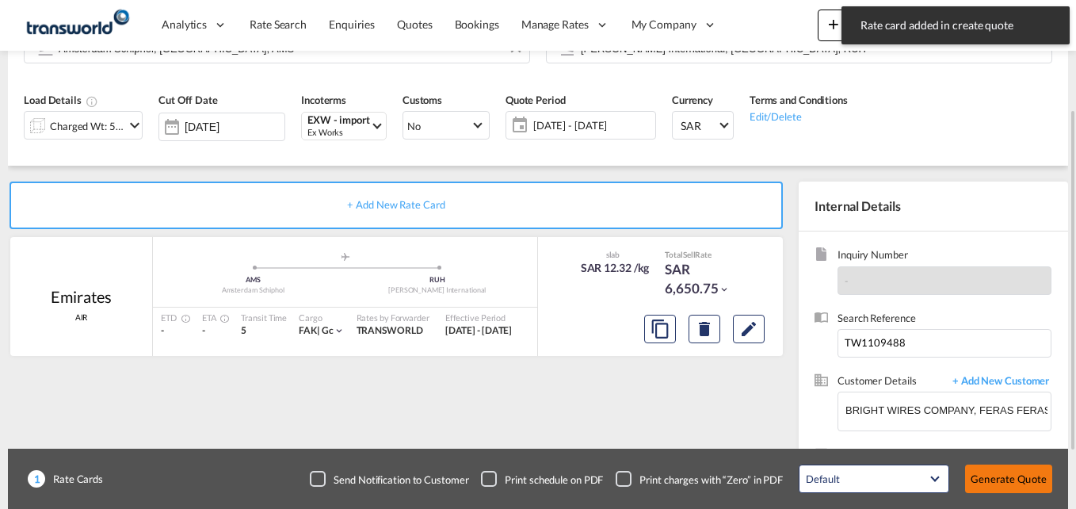
click at [989, 487] on button "Generate Quote" at bounding box center [1008, 479] width 87 height 29
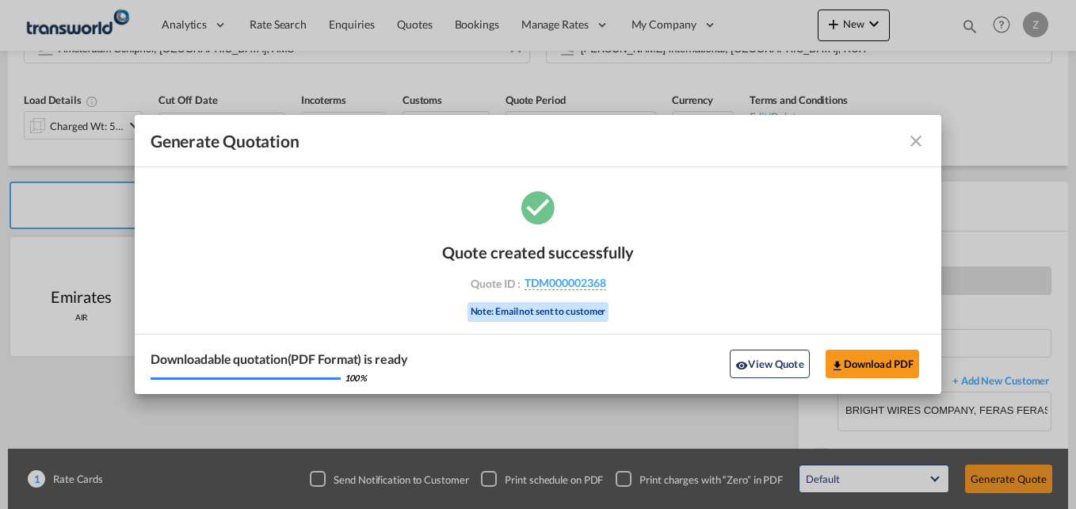
click at [918, 132] on md-icon "icon-close fg-AAA8AD cursor m-0" at bounding box center [916, 141] width 19 height 19
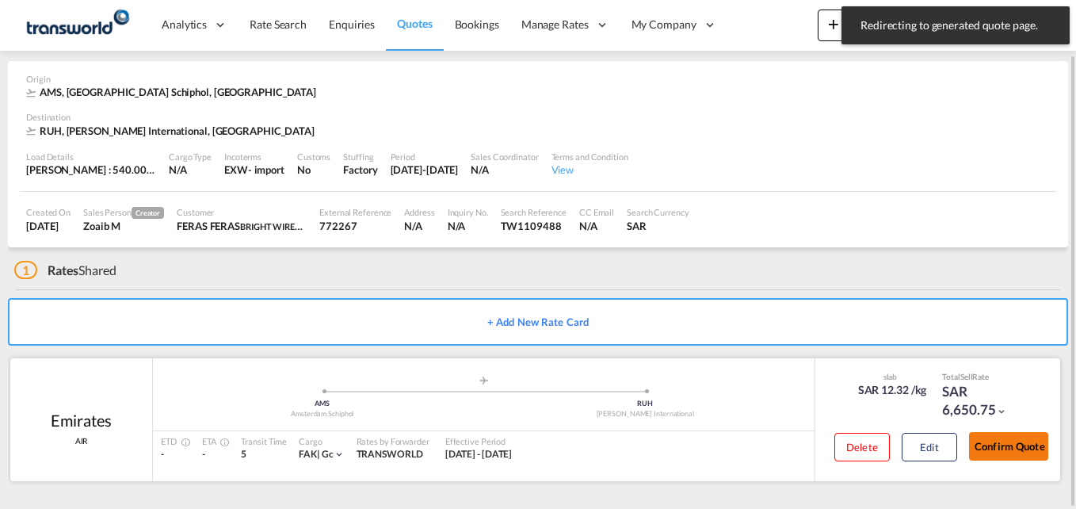
click at [989, 443] on button "Confirm Quote" at bounding box center [1008, 446] width 79 height 29
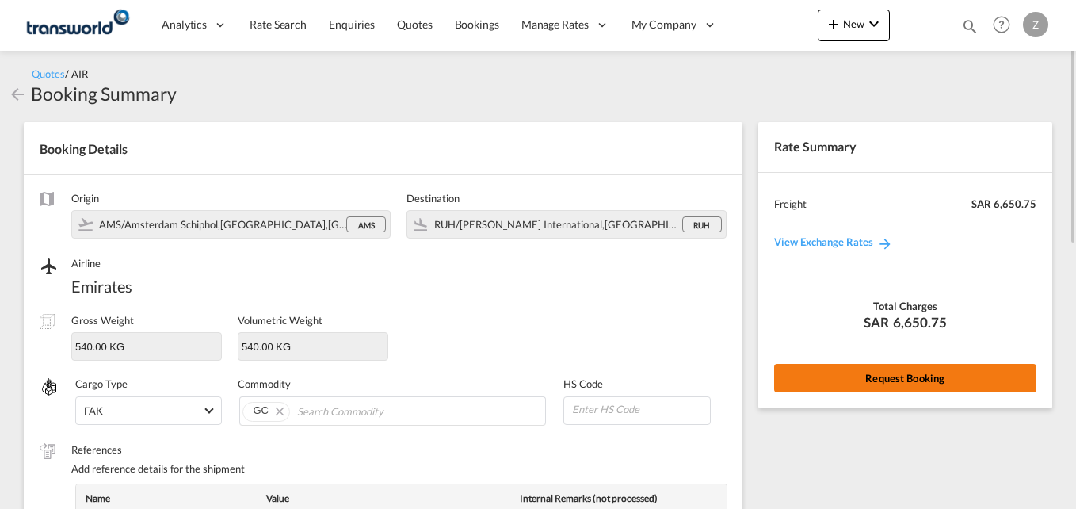
click at [833, 383] on button "Request Booking" at bounding box center [905, 378] width 262 height 29
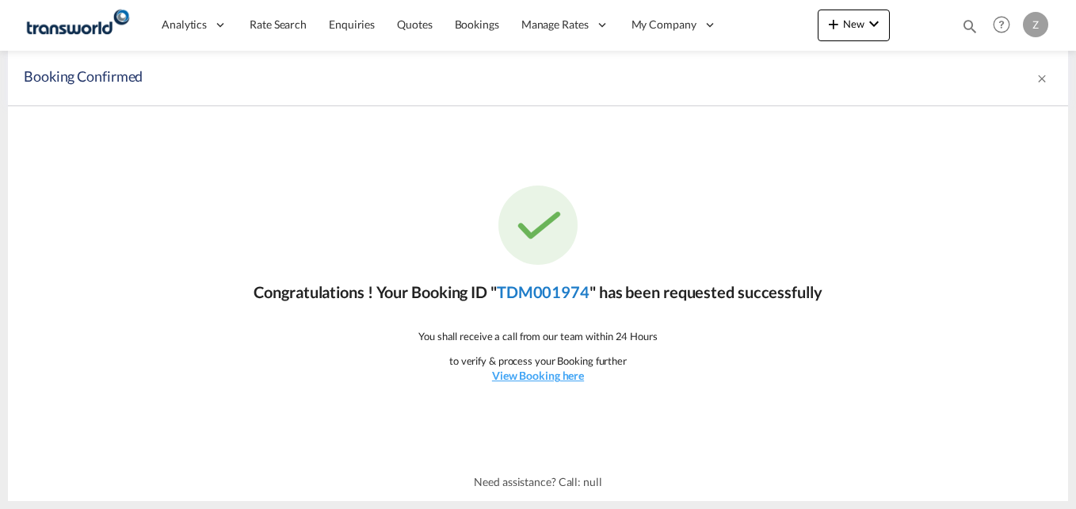
click at [544, 296] on link "TDM001974" at bounding box center [543, 291] width 93 height 19
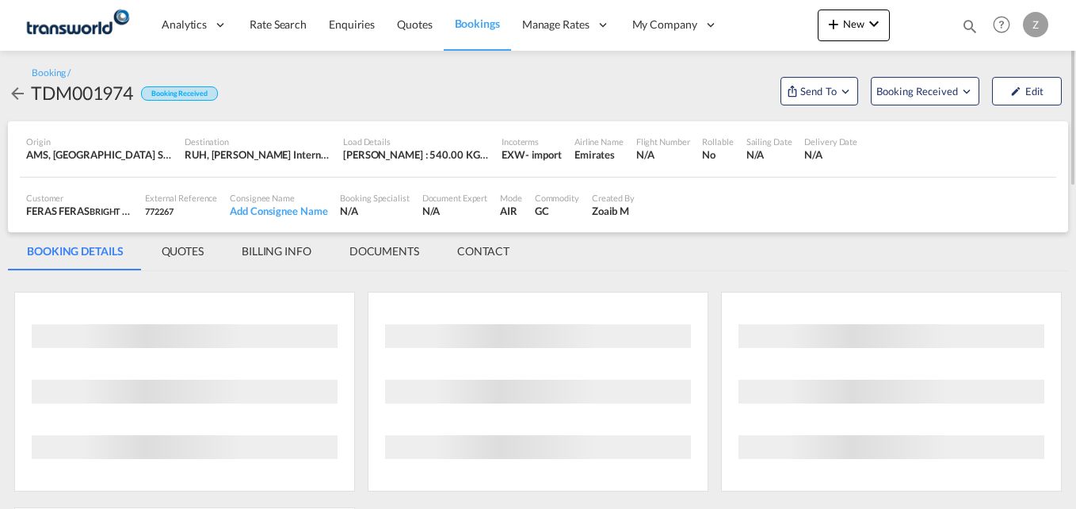
click at [484, 251] on md-tab-item "CONTACT" at bounding box center [483, 251] width 90 height 38
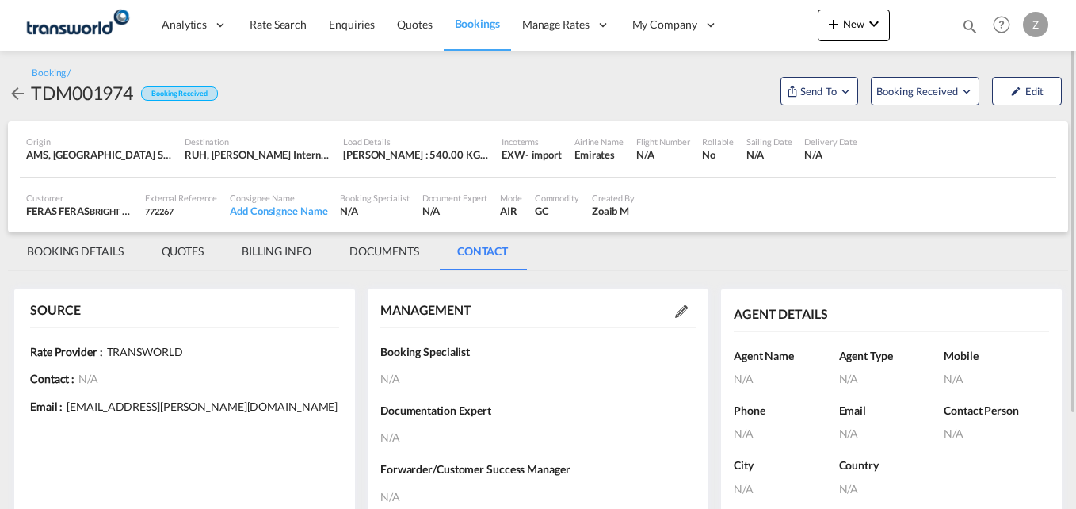
click at [678, 310] on md-icon at bounding box center [681, 311] width 13 height 13
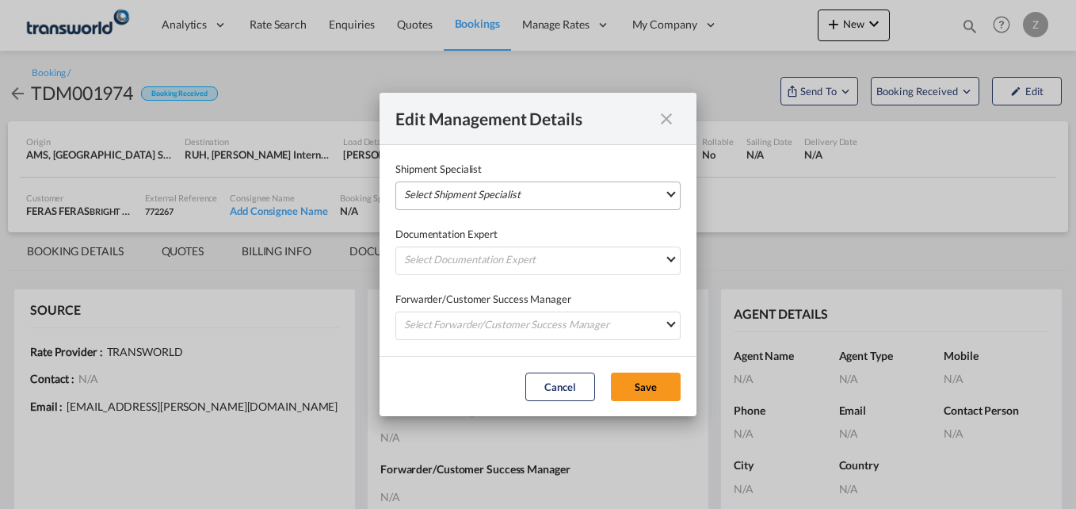
click at [518, 204] on md-select "Select Shipment Specialist [PERSON_NAME] W [PERSON_NAME][EMAIL_ADDRESS][PERSON_…" at bounding box center [538, 196] width 285 height 29
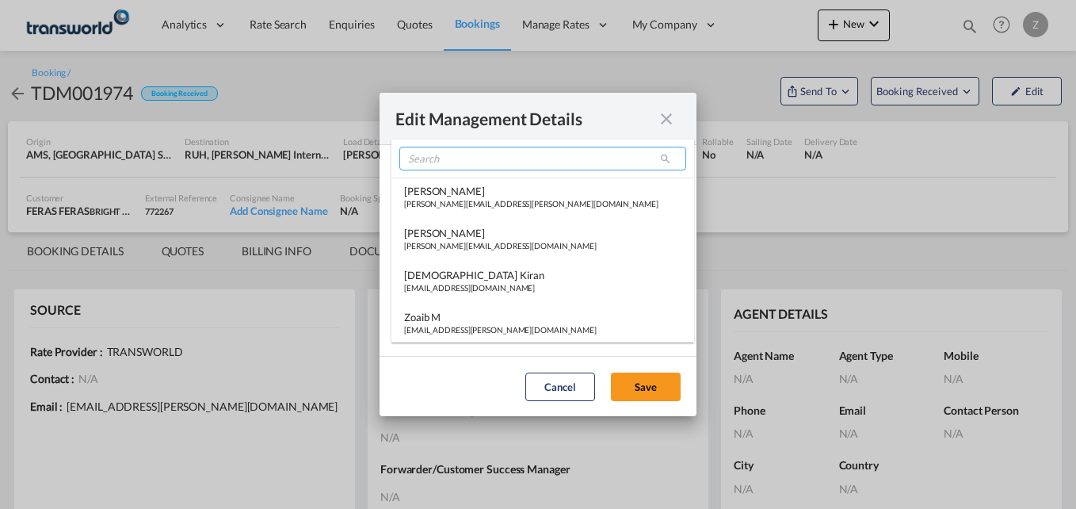
click at [434, 160] on input "search" at bounding box center [543, 159] width 287 height 24
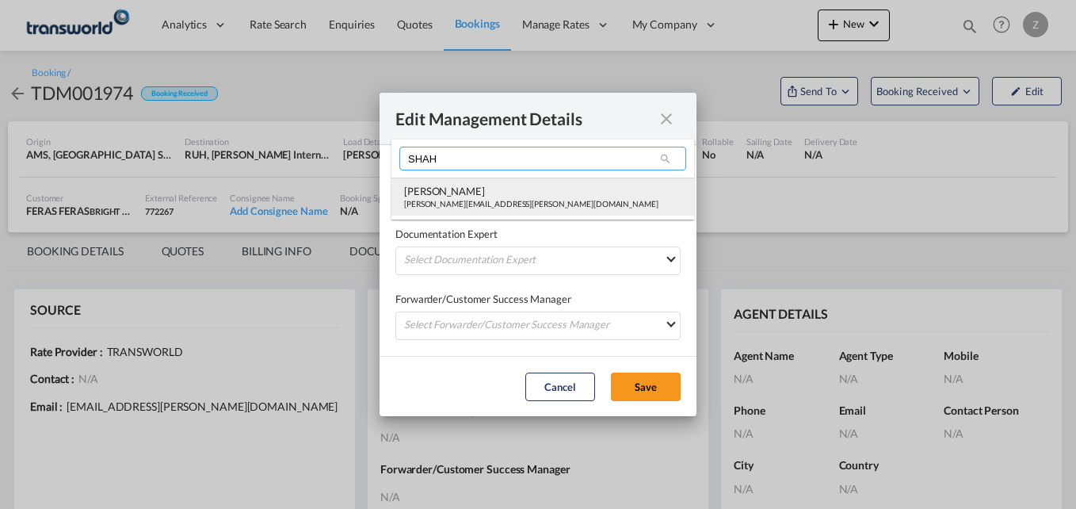
type input "SHAH"
click at [444, 206] on div "[PERSON_NAME][EMAIL_ADDRESS][PERSON_NAME][DOMAIN_NAME]" at bounding box center [531, 203] width 254 height 11
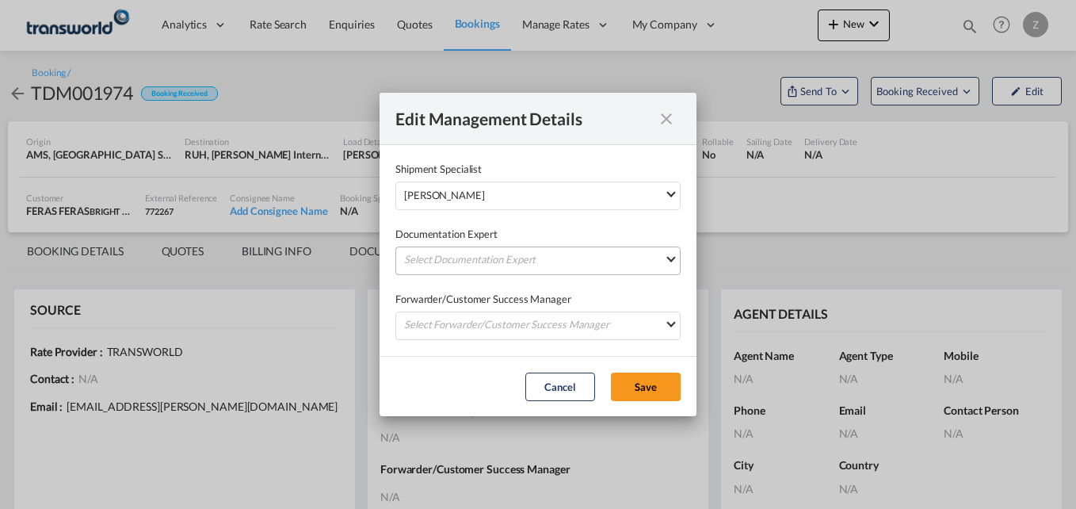
click at [440, 258] on md-select "Select Documentation Expert [PERSON_NAME] W [PERSON_NAME][EMAIL_ADDRESS][PERSON…" at bounding box center [538, 261] width 285 height 29
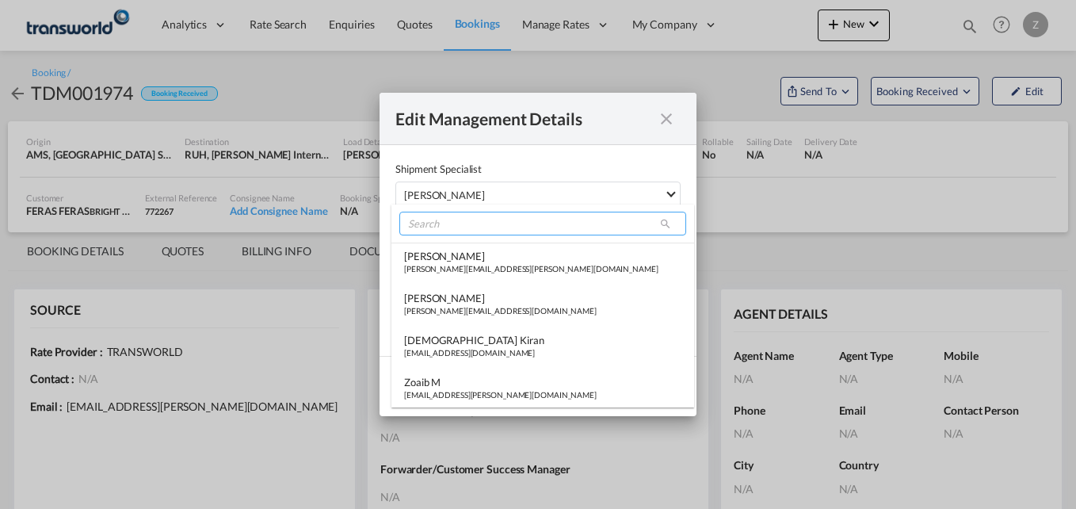
click at [449, 224] on input "search" at bounding box center [543, 224] width 287 height 24
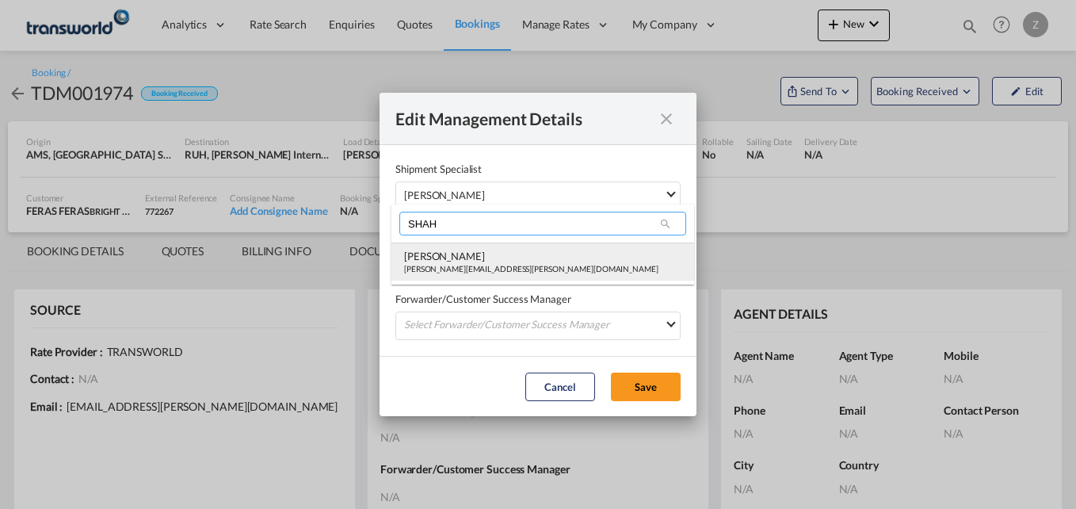
type input "SHAH"
click at [445, 256] on div "[PERSON_NAME]" at bounding box center [531, 256] width 254 height 14
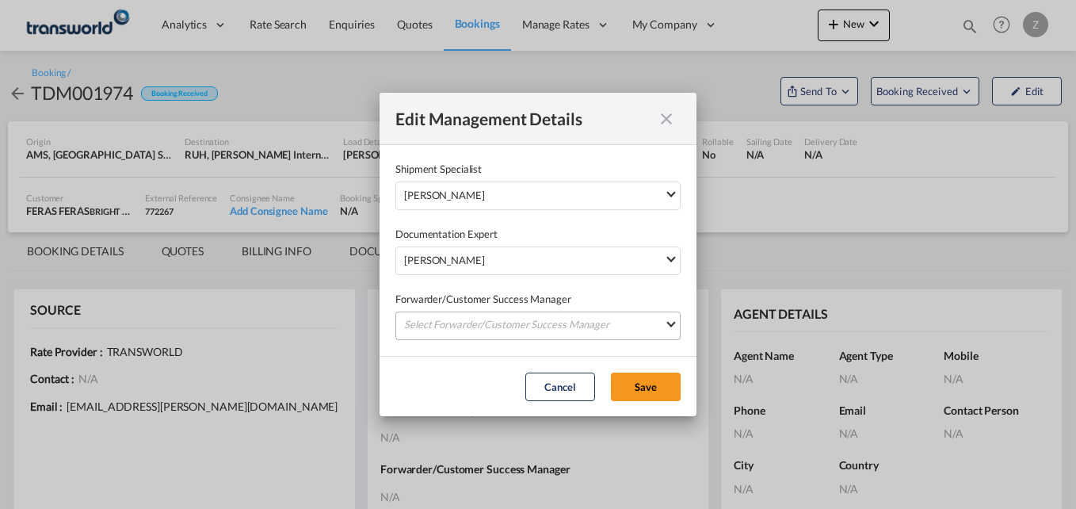
click at [432, 324] on md-select "Select Forwarder/Customer Success Manager [PERSON_NAME] [PERSON_NAME][EMAIL_ADD…" at bounding box center [538, 326] width 285 height 29
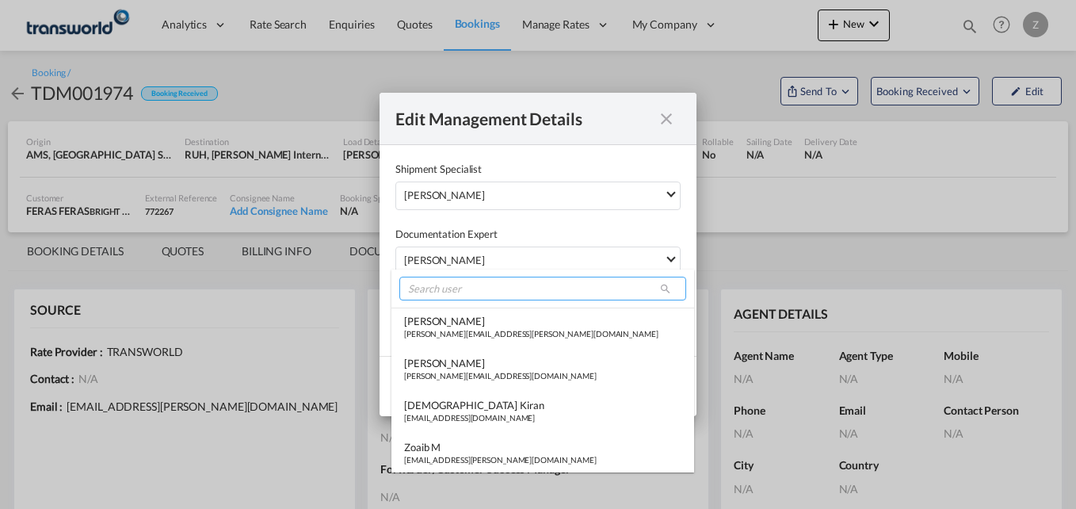
click at [448, 290] on input "search" at bounding box center [543, 289] width 287 height 24
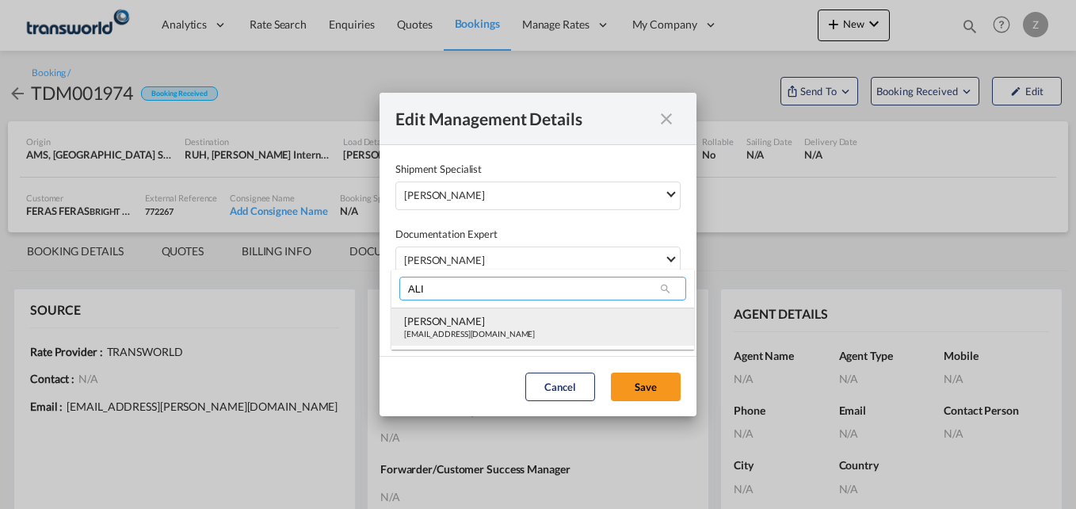
type input "ALI"
click at [440, 327] on div "[PERSON_NAME]" at bounding box center [469, 321] width 131 height 14
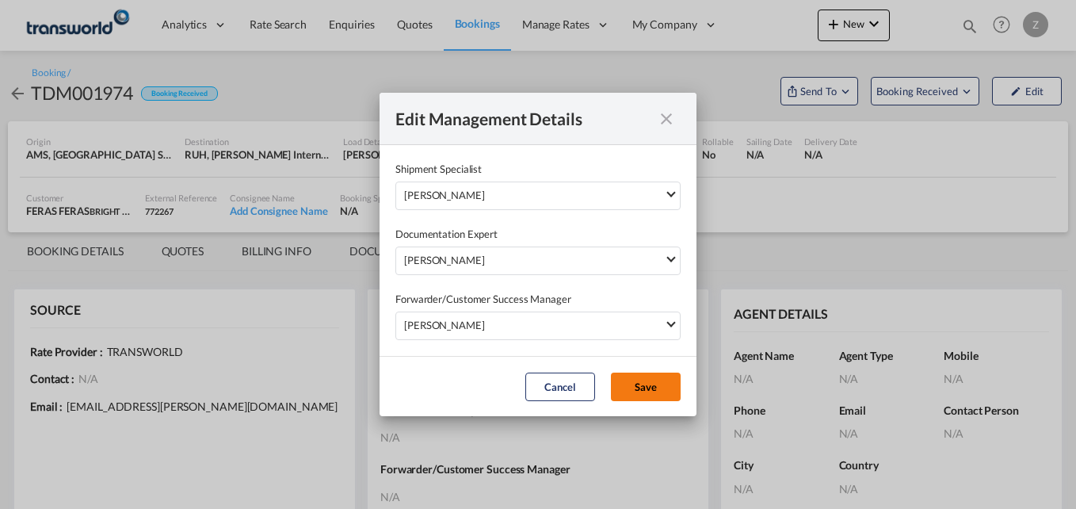
click at [643, 388] on button "Save" at bounding box center [646, 387] width 70 height 29
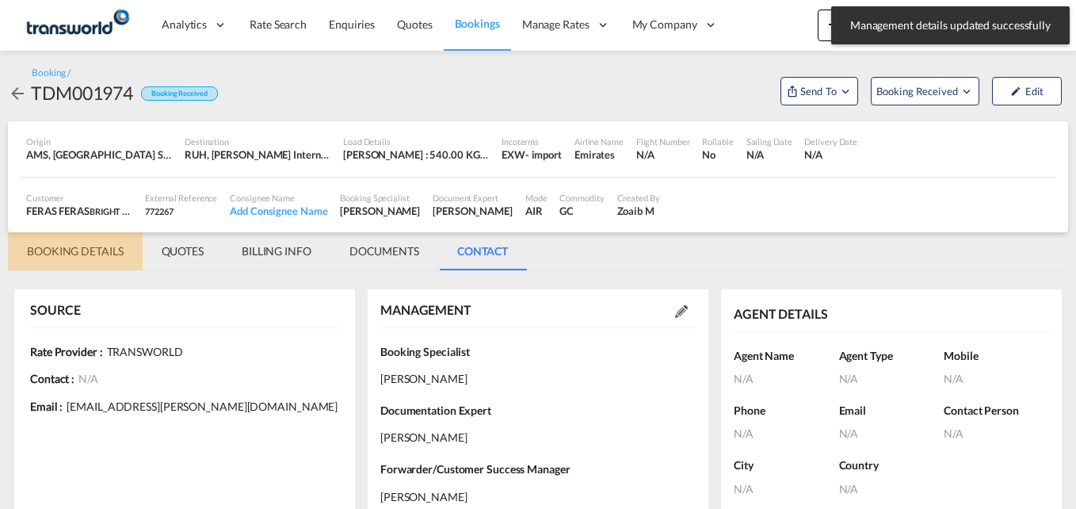
click at [101, 254] on md-tab-item "BOOKING DETAILS" at bounding box center [75, 251] width 135 height 38
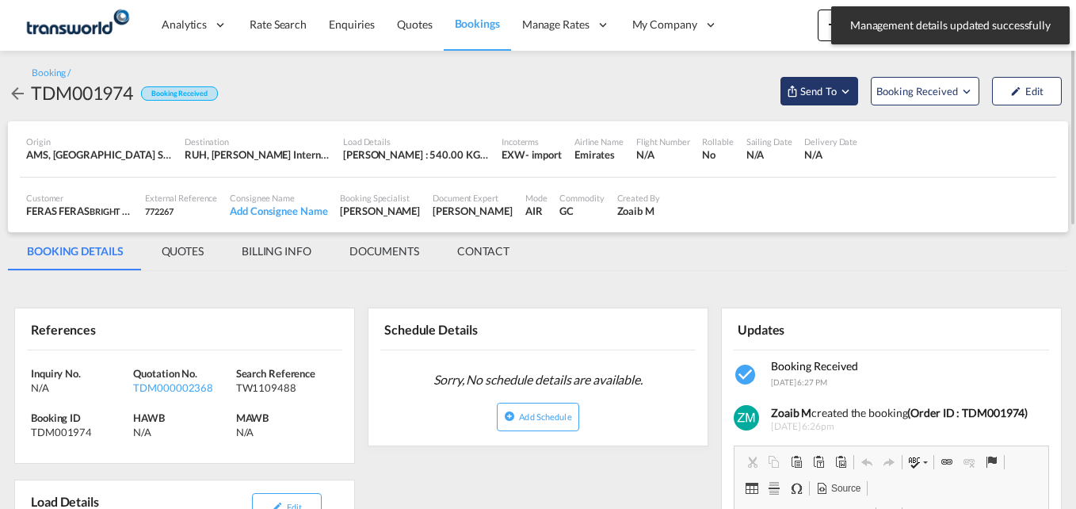
click at [811, 95] on span "Send To" at bounding box center [819, 91] width 40 height 16
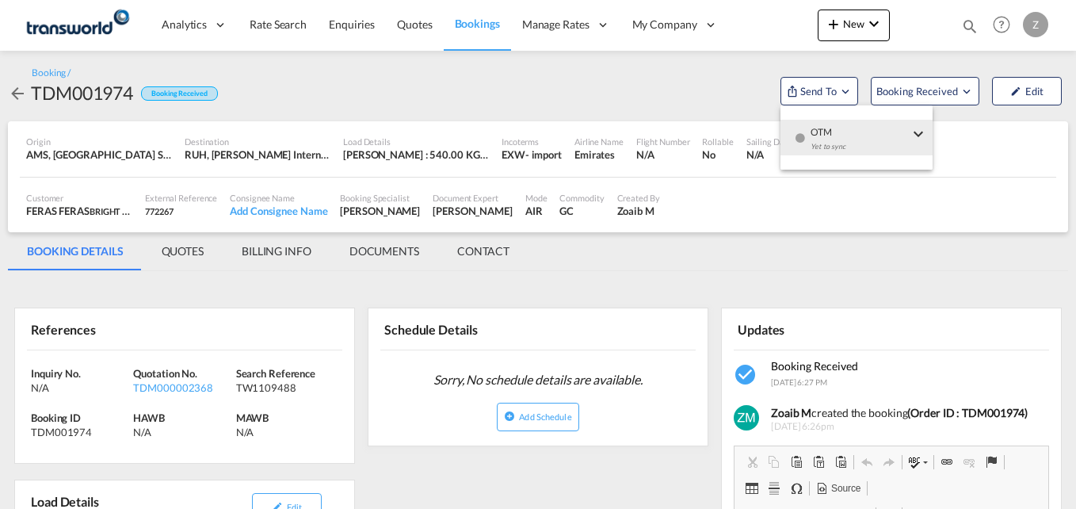
click at [491, 256] on md-backdrop at bounding box center [538, 254] width 1076 height 509
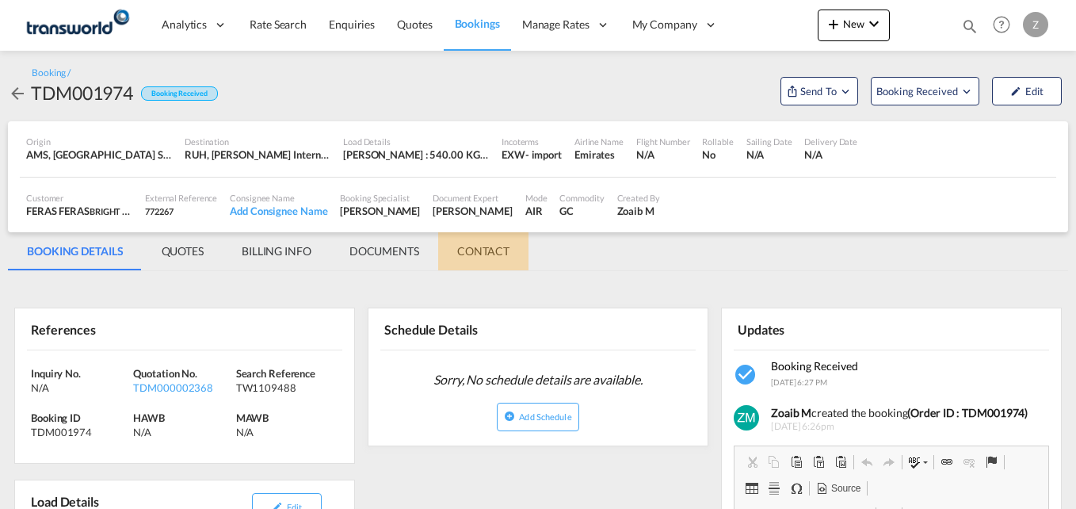
click at [491, 256] on md-tab-item "CONTACT" at bounding box center [483, 251] width 90 height 38
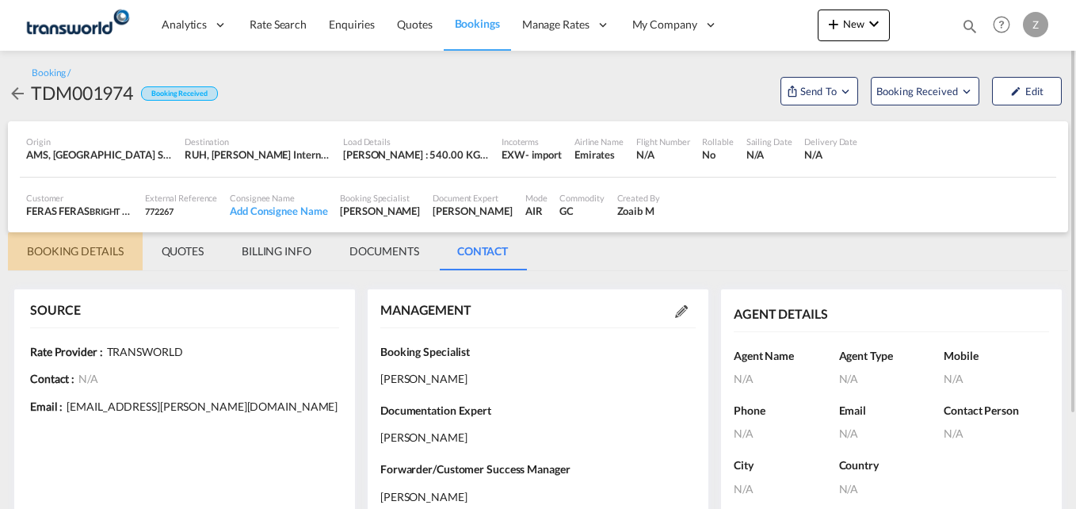
click at [82, 246] on md-tab-item "BOOKING DETAILS" at bounding box center [75, 251] width 135 height 38
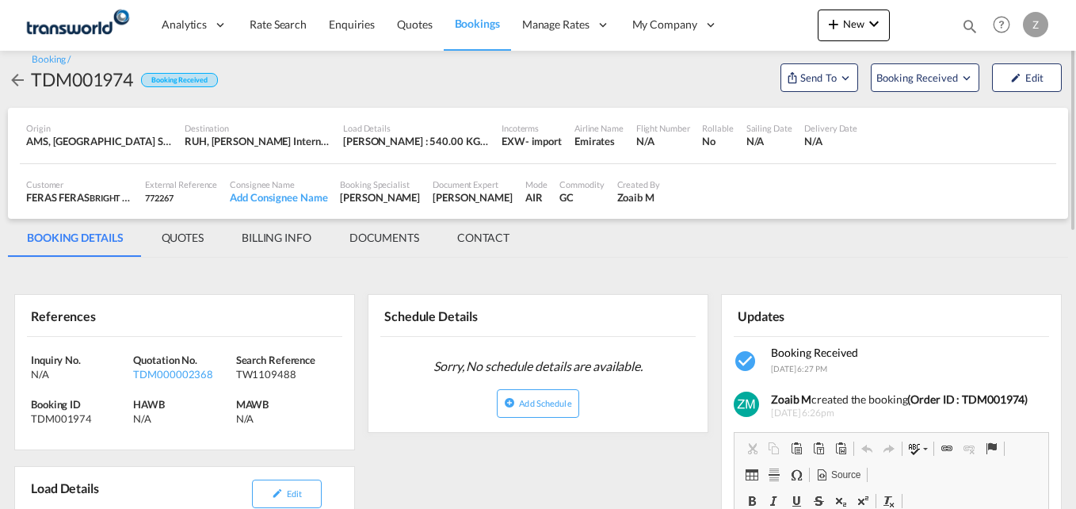
scroll to position [11, 0]
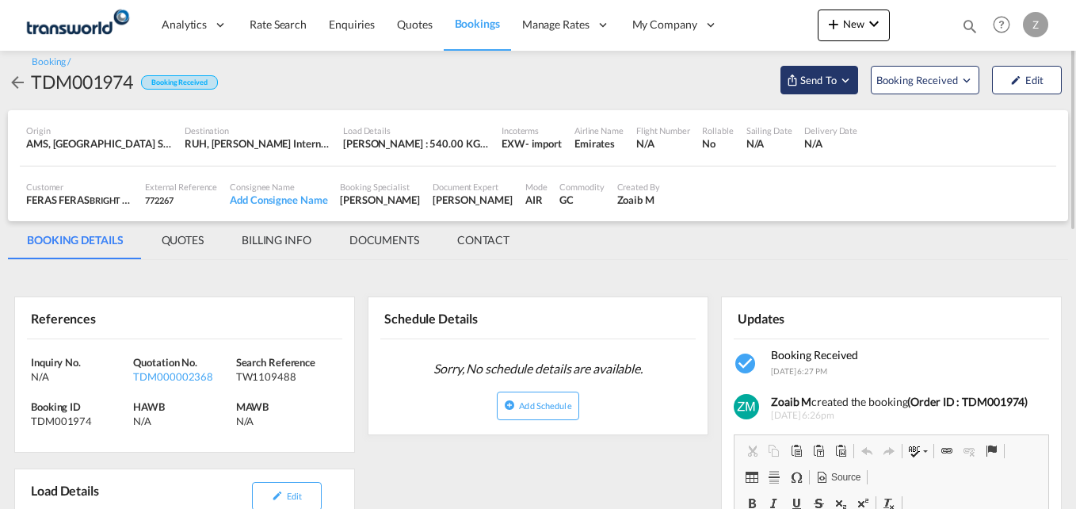
click at [820, 82] on span "Send To" at bounding box center [819, 80] width 40 height 16
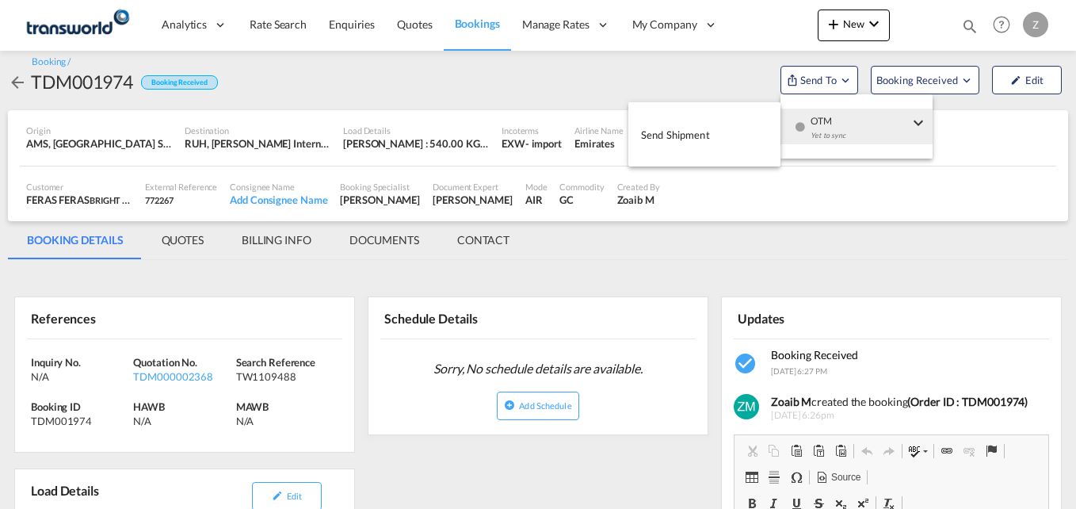
click at [718, 138] on button "Send Shipment" at bounding box center [705, 135] width 152 height 36
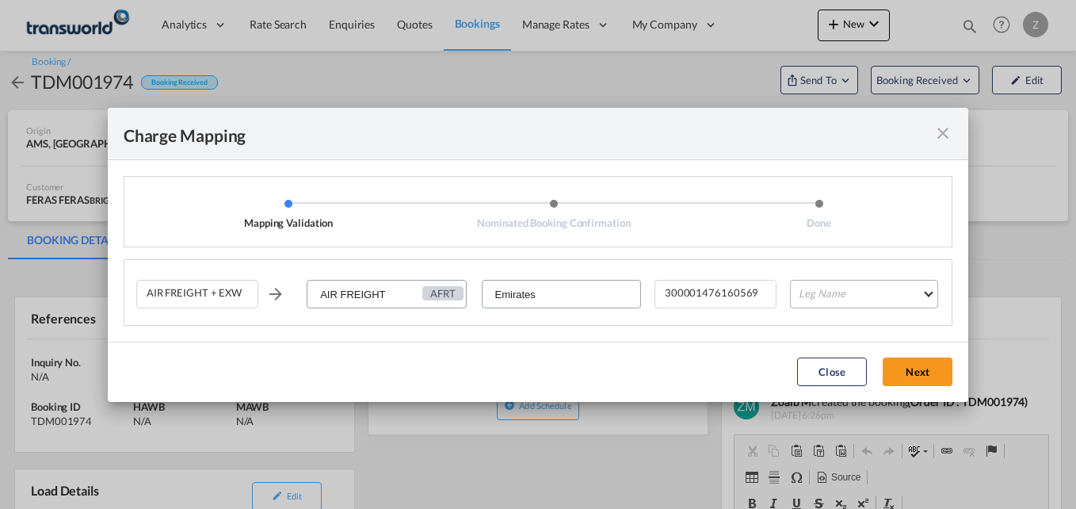
click at [820, 292] on md-select "Leg Name HANDLING ORIGIN HANDLING DESTINATION OTHERS TL PICK UP CUSTOMS ORIGIN …" at bounding box center [864, 294] width 148 height 29
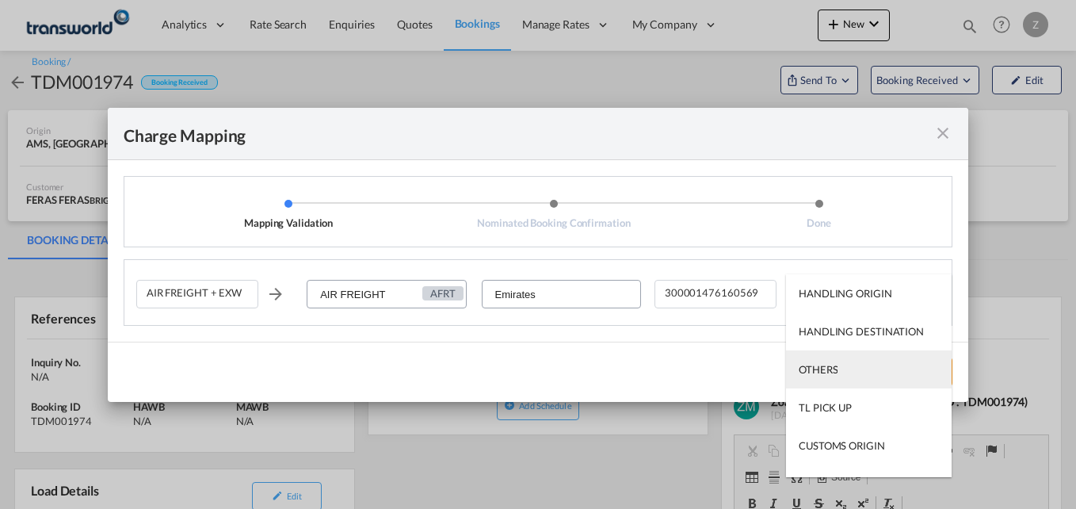
click at [823, 377] on div "OTHERS" at bounding box center [818, 369] width 39 height 14
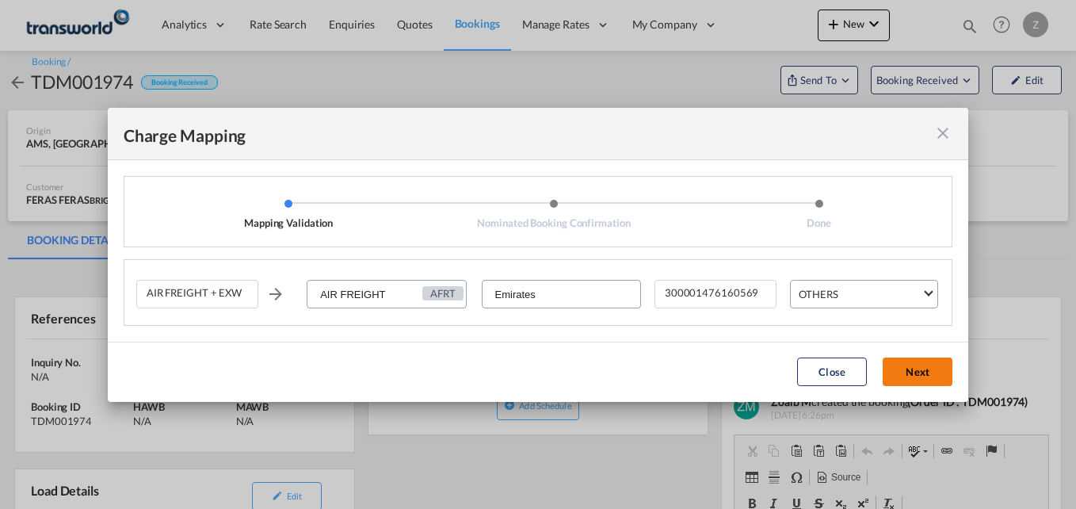
click at [916, 374] on button "Next" at bounding box center [918, 371] width 70 height 29
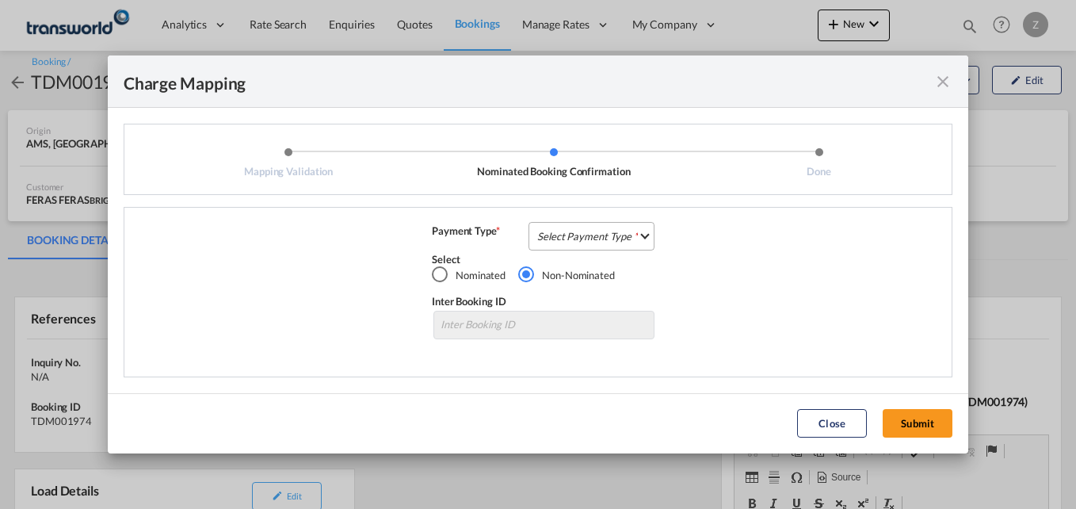
click at [589, 239] on md-select "Select Payment Type COLLECT PREPAID" at bounding box center [592, 236] width 126 height 29
click at [567, 243] on div "COLLECT" at bounding box center [561, 236] width 45 height 14
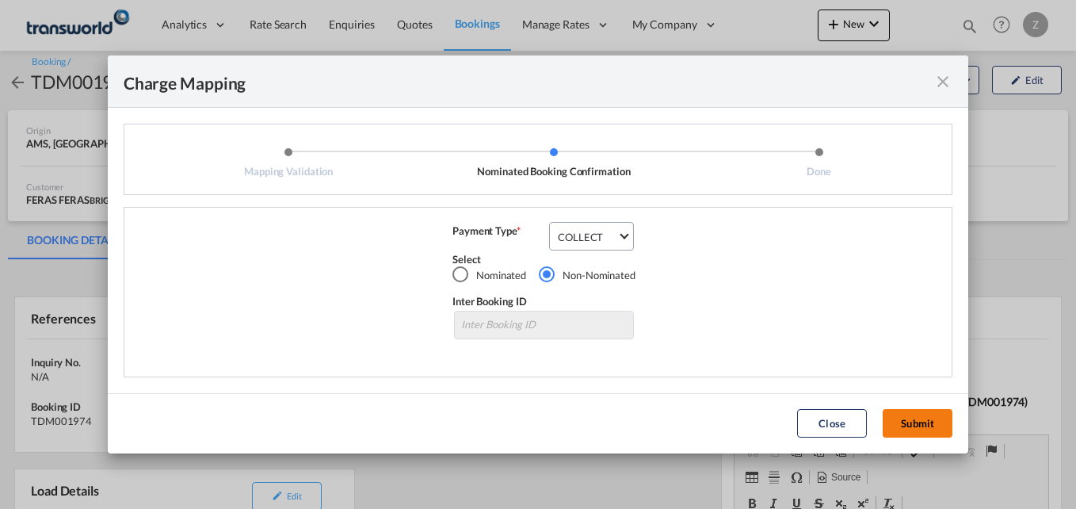
click at [930, 420] on button "Submit" at bounding box center [918, 423] width 70 height 29
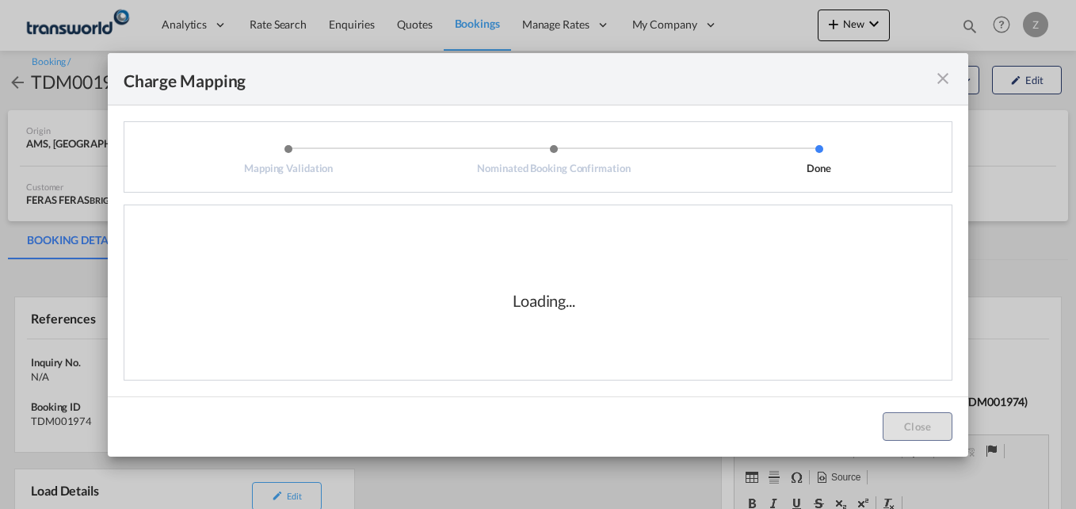
scroll to position [19, 0]
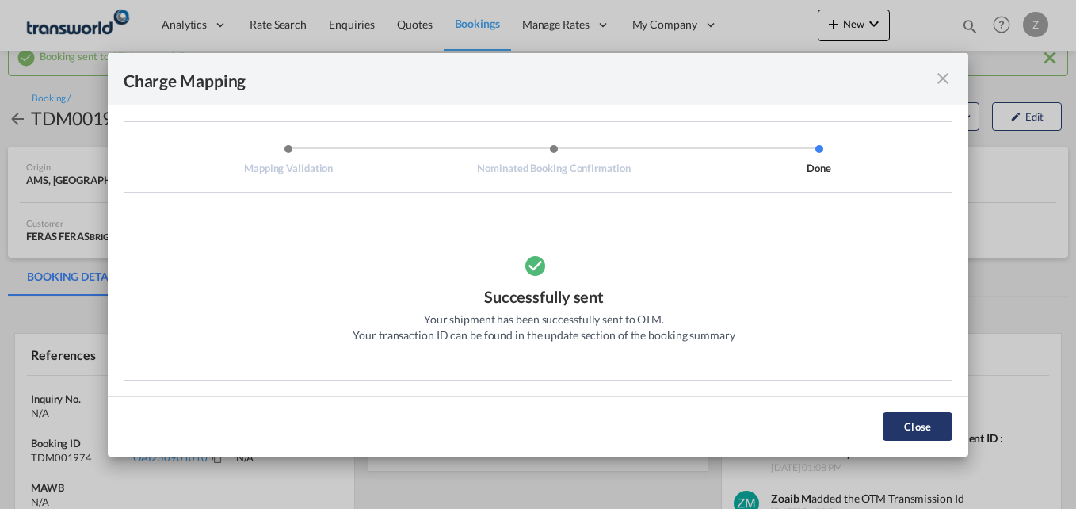
click at [930, 420] on button "Close" at bounding box center [918, 426] width 70 height 29
